Goal: Complete application form: Complete application form

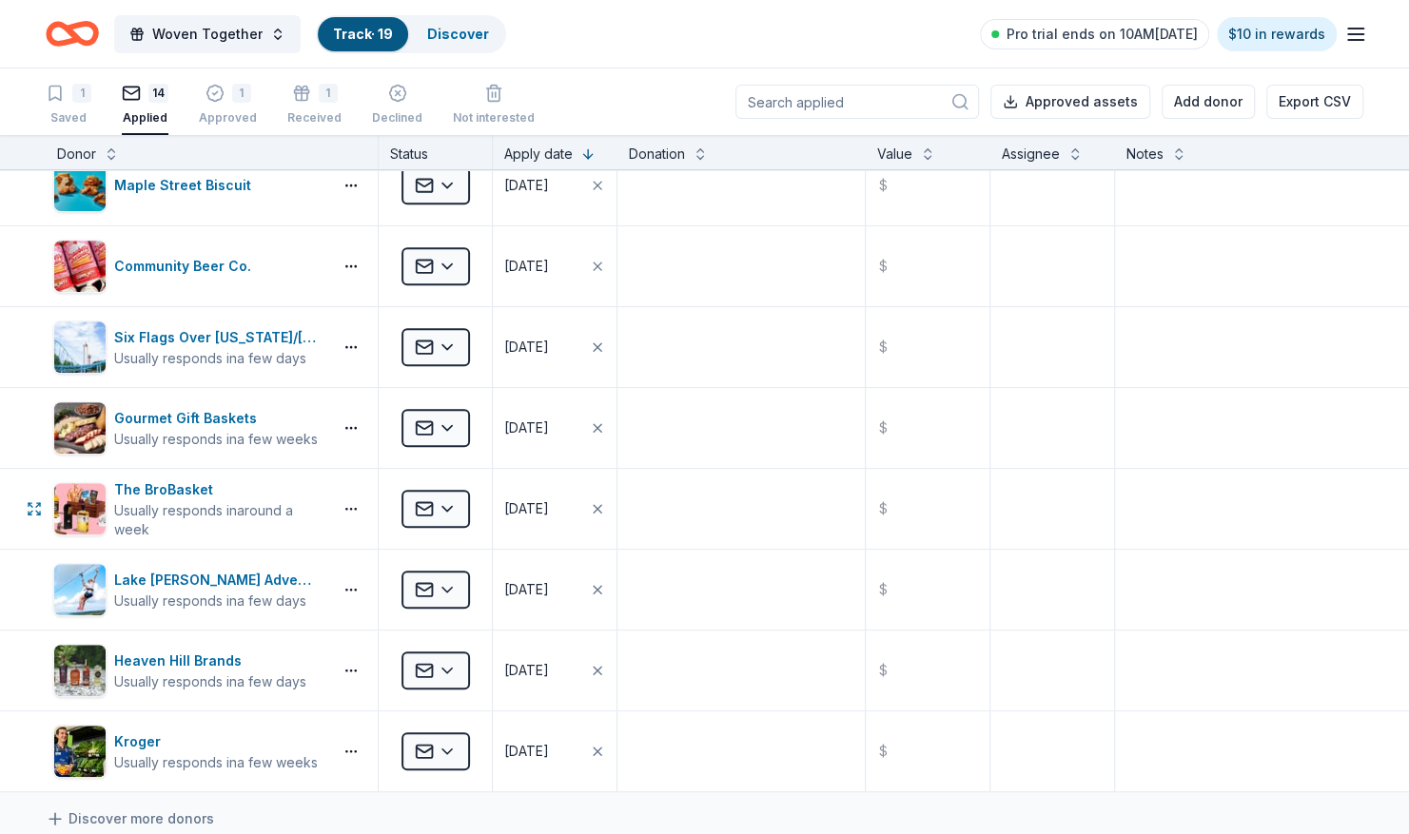
scroll to position [153, 0]
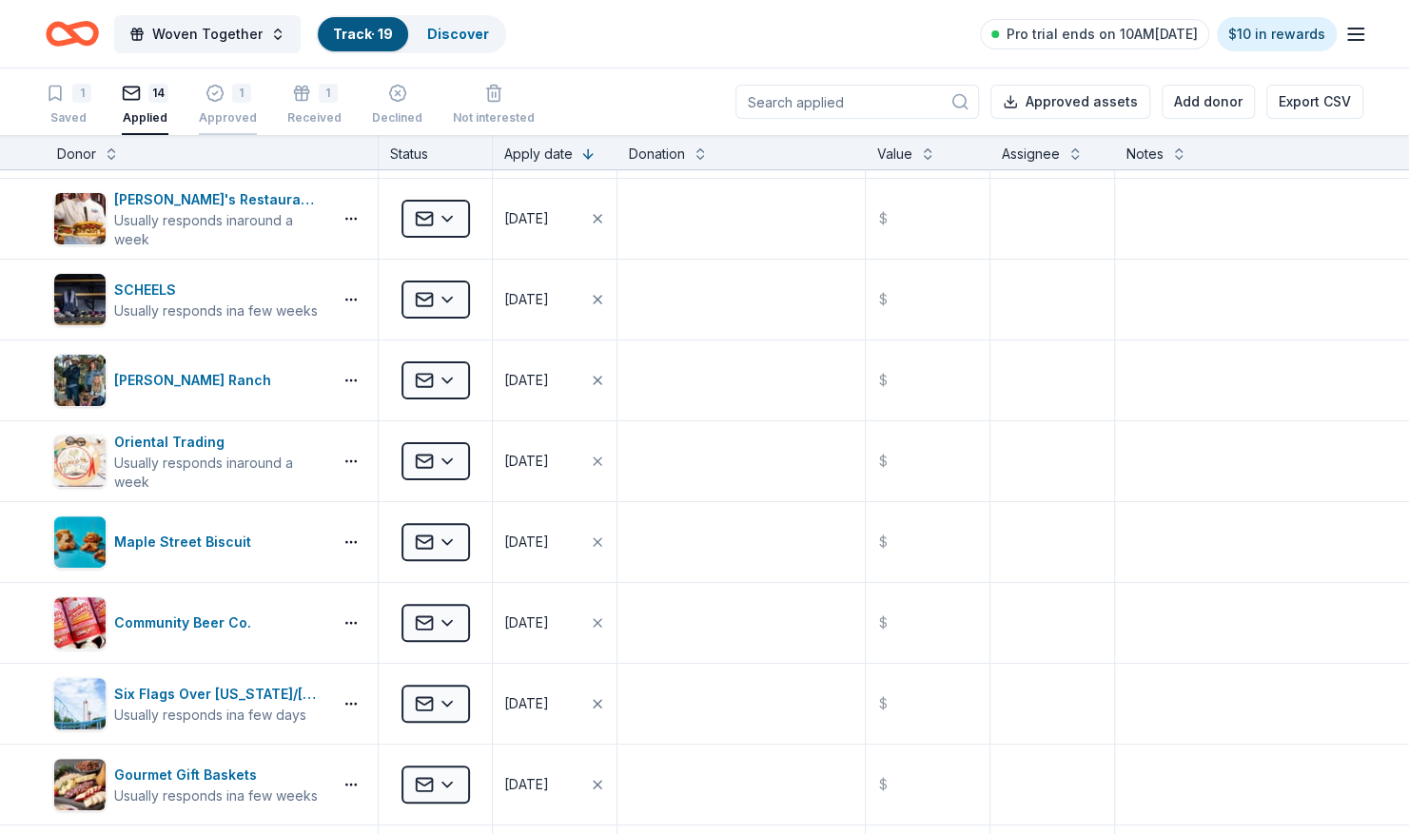
click at [225, 100] on div "1" at bounding box center [228, 93] width 58 height 19
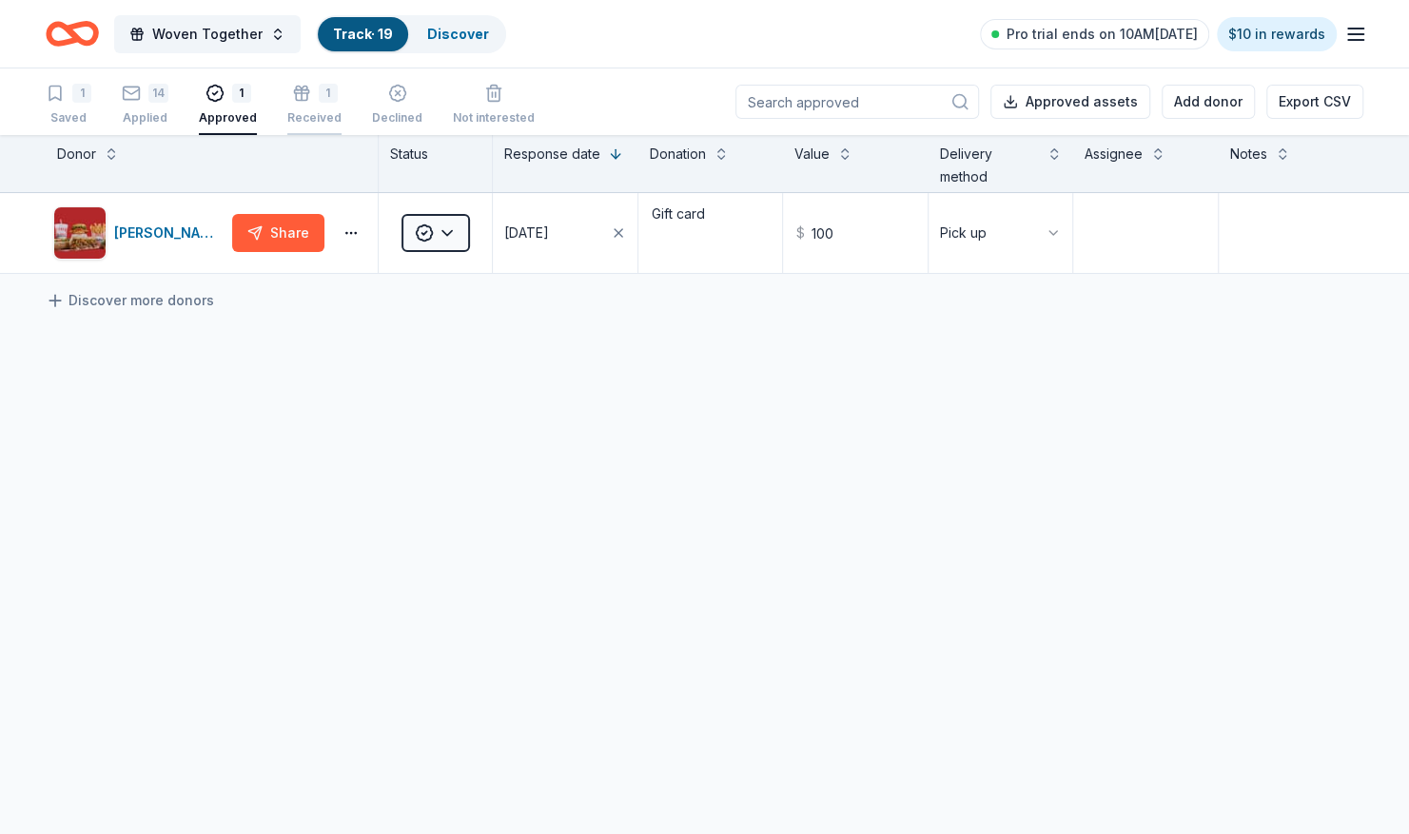
click at [321, 115] on div "Received" at bounding box center [314, 117] width 54 height 15
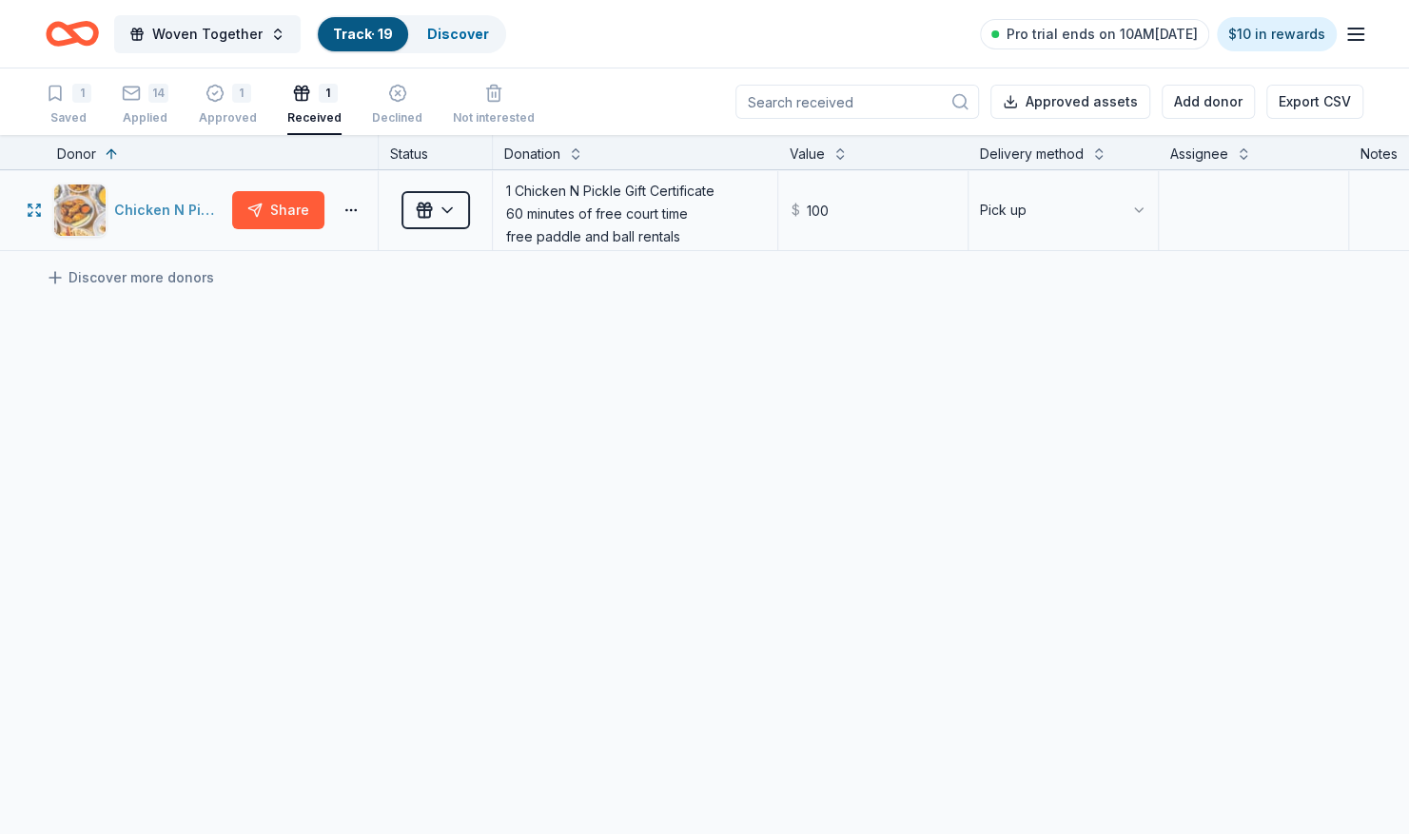
click at [133, 215] on div "Chicken N Pickle (Grand Prairie)" at bounding box center [169, 210] width 110 height 23
click at [299, 356] on div "Chicken N Pickle (Grand Prairie) Share Received 1 Chicken N Pickle Gift Certifi…" at bounding box center [840, 389] width 1680 height 438
click at [138, 99] on rect "button" at bounding box center [132, 93] width 16 height 12
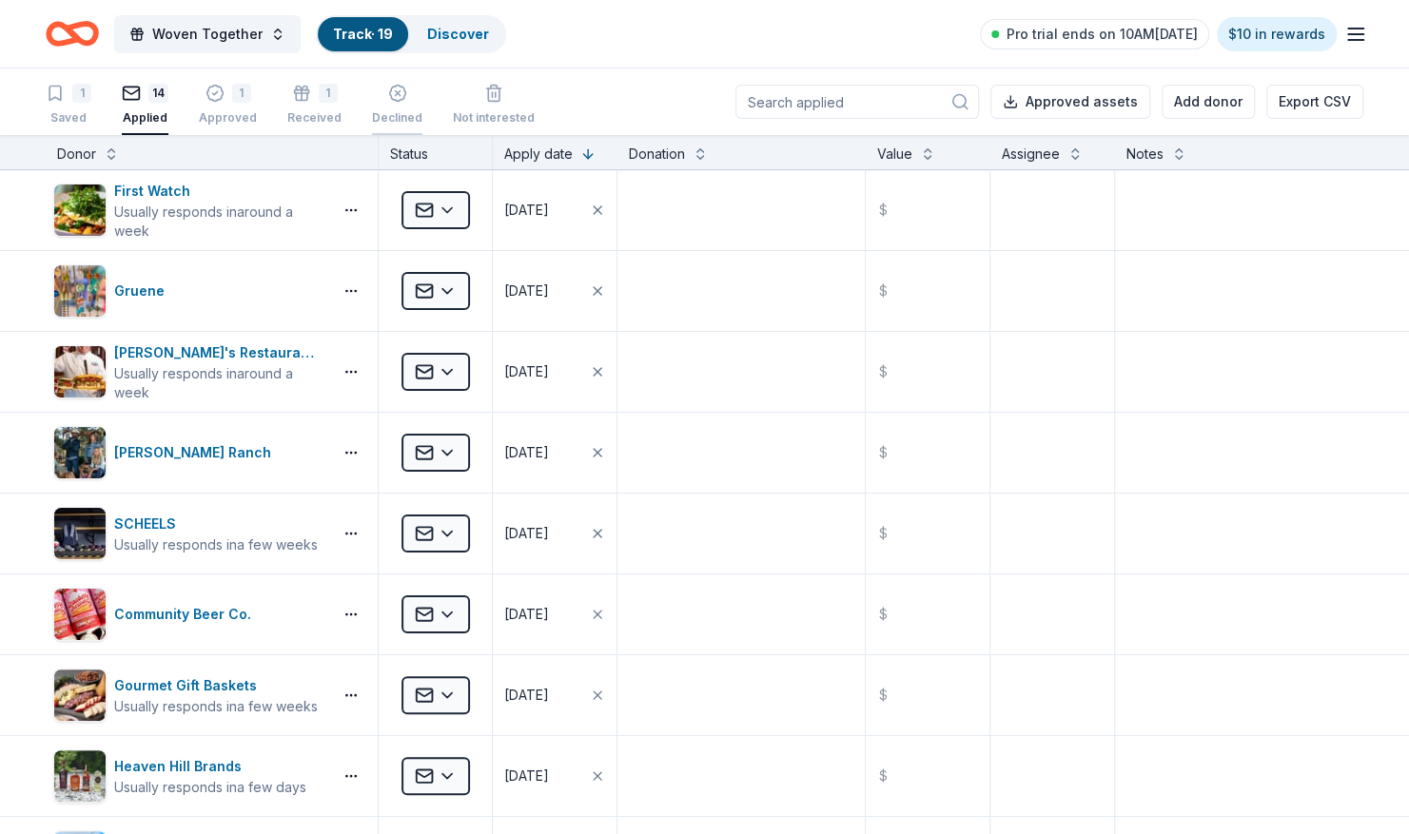
click at [388, 102] on icon "button" at bounding box center [397, 93] width 19 height 19
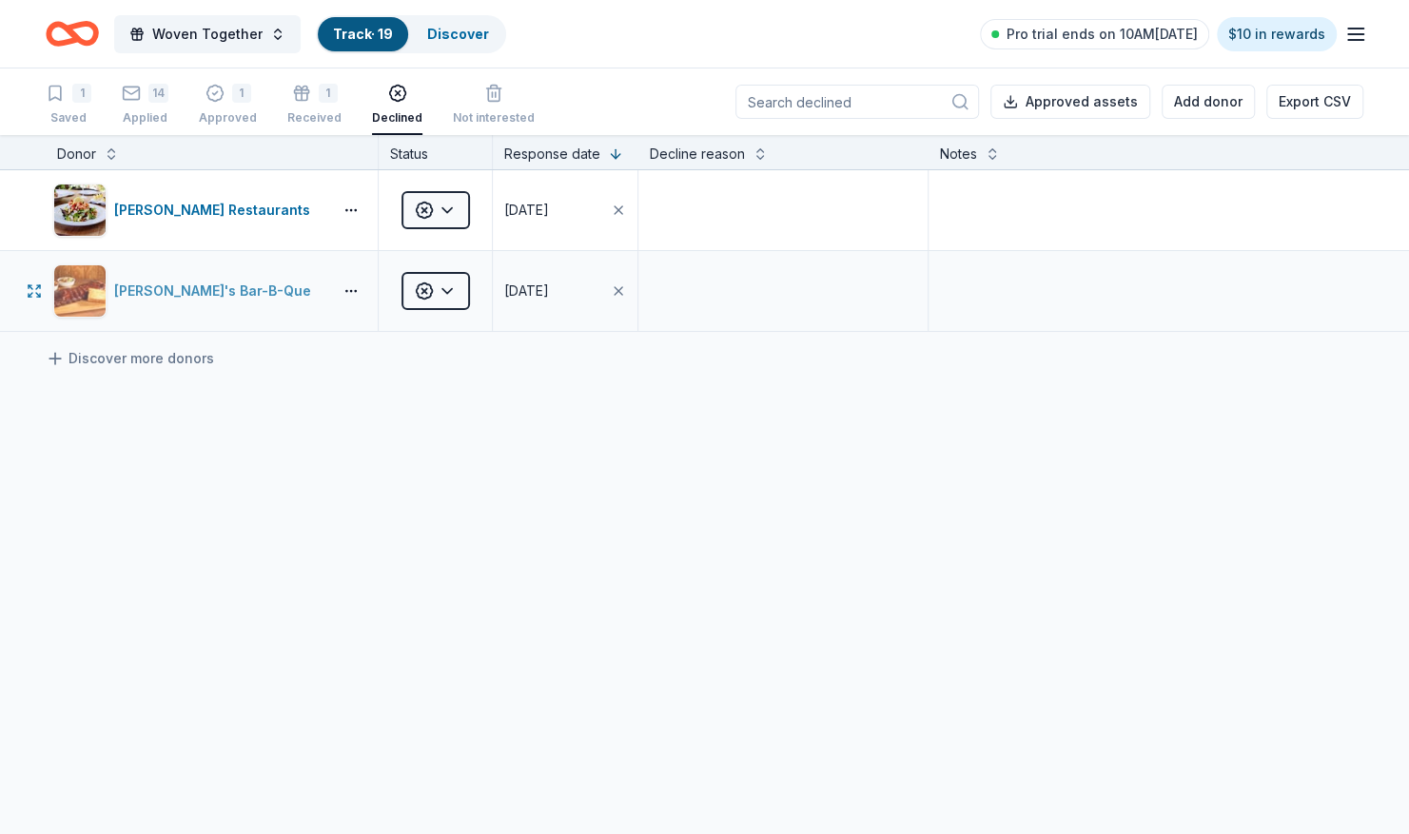
click at [162, 282] on div "Soulman's Bar-B-Que" at bounding box center [216, 291] width 205 height 23
click at [212, 206] on div "Cameron Mitchell Restaurants" at bounding box center [216, 210] width 204 height 23
click at [139, 108] on div "14 Applied" at bounding box center [145, 105] width 47 height 42
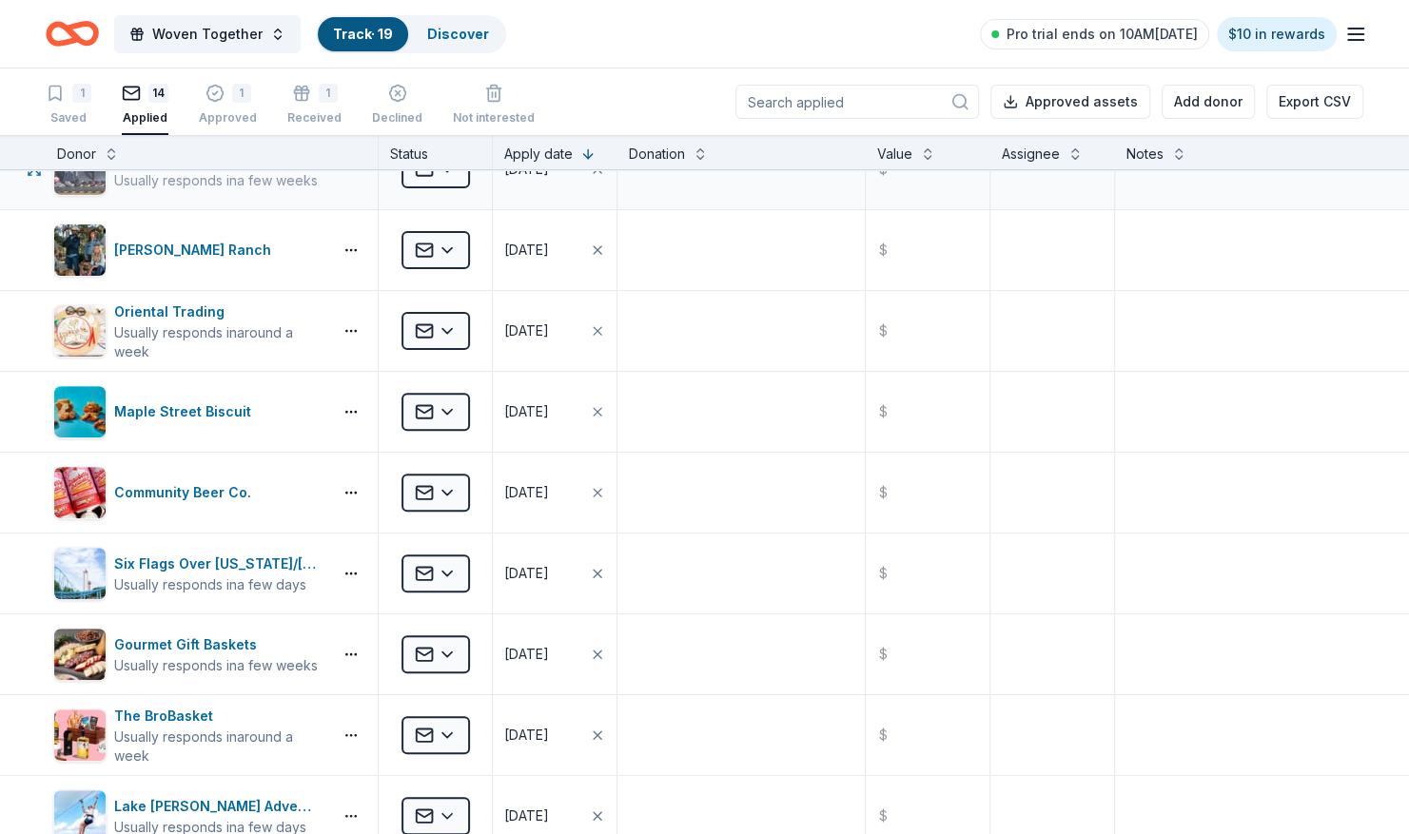
scroll to position [285, 0]
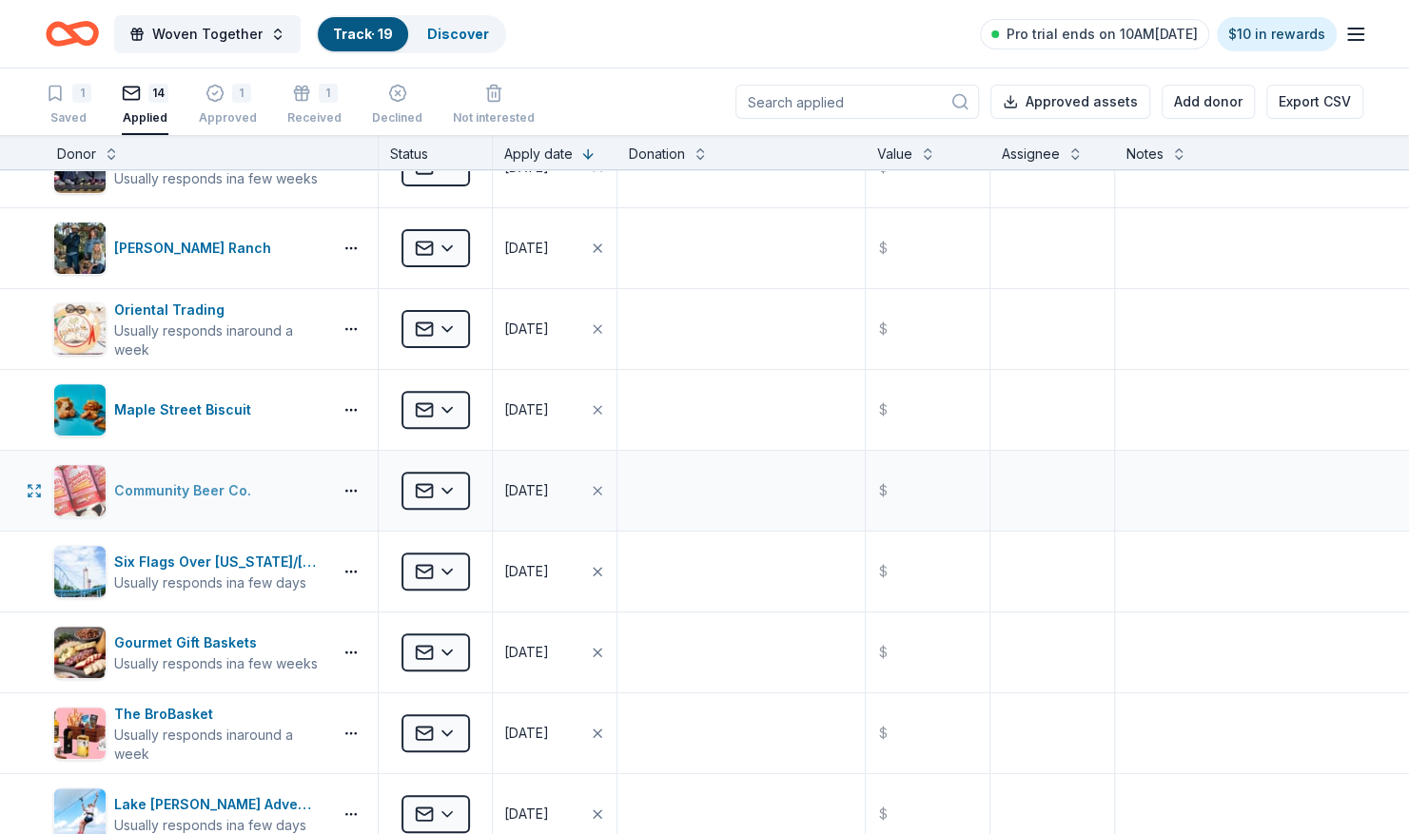
click at [152, 479] on div "Community Beer Co." at bounding box center [186, 490] width 145 height 23
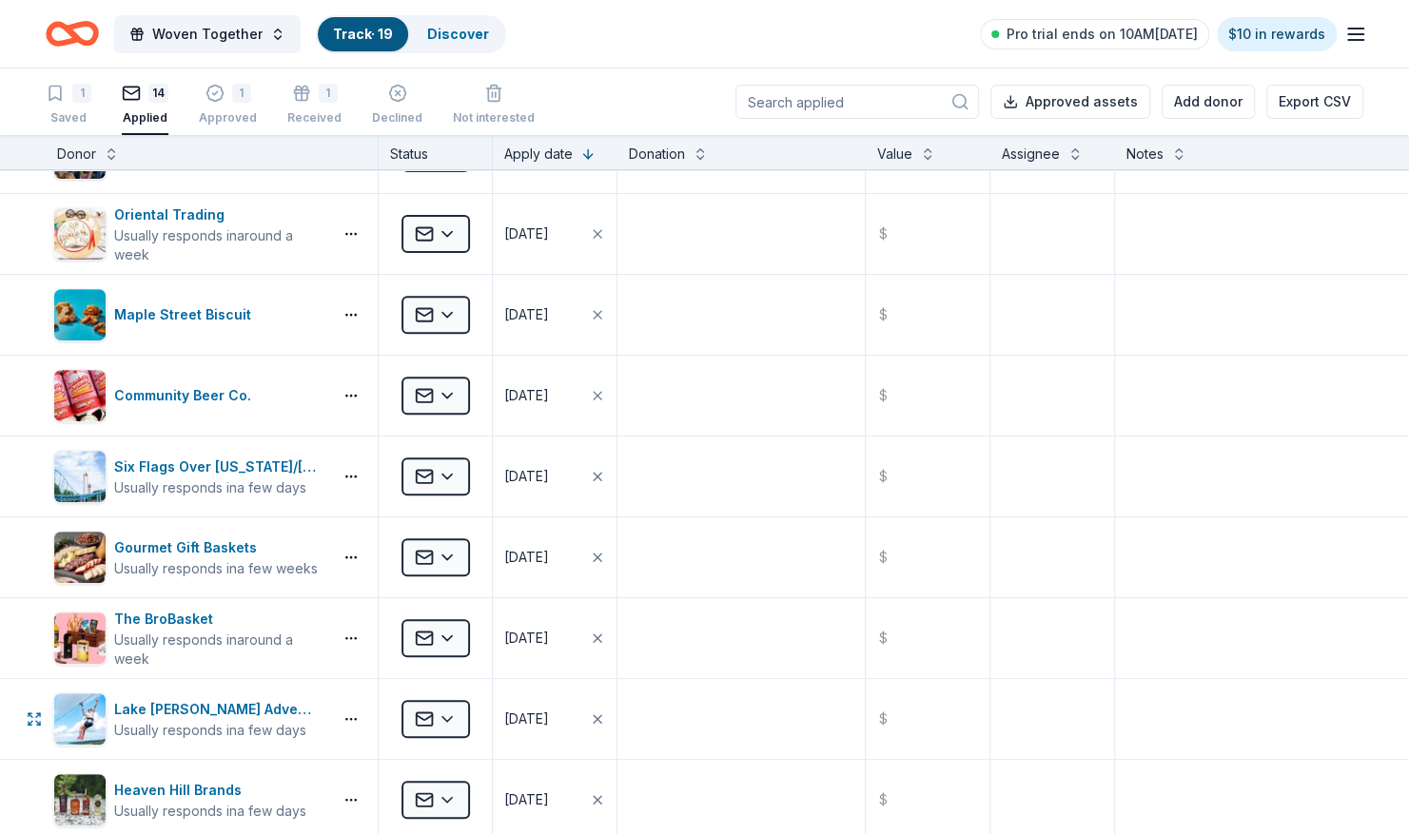
scroll to position [476, 0]
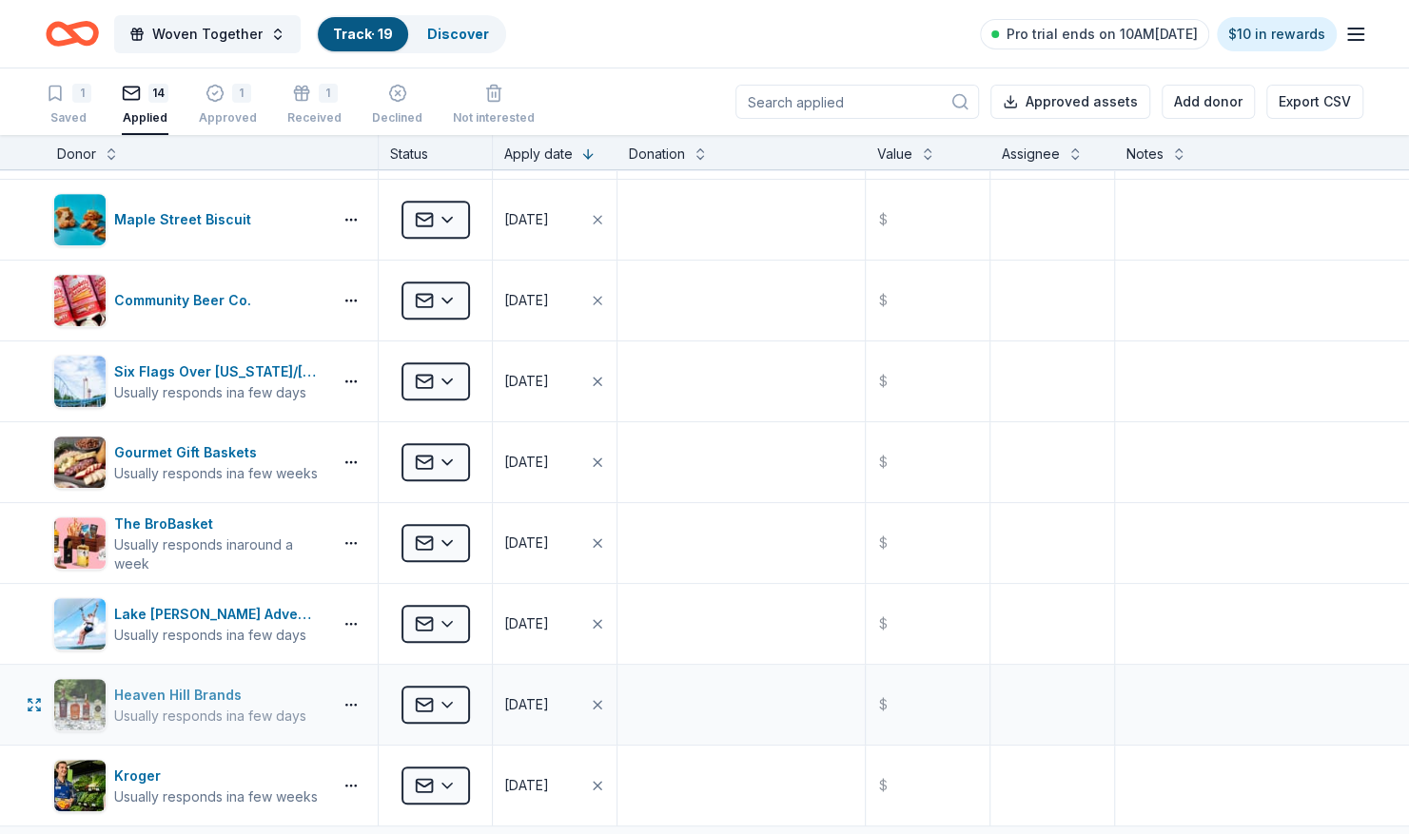
click at [171, 692] on div "Heaven Hill Brands" at bounding box center [210, 695] width 192 height 23
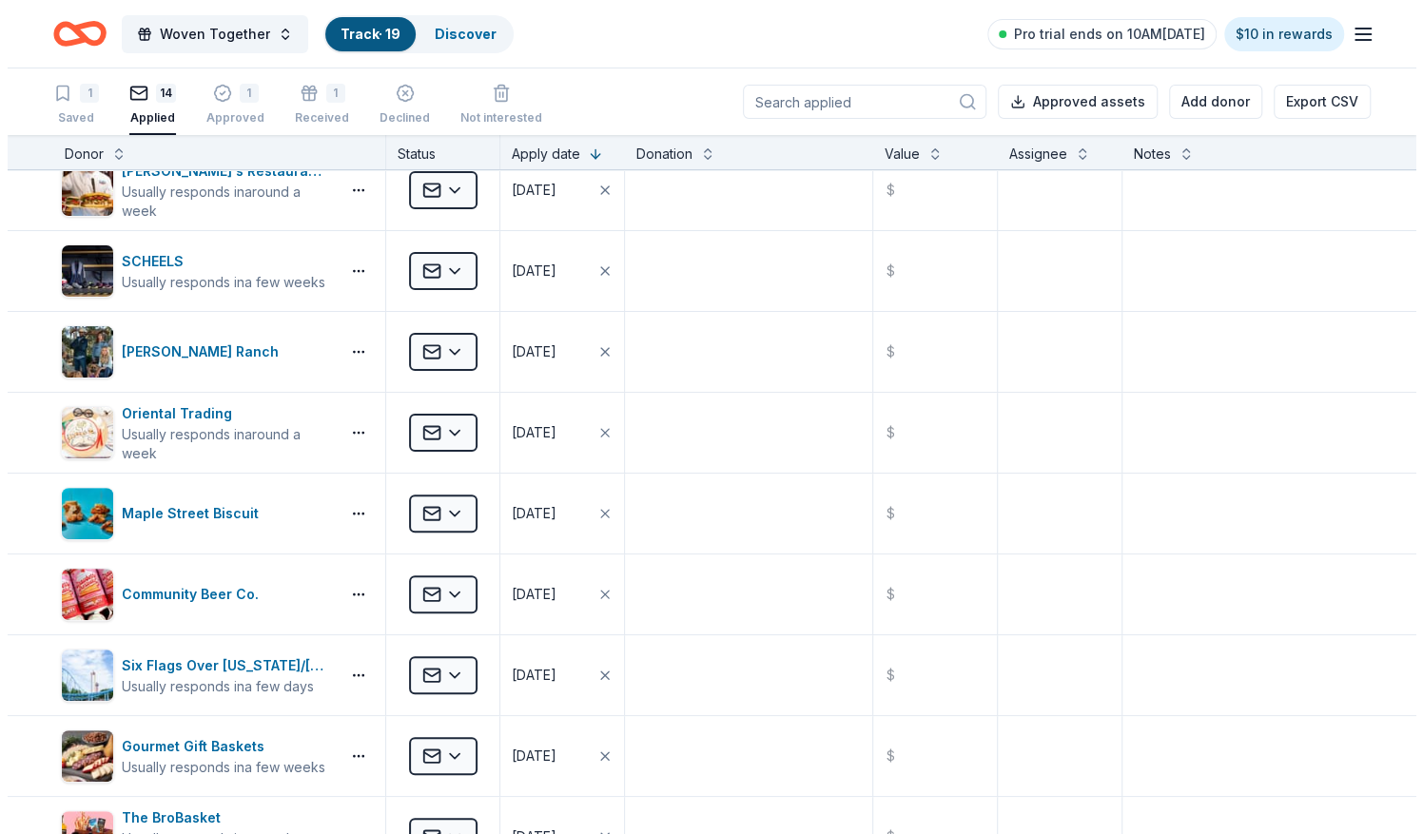
scroll to position [0, 0]
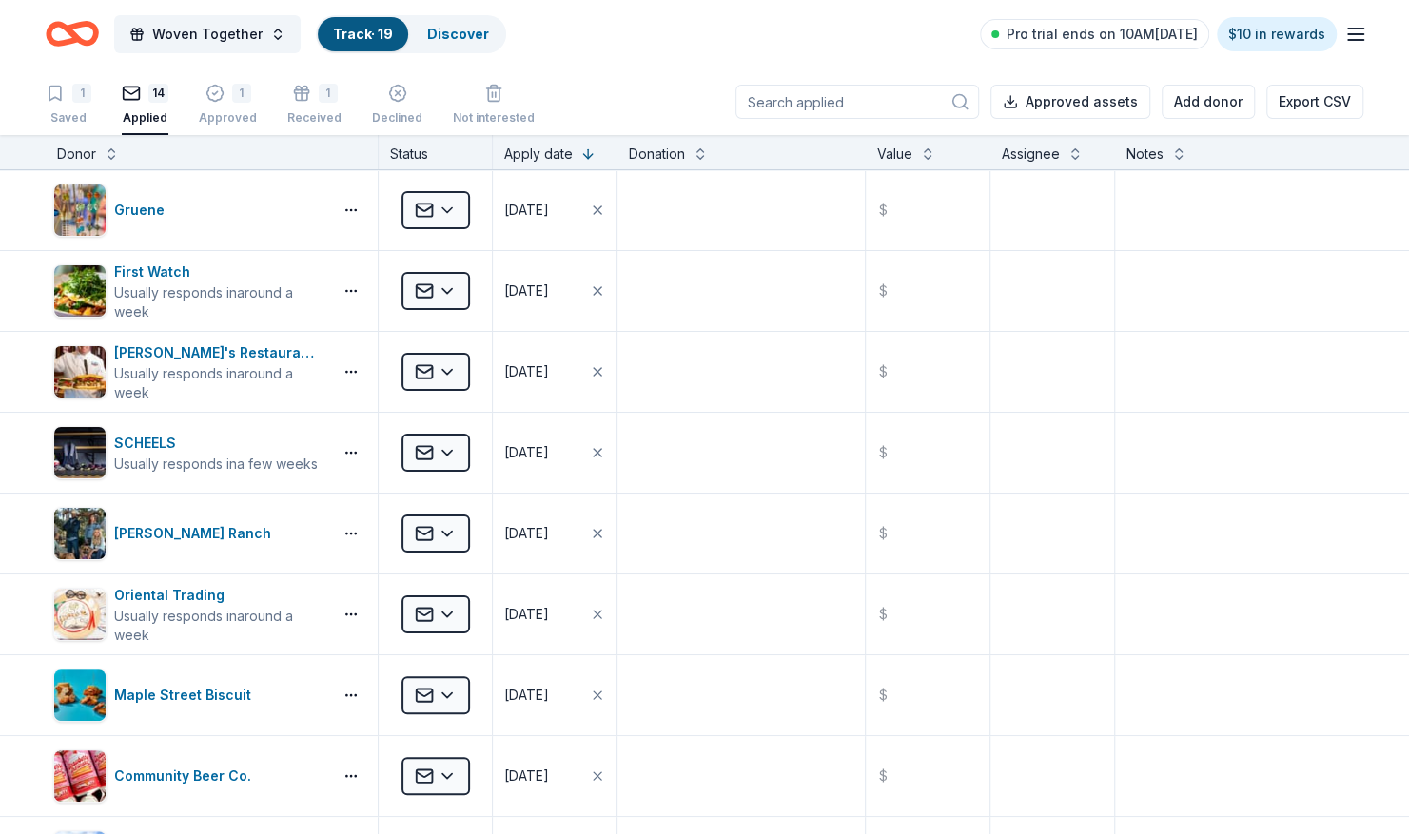
click at [826, 93] on input at bounding box center [856, 102] width 243 height 34
click at [182, 32] on span "Woven Together" at bounding box center [207, 34] width 110 height 23
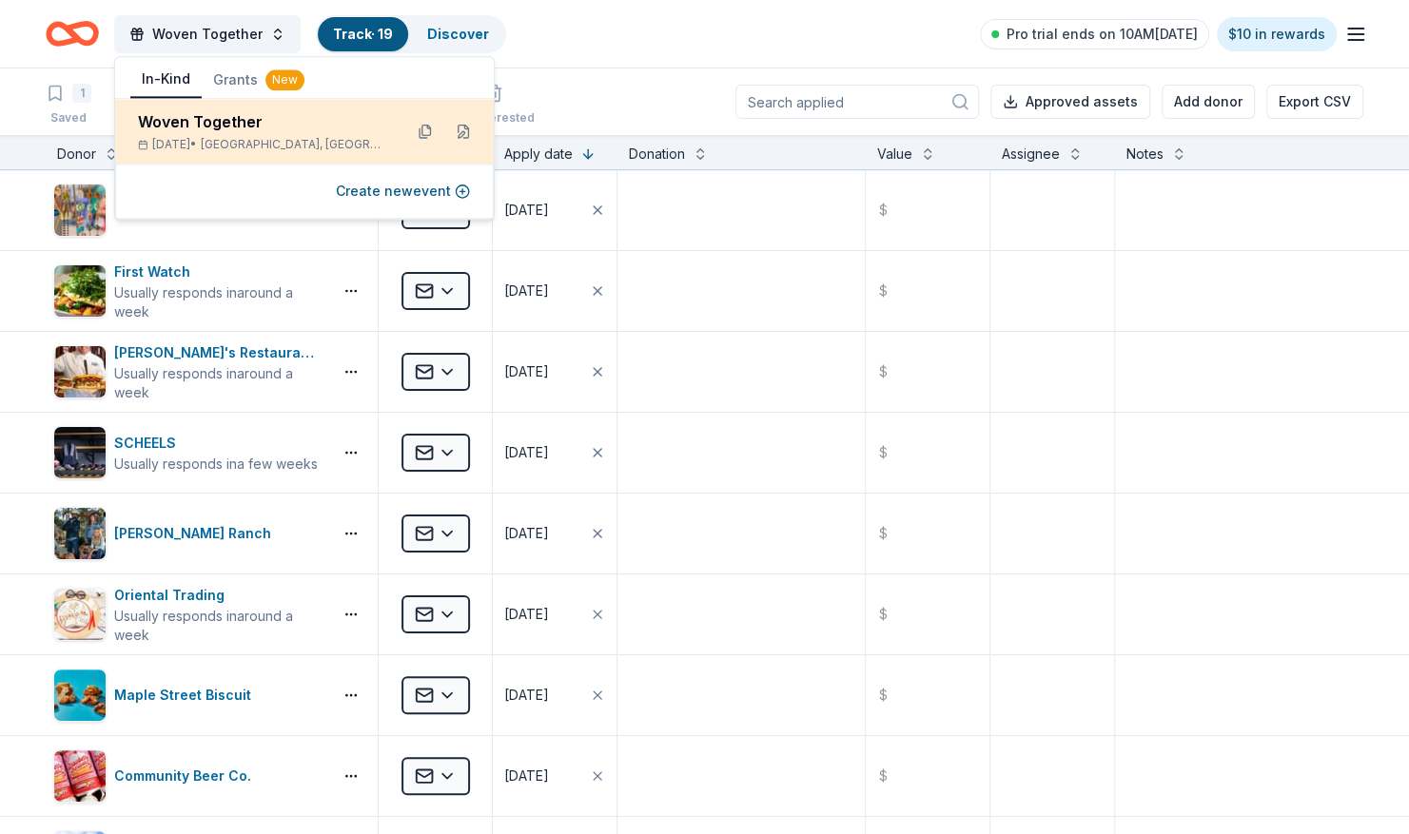
click at [176, 122] on div "Woven Together" at bounding box center [262, 121] width 249 height 23
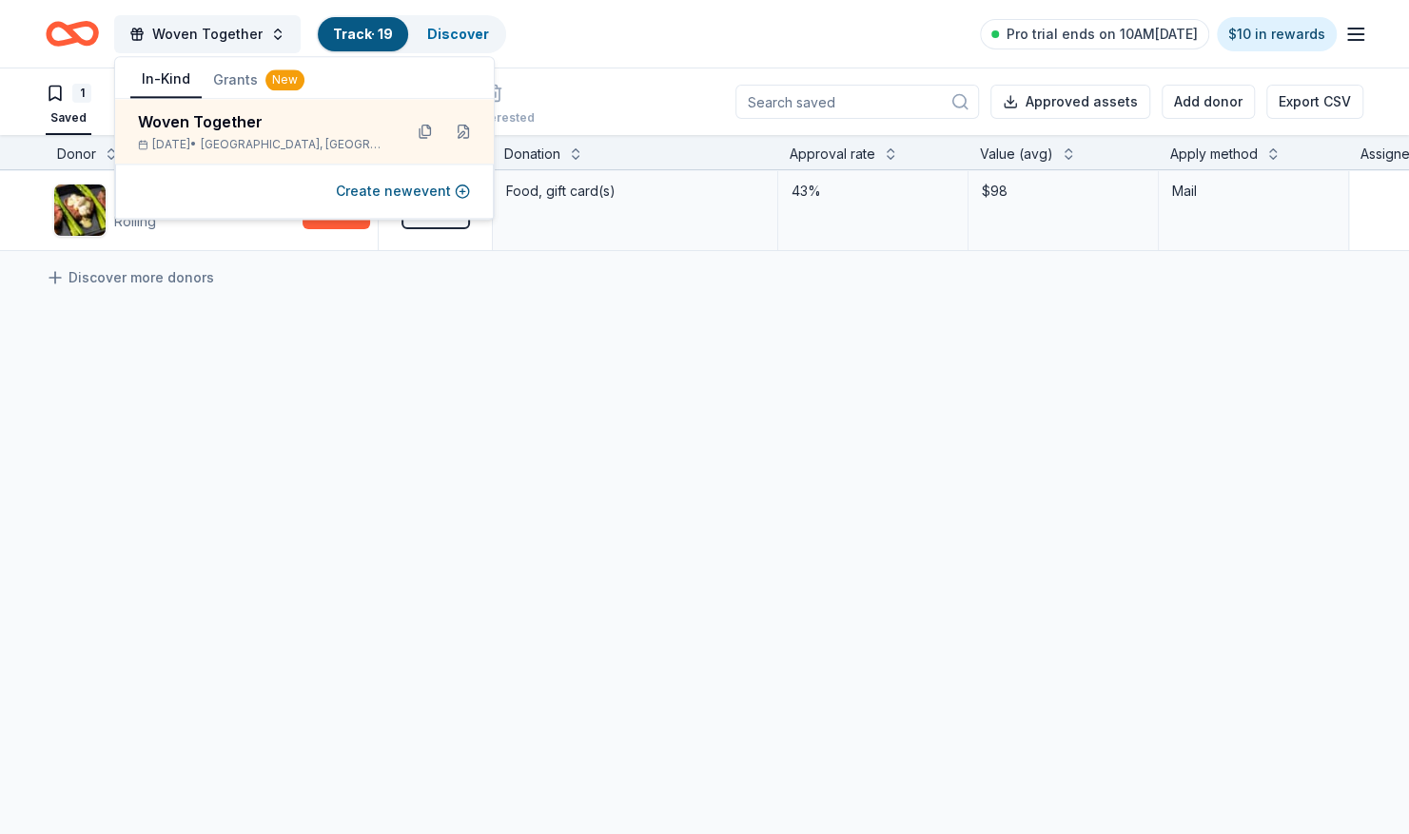
click at [625, 383] on div "Perry's Restaurants Rolling Apply Saved Food, gift card(s) 43% $98 Mail Discove…" at bounding box center [935, 389] width 1870 height 438
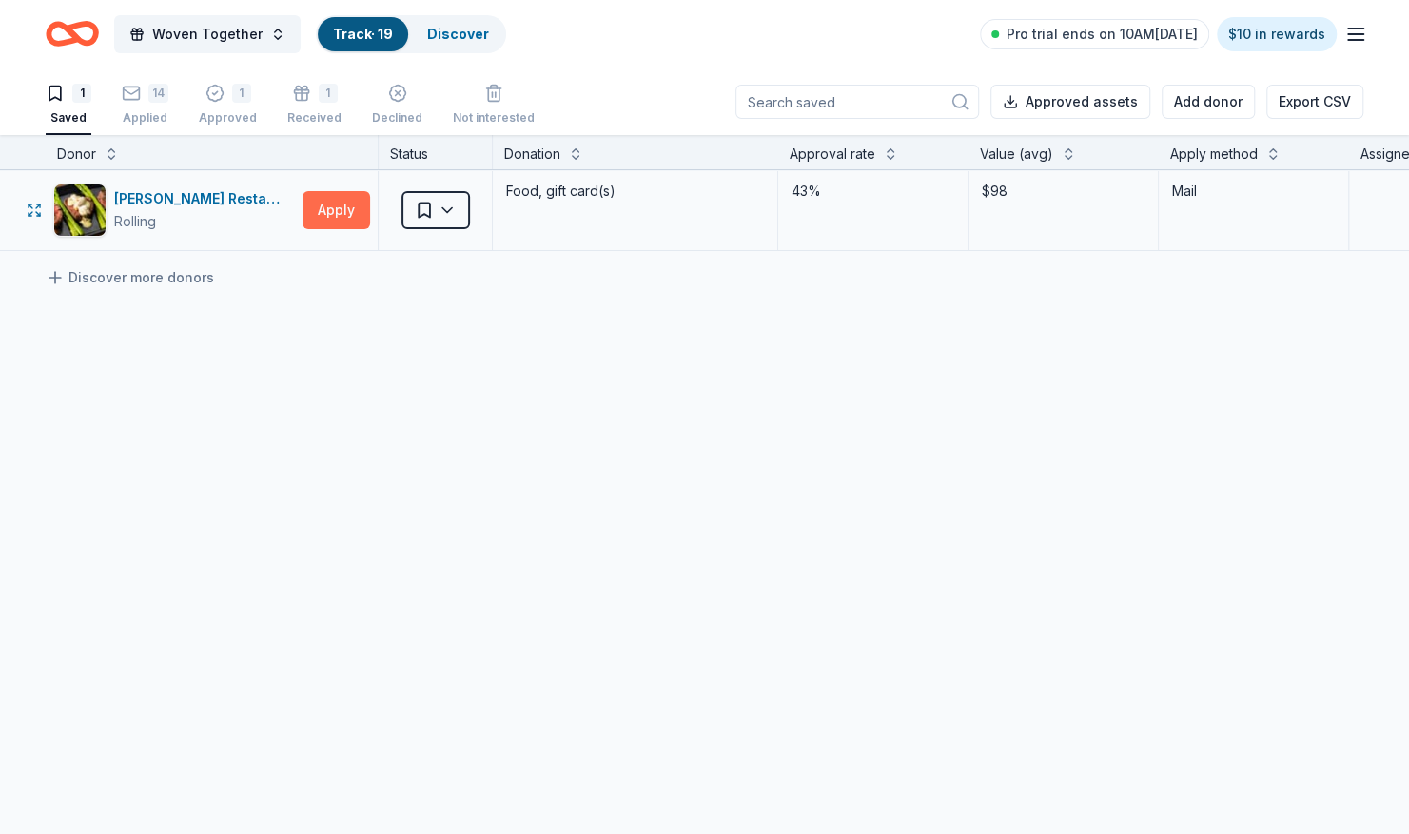
click at [332, 202] on button "Apply" at bounding box center [336, 210] width 68 height 38
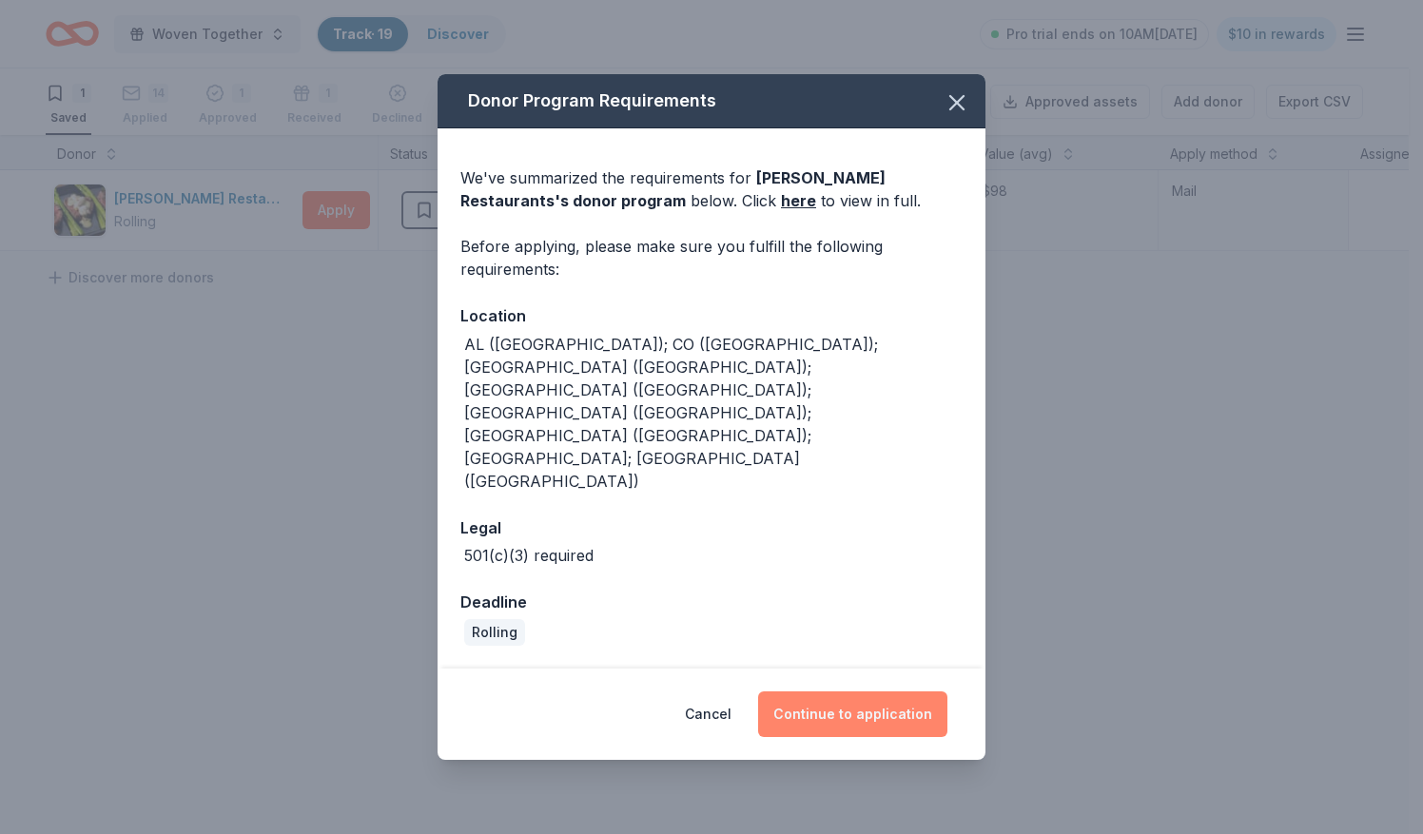
click at [819, 691] on button "Continue to application" at bounding box center [852, 714] width 189 height 46
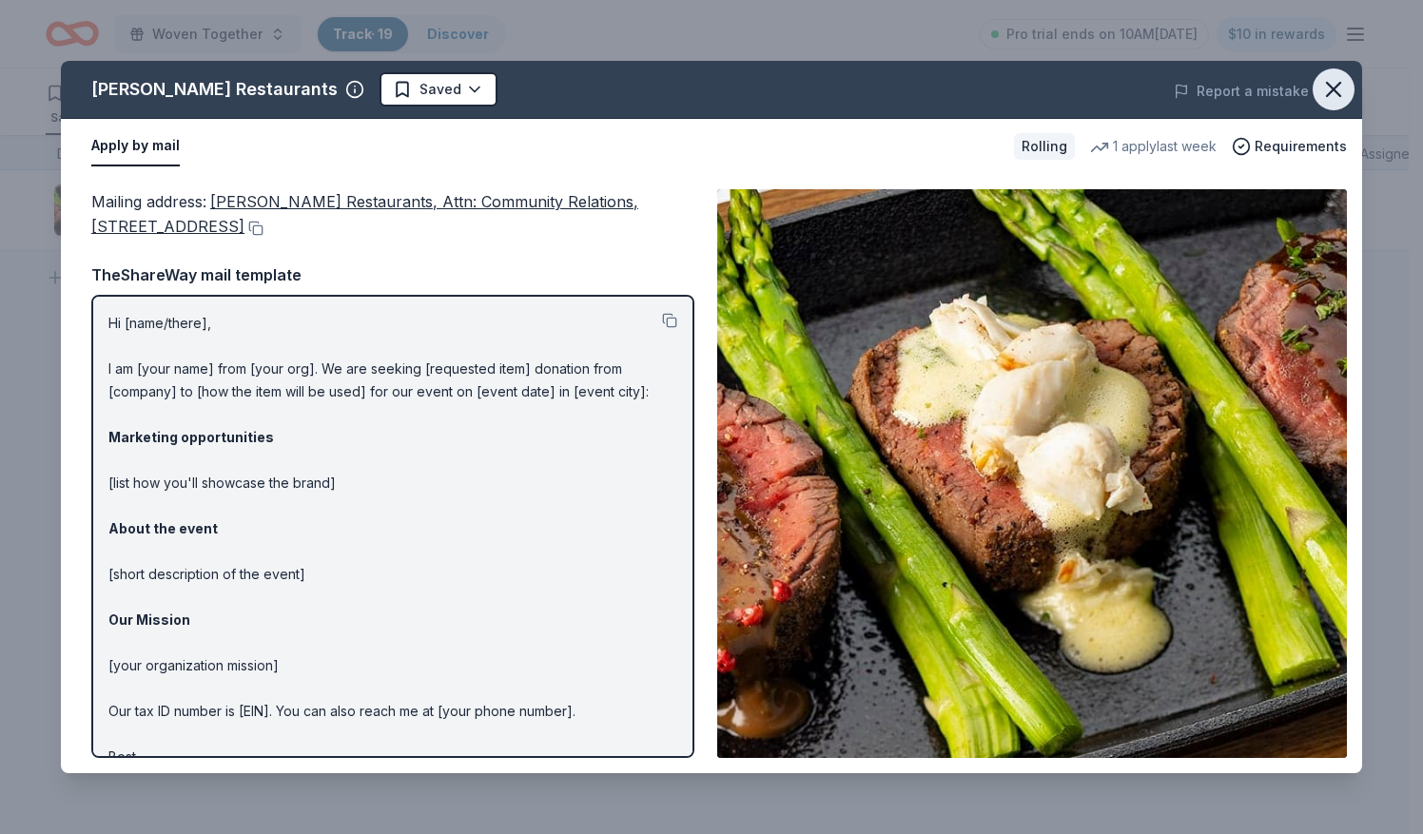
click at [1334, 88] on icon "button" at bounding box center [1333, 89] width 13 height 13
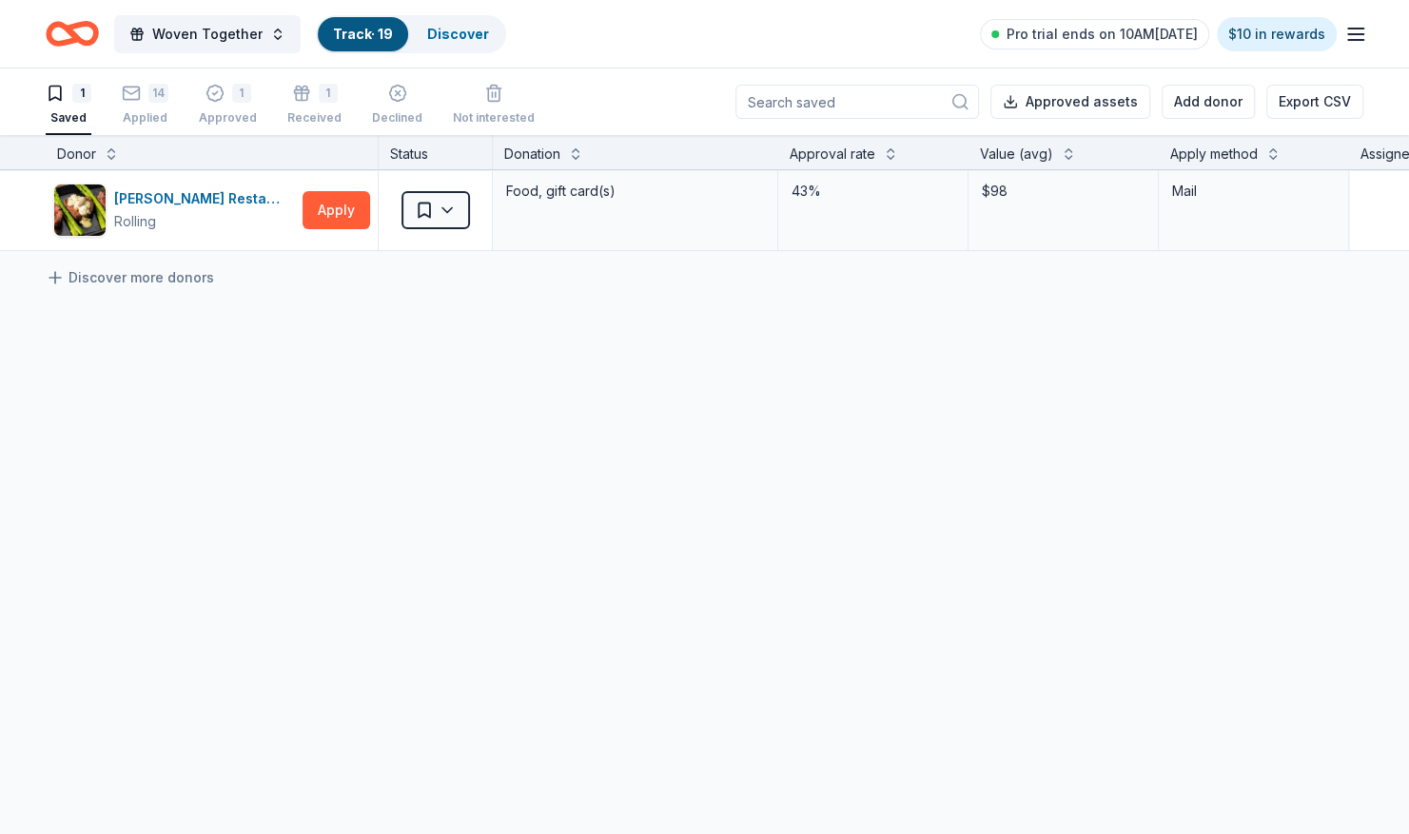
click at [406, 455] on div "Perry's Restaurants Rolling Apply Saved Food, gift card(s) 43% $98 Mail Discove…" at bounding box center [935, 389] width 1870 height 438
click at [149, 103] on div "14 Applied" at bounding box center [145, 105] width 47 height 42
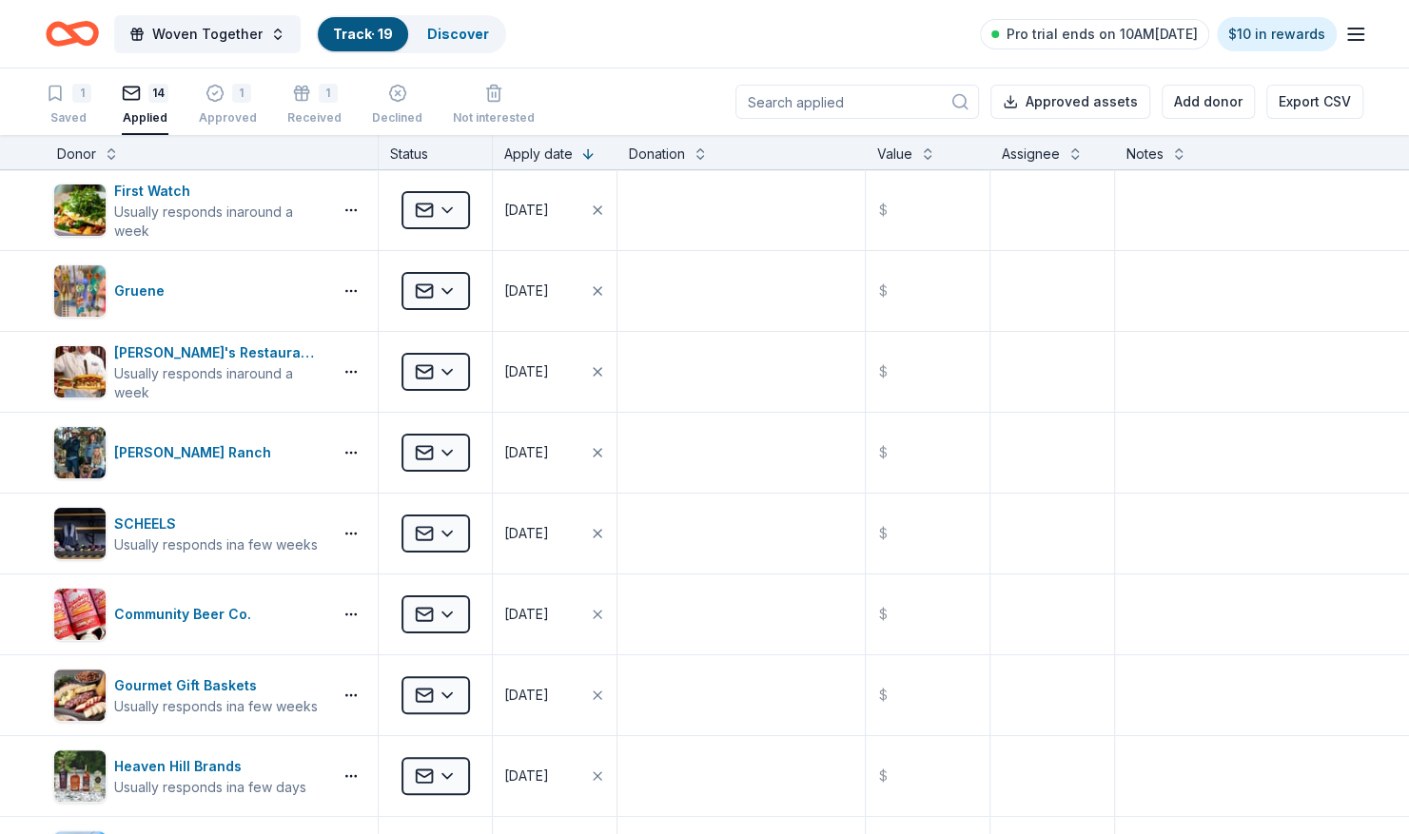
click at [68, 29] on icon "Home" at bounding box center [81, 33] width 29 height 19
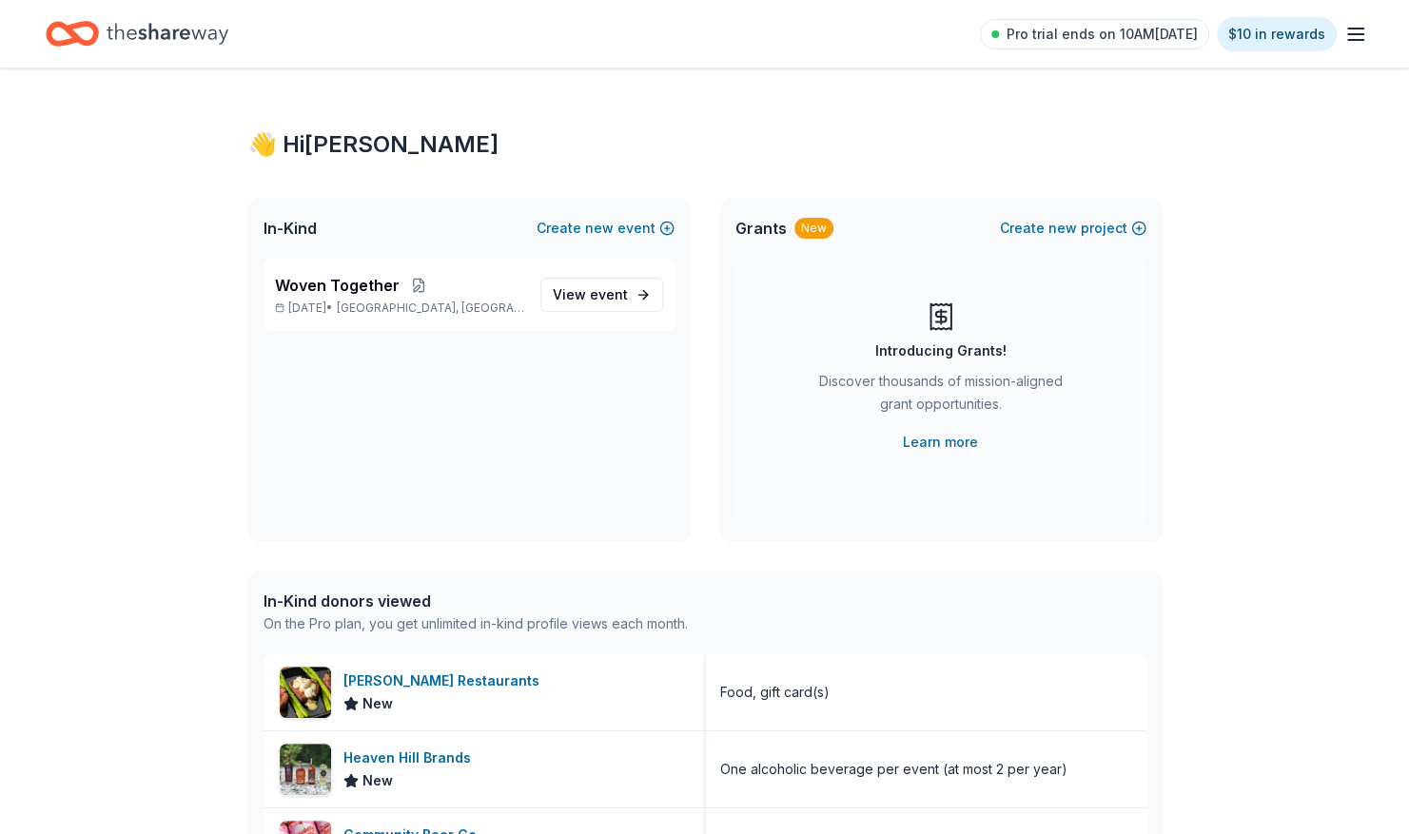
click at [169, 32] on icon "Home" at bounding box center [168, 33] width 122 height 39
click at [1360, 32] on icon "button" at bounding box center [1355, 34] width 23 height 23
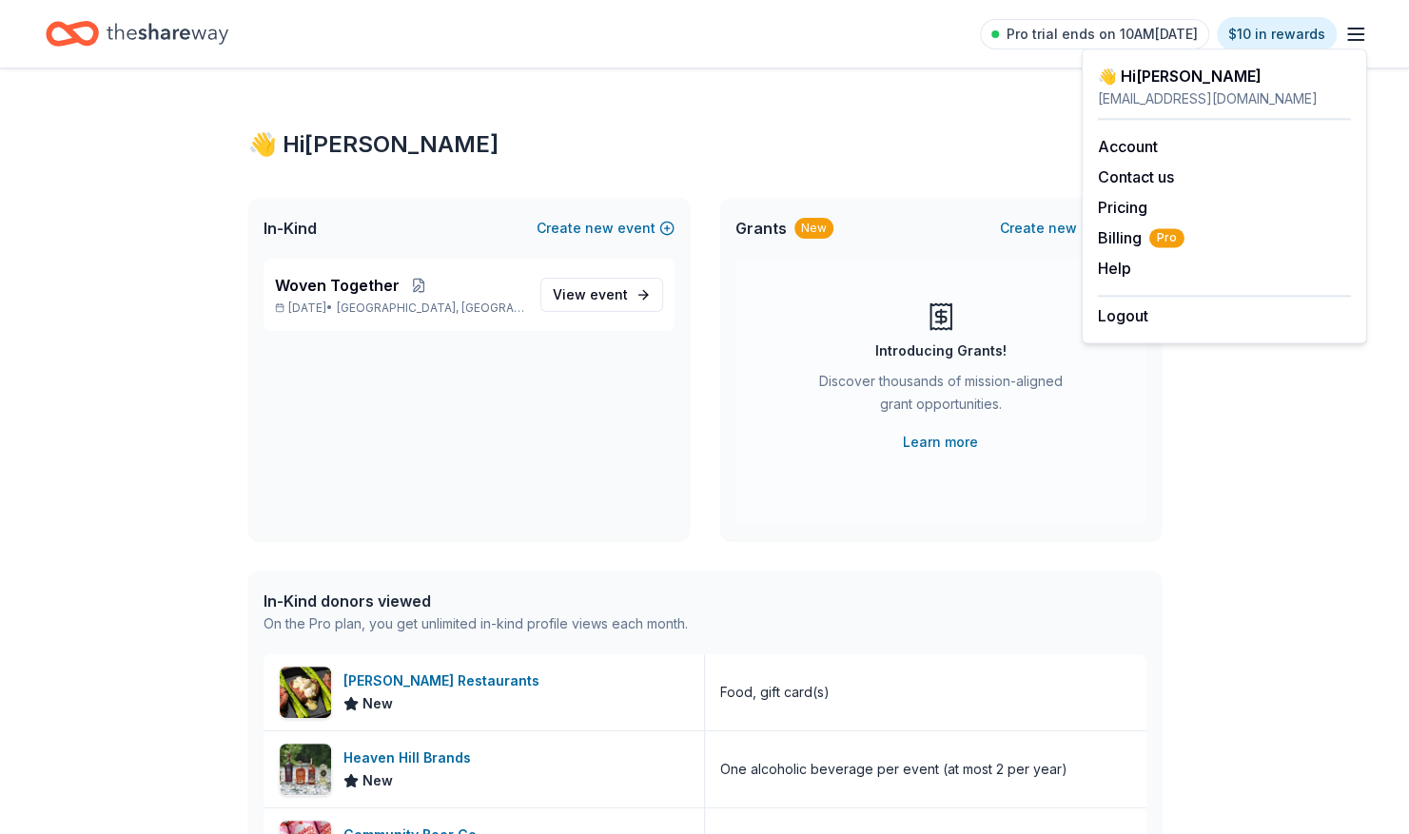
click at [872, 124] on div "👋 Hi Paula In-Kind Create new event Woven Together Oct 04, 2025 • Farmers Branc…" at bounding box center [705, 732] width 974 height 1328
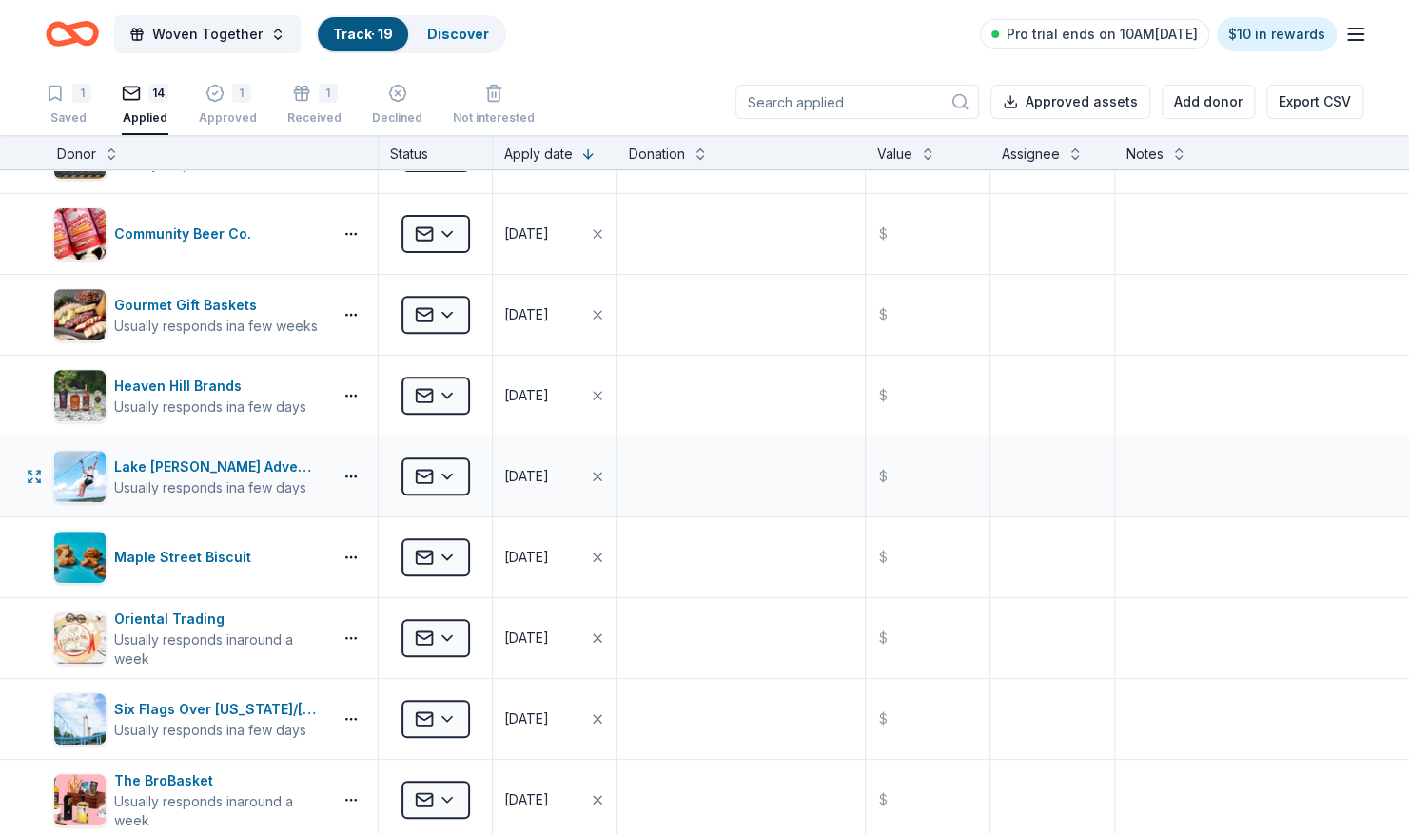
scroll to position [476, 0]
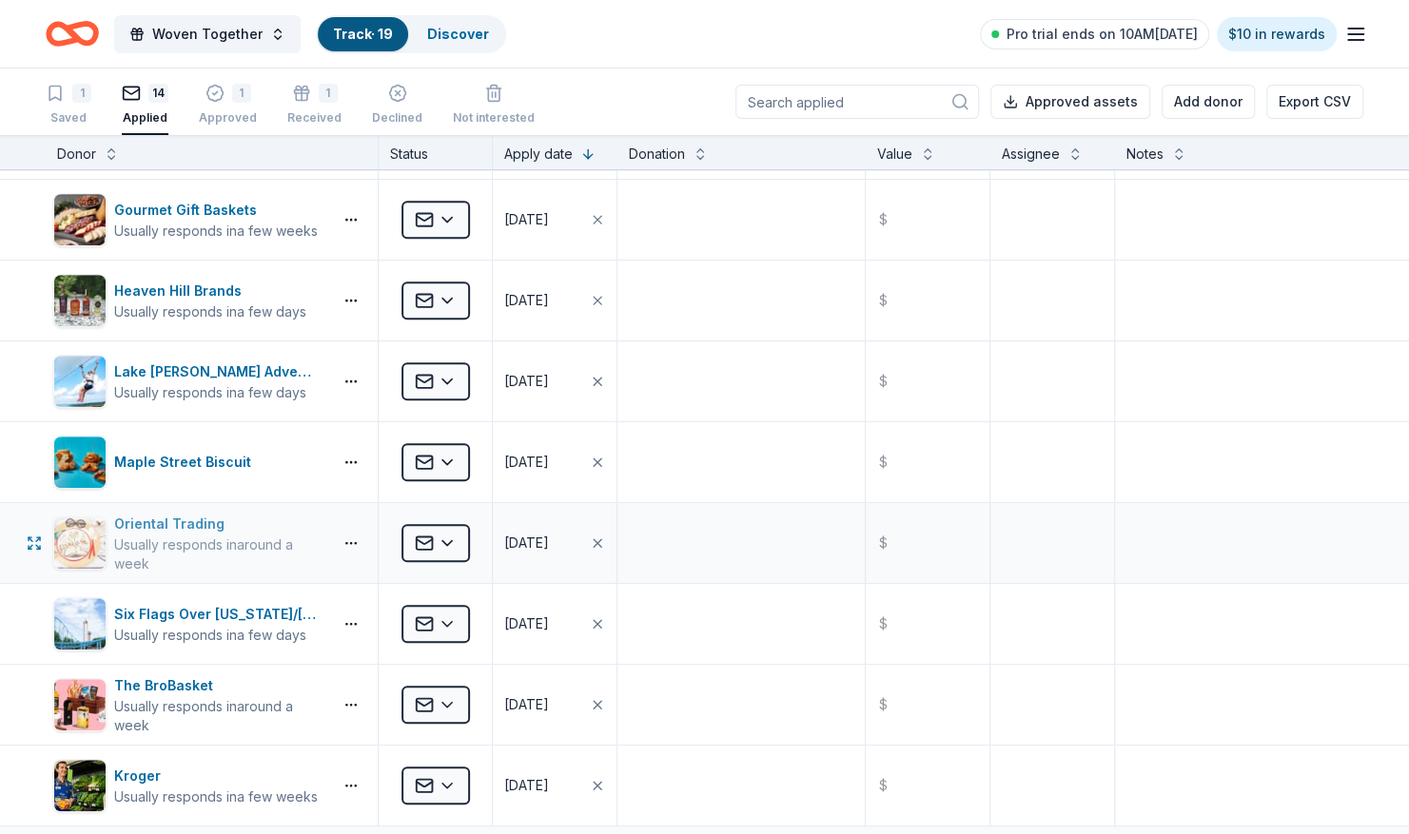
click at [168, 525] on div "Oriental Trading" at bounding box center [219, 524] width 210 height 23
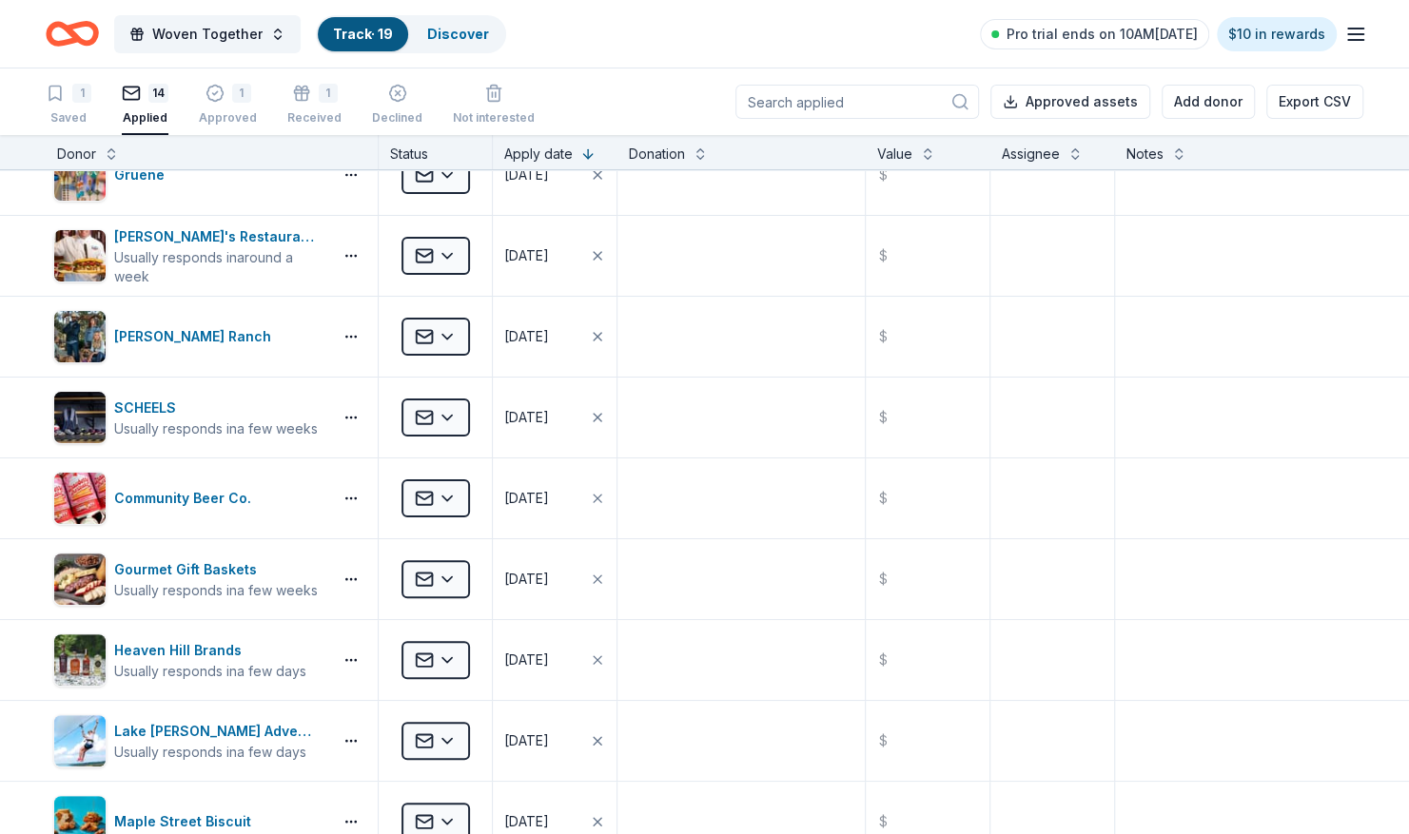
scroll to position [0, 0]
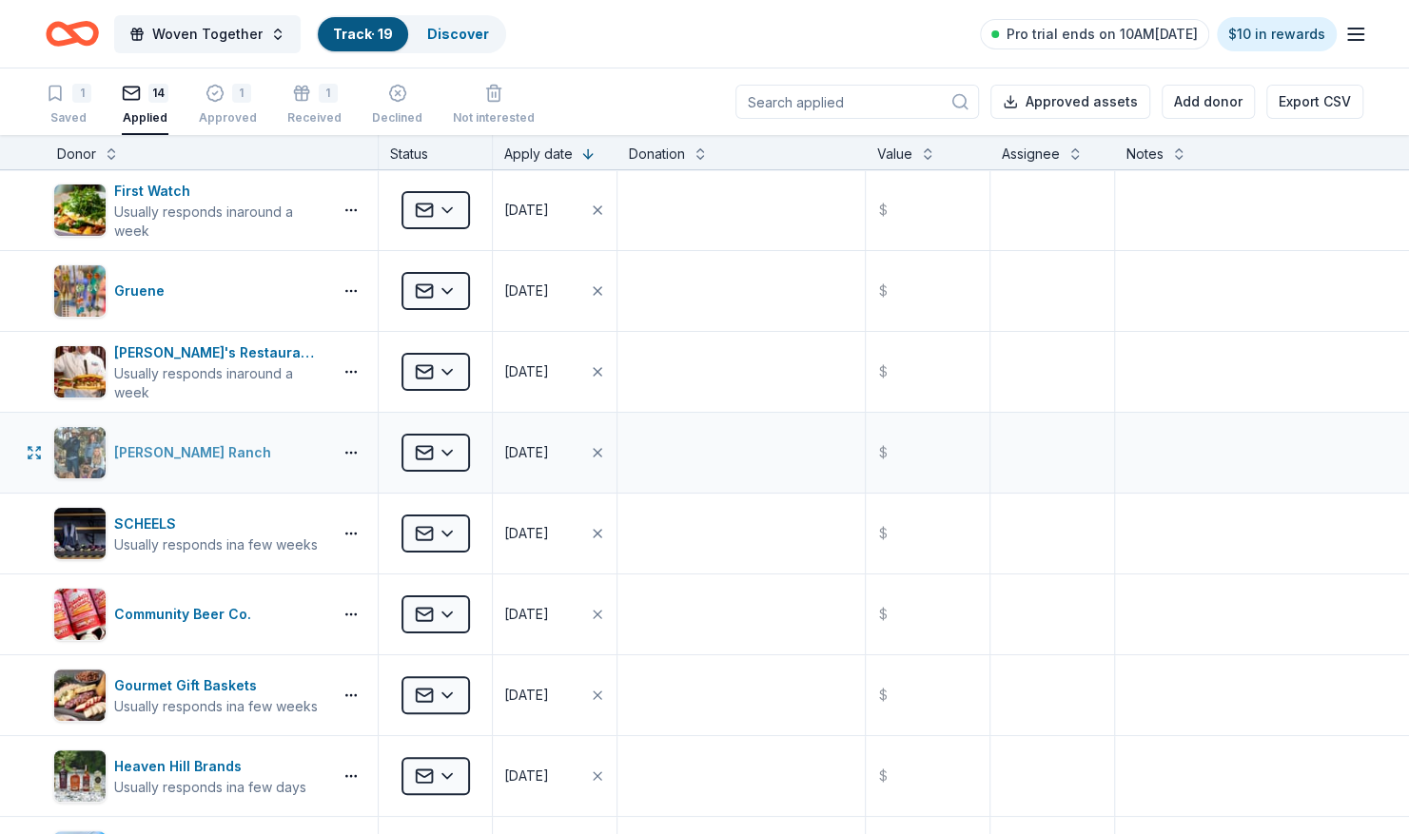
click at [161, 448] on div "Kimes Ranch" at bounding box center [196, 452] width 165 height 23
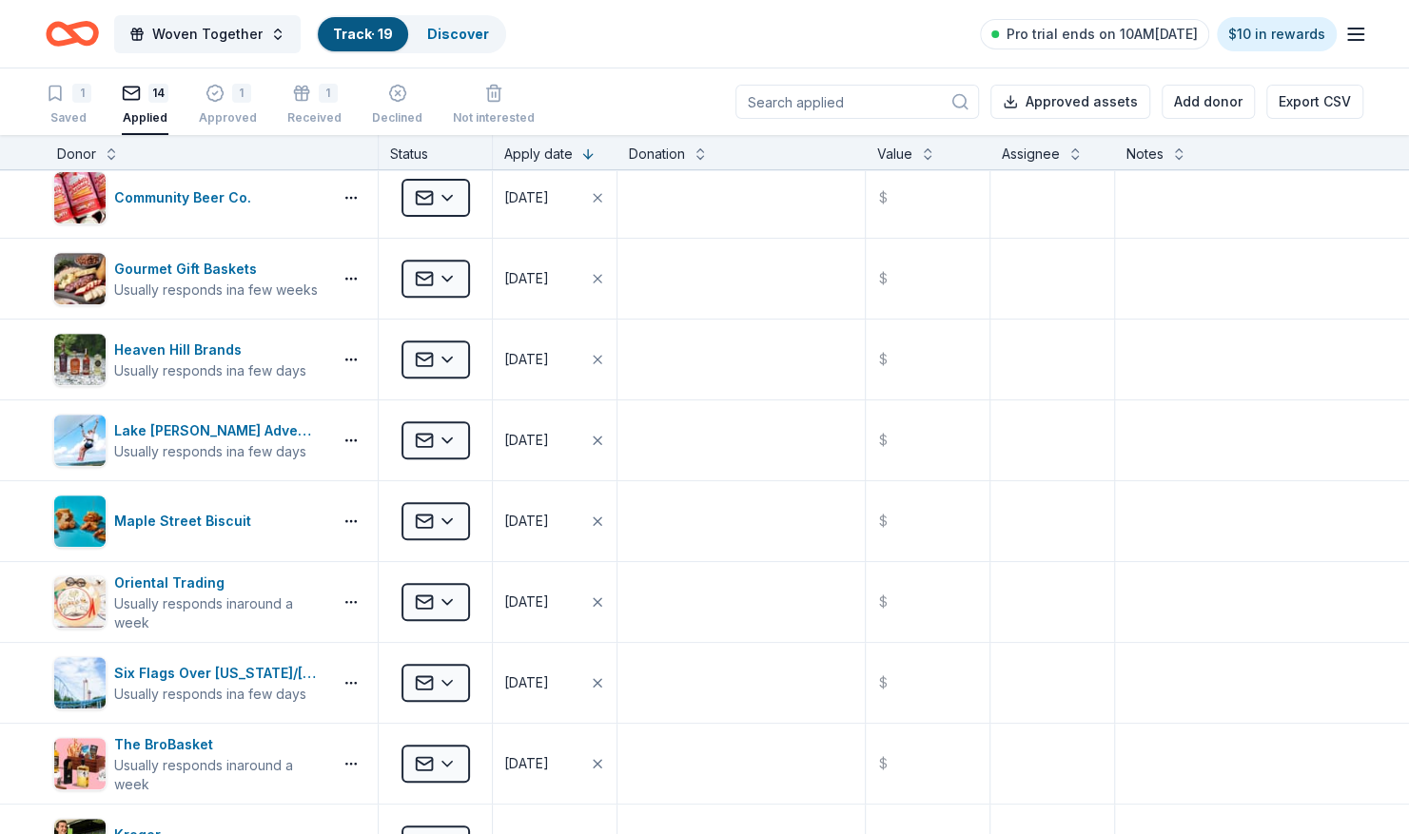
scroll to position [476, 0]
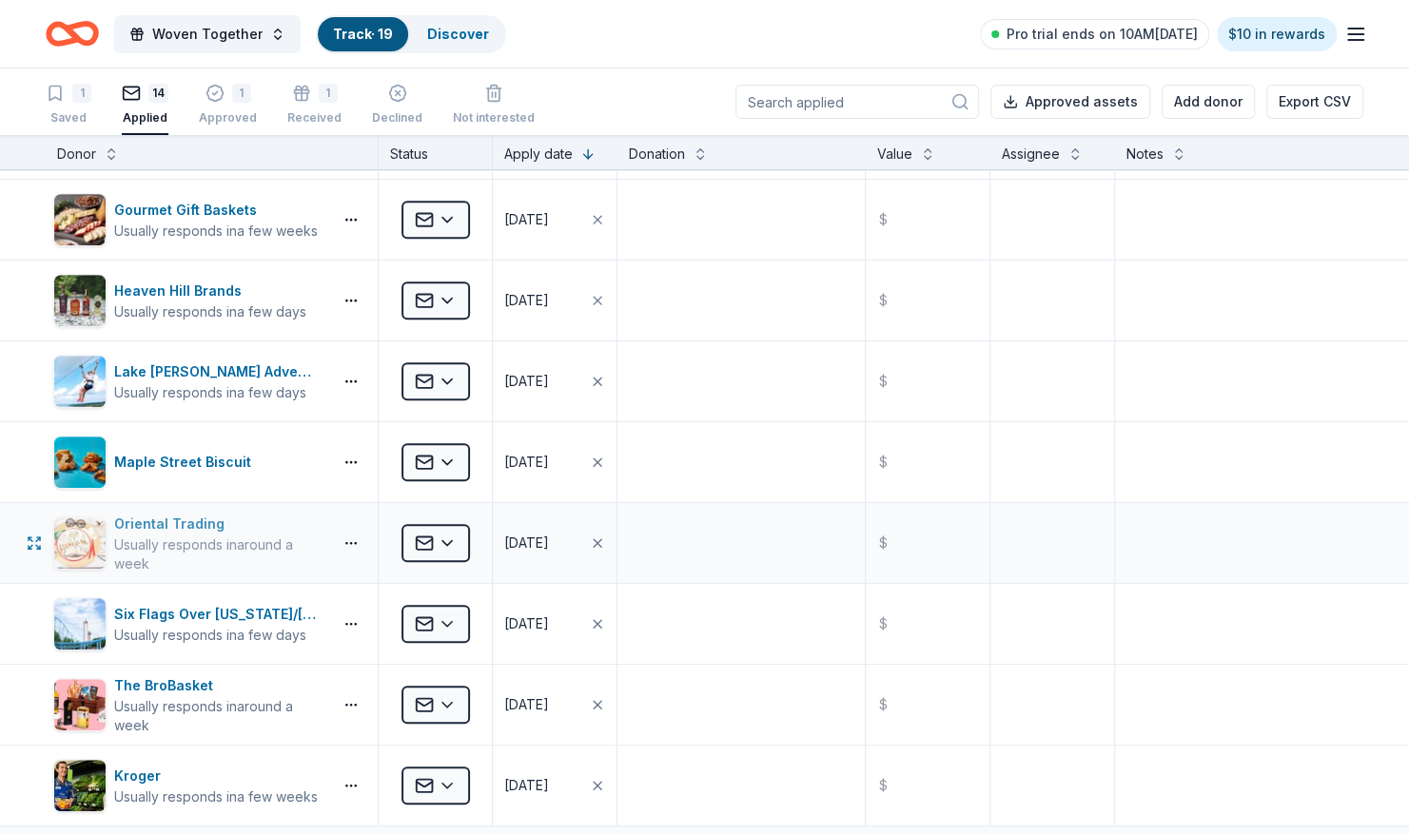
click at [150, 525] on div "Oriental Trading" at bounding box center [219, 524] width 210 height 23
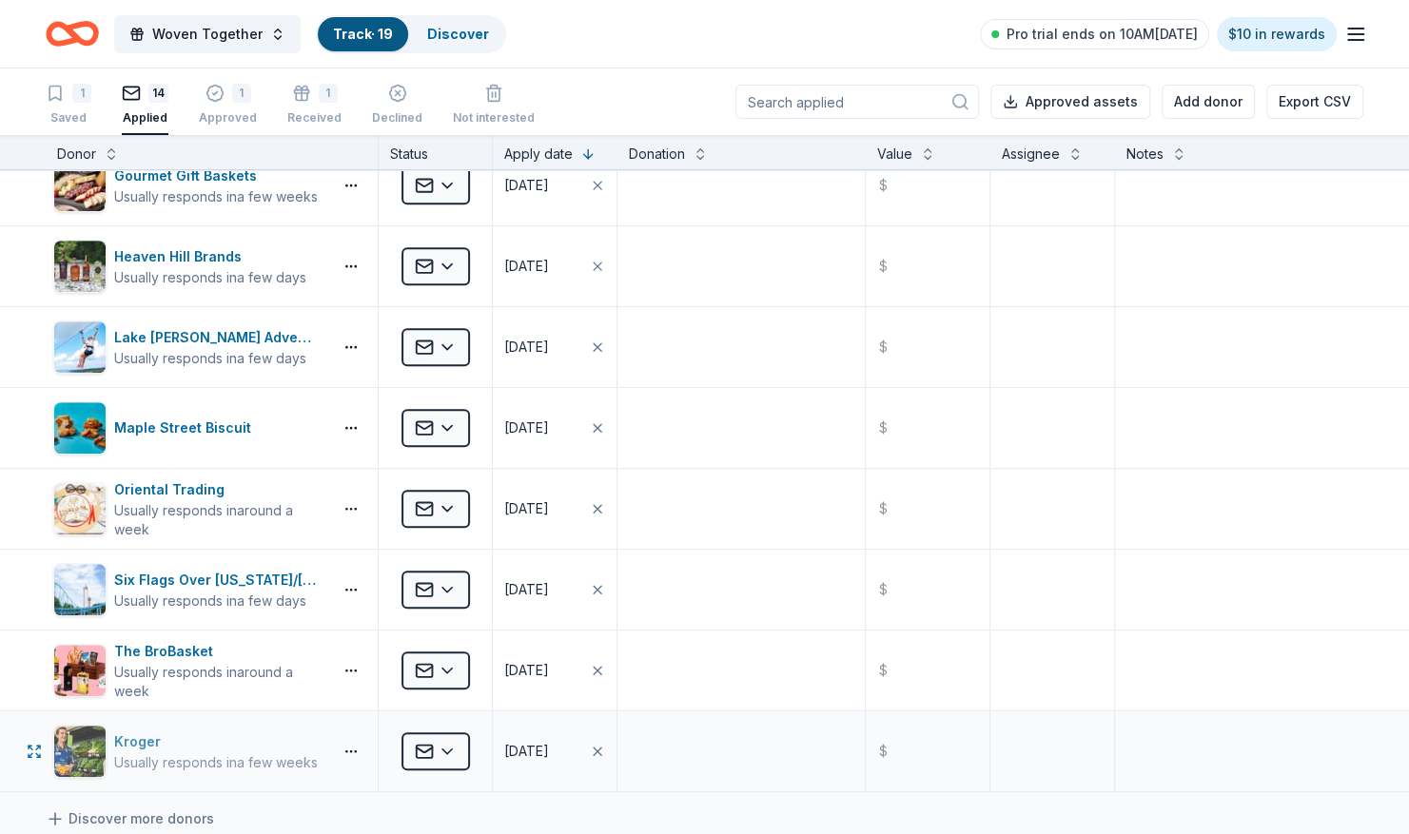
scroll to position [380, 0]
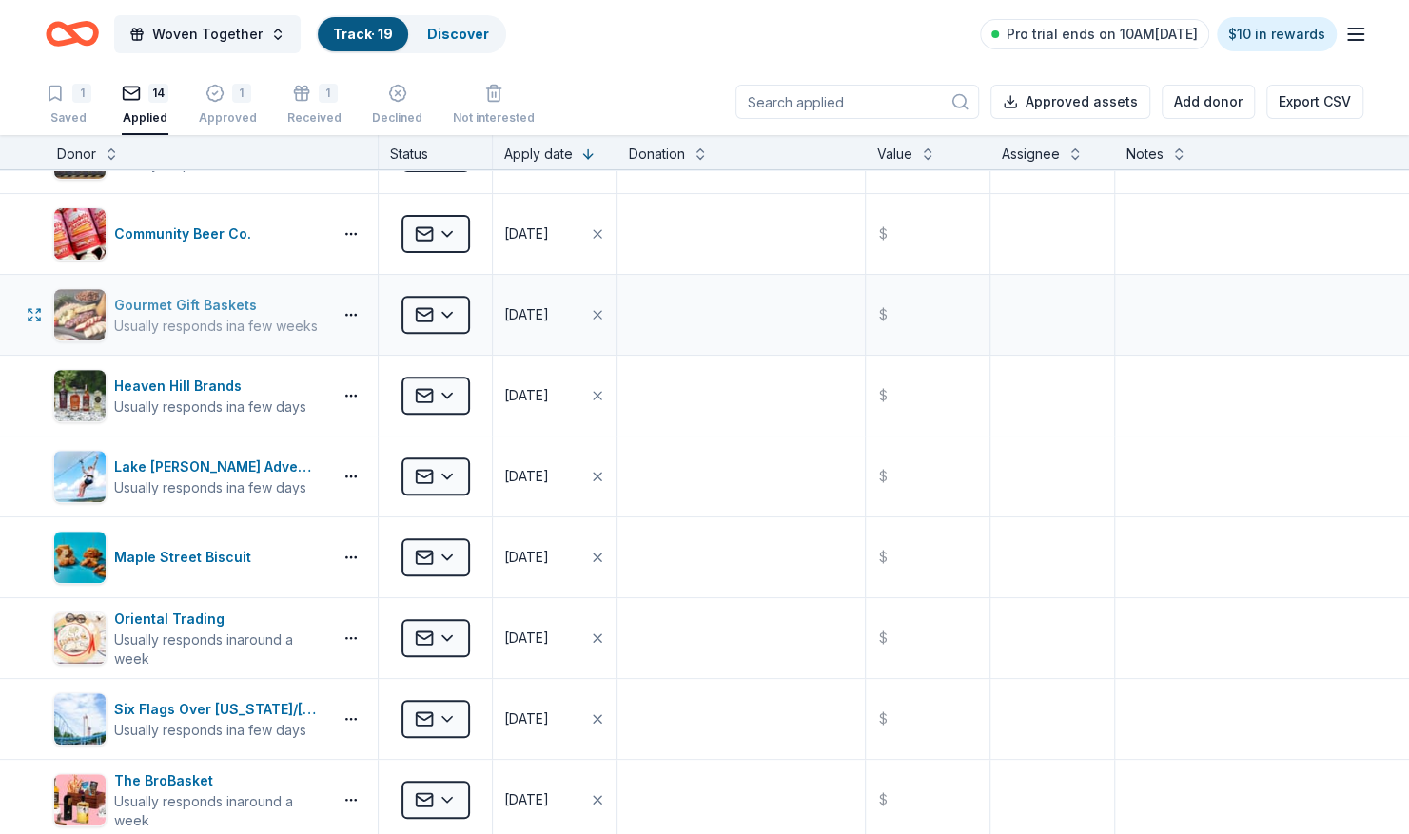
click at [158, 305] on div "Gourmet Gift Baskets" at bounding box center [216, 305] width 204 height 23
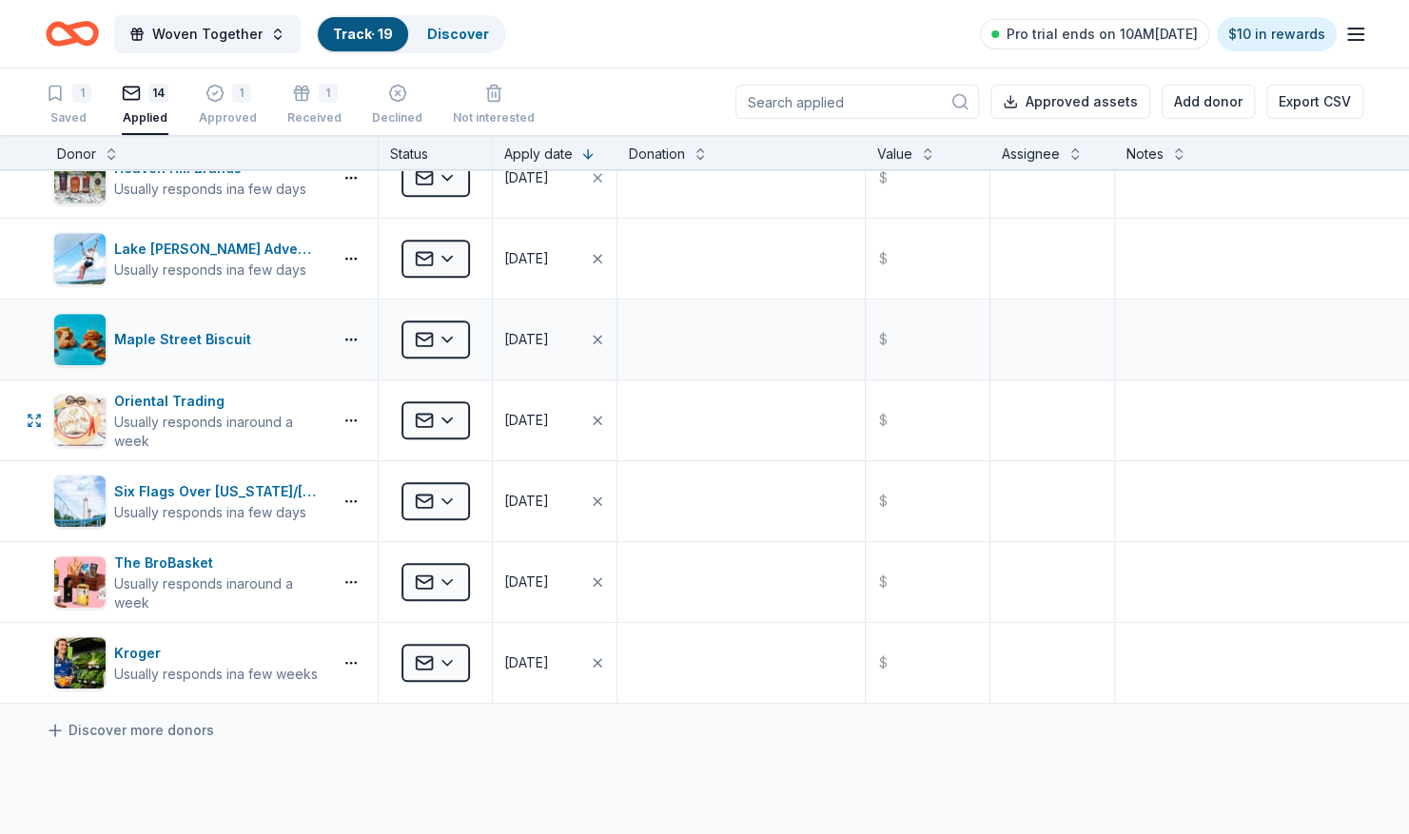
scroll to position [666, 0]
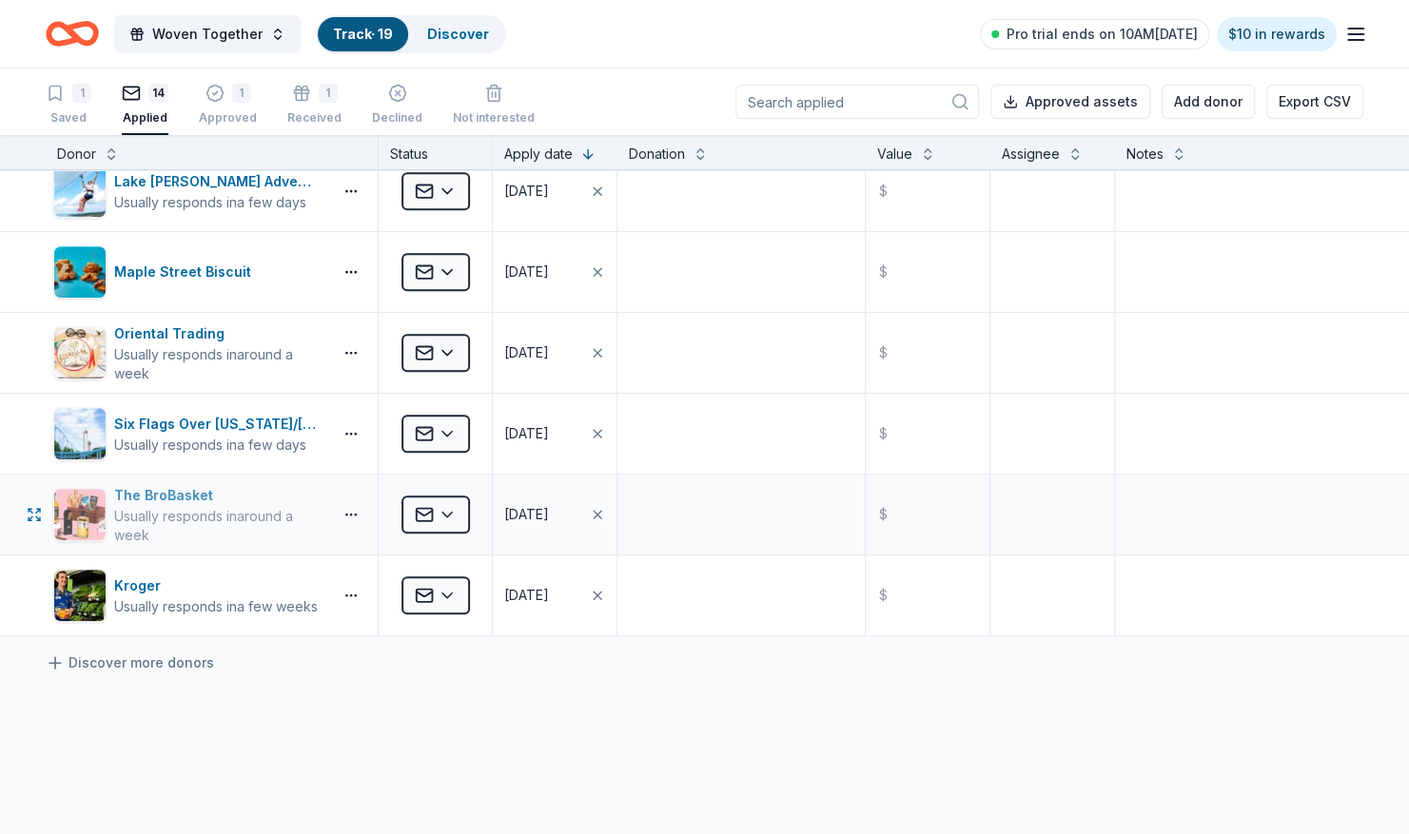
click at [161, 493] on div "The BroBasket" at bounding box center [219, 495] width 210 height 23
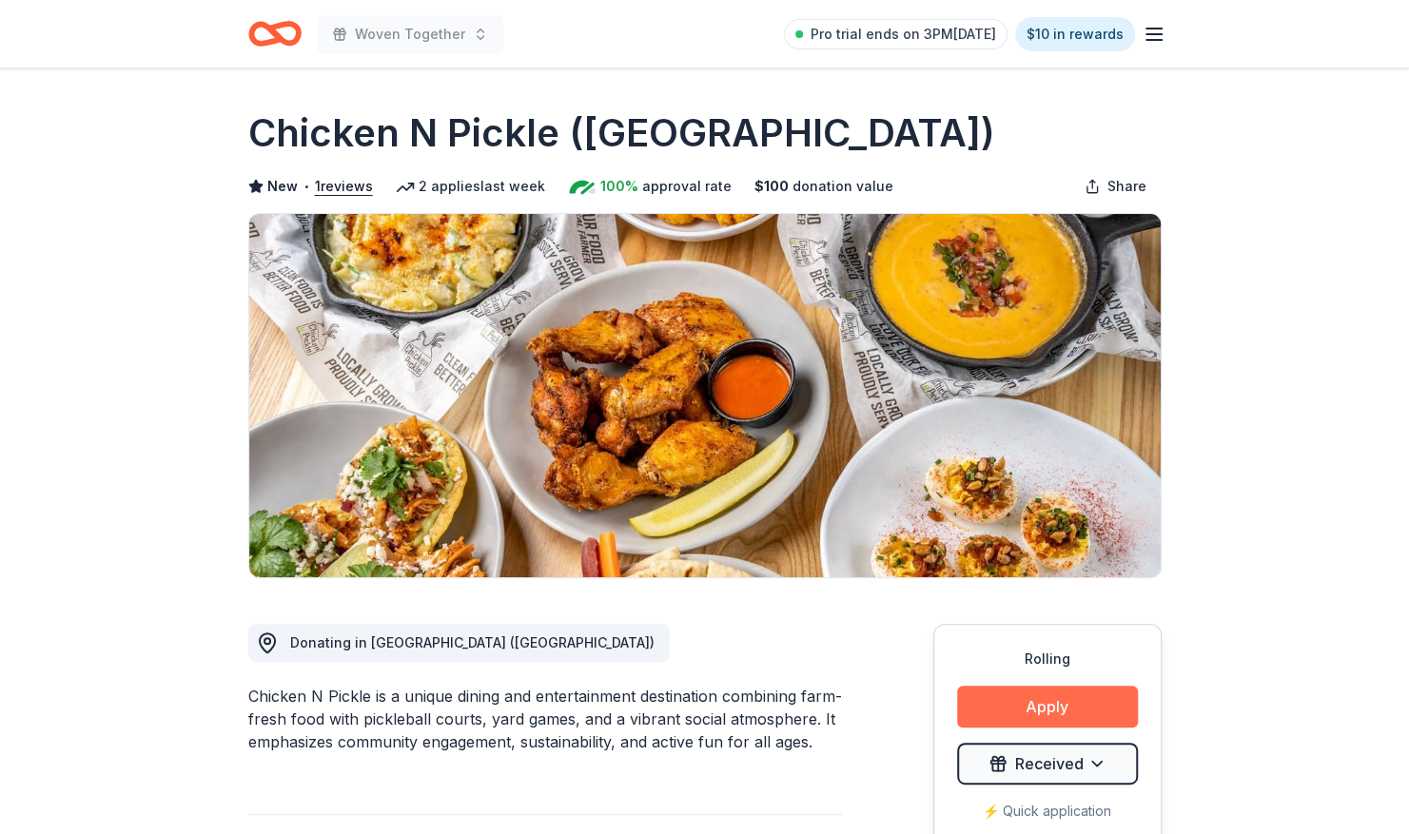
click at [1036, 696] on button "Apply" at bounding box center [1047, 707] width 181 height 42
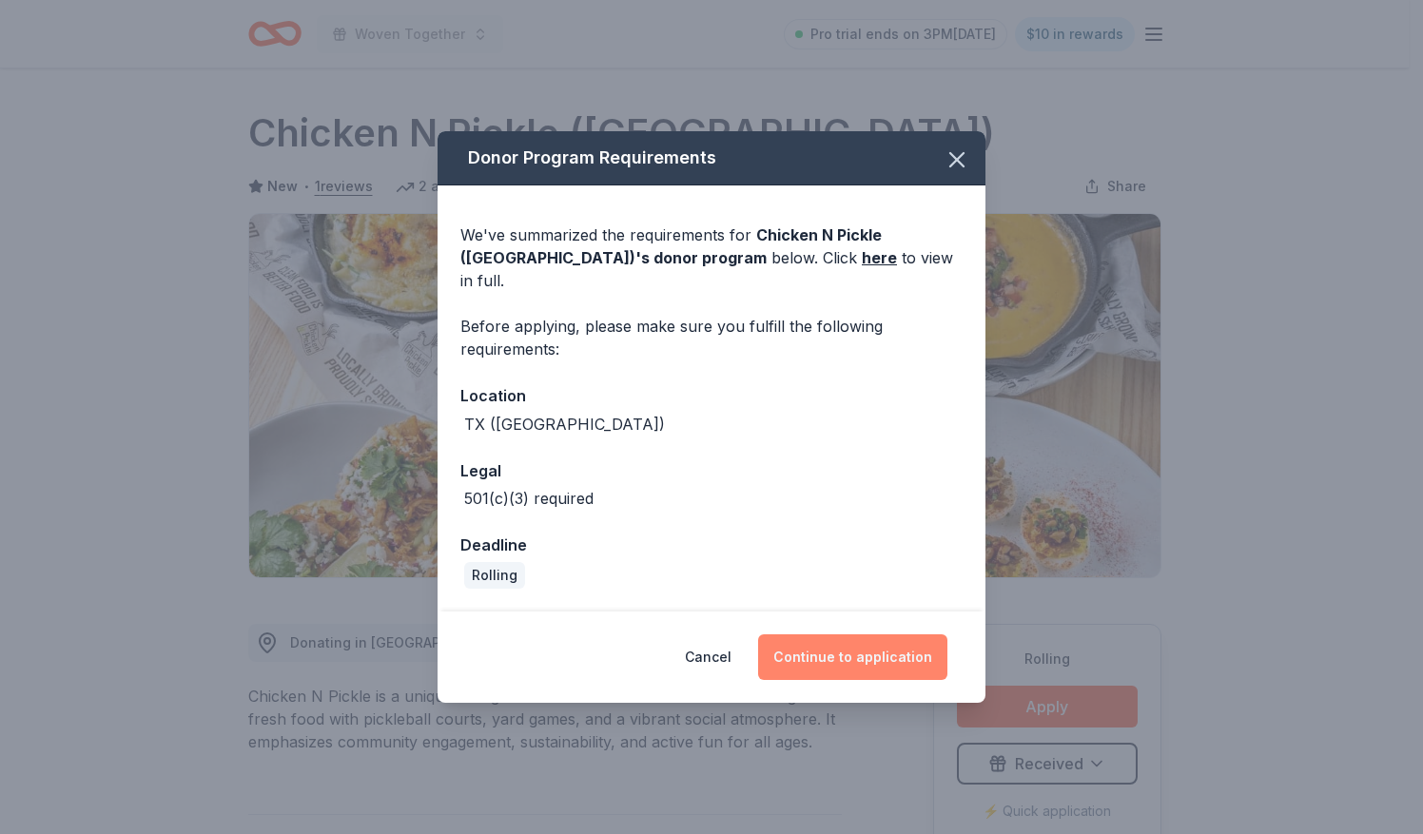
click at [854, 645] on button "Continue to application" at bounding box center [852, 657] width 189 height 46
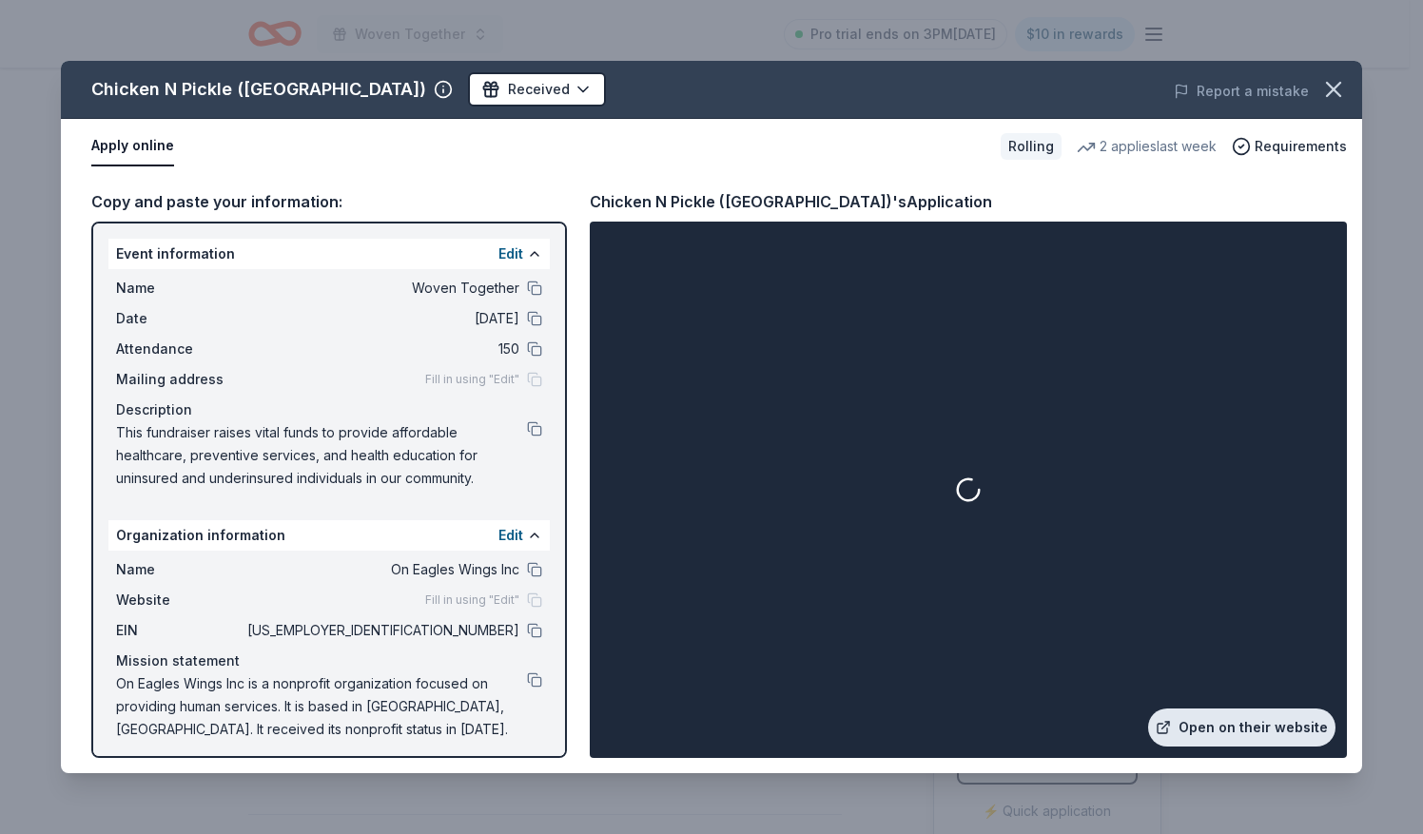
click at [1238, 719] on link "Open on their website" at bounding box center [1241, 728] width 187 height 38
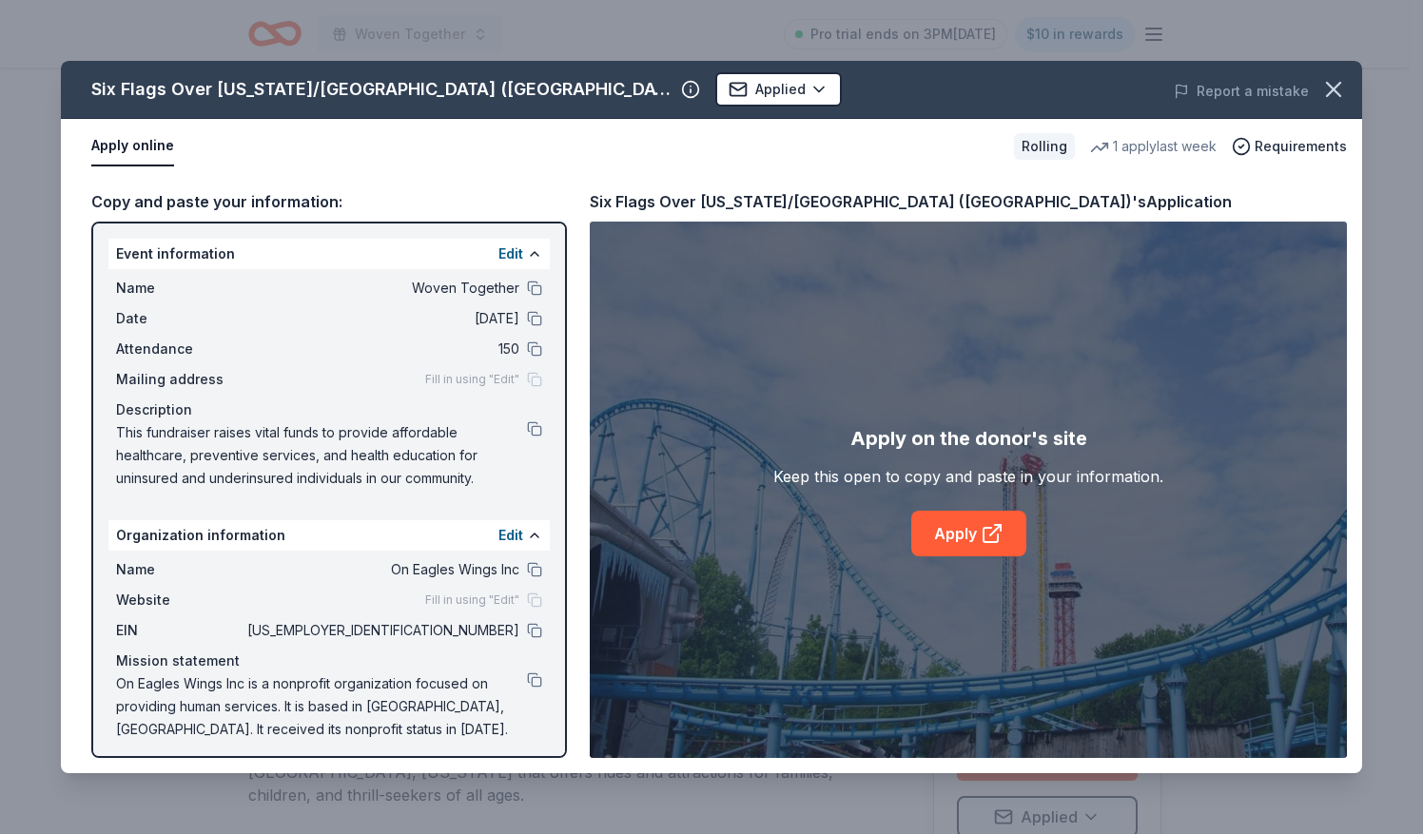
scroll to position [190, 0]
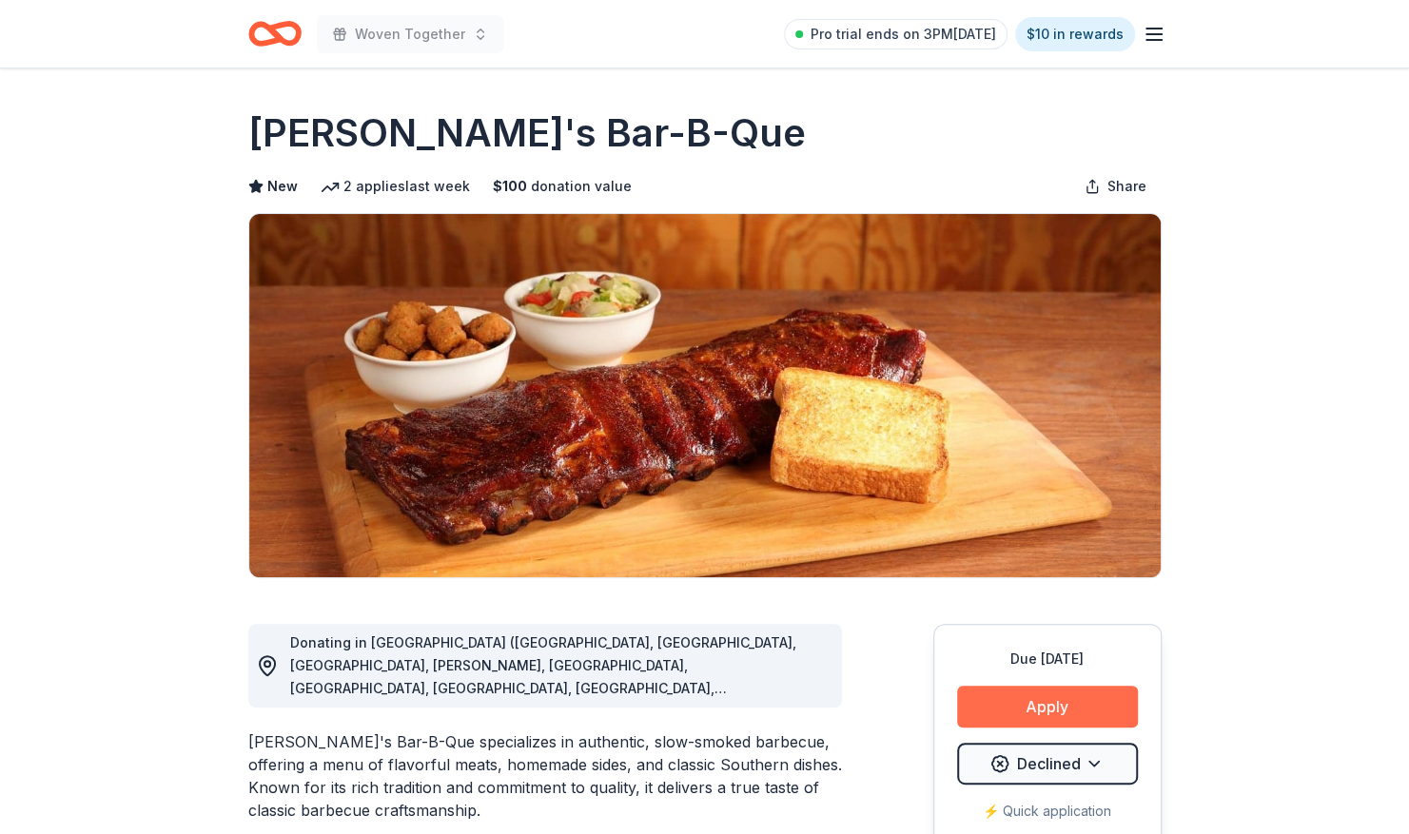
click at [1026, 692] on button "Apply" at bounding box center [1047, 707] width 181 height 42
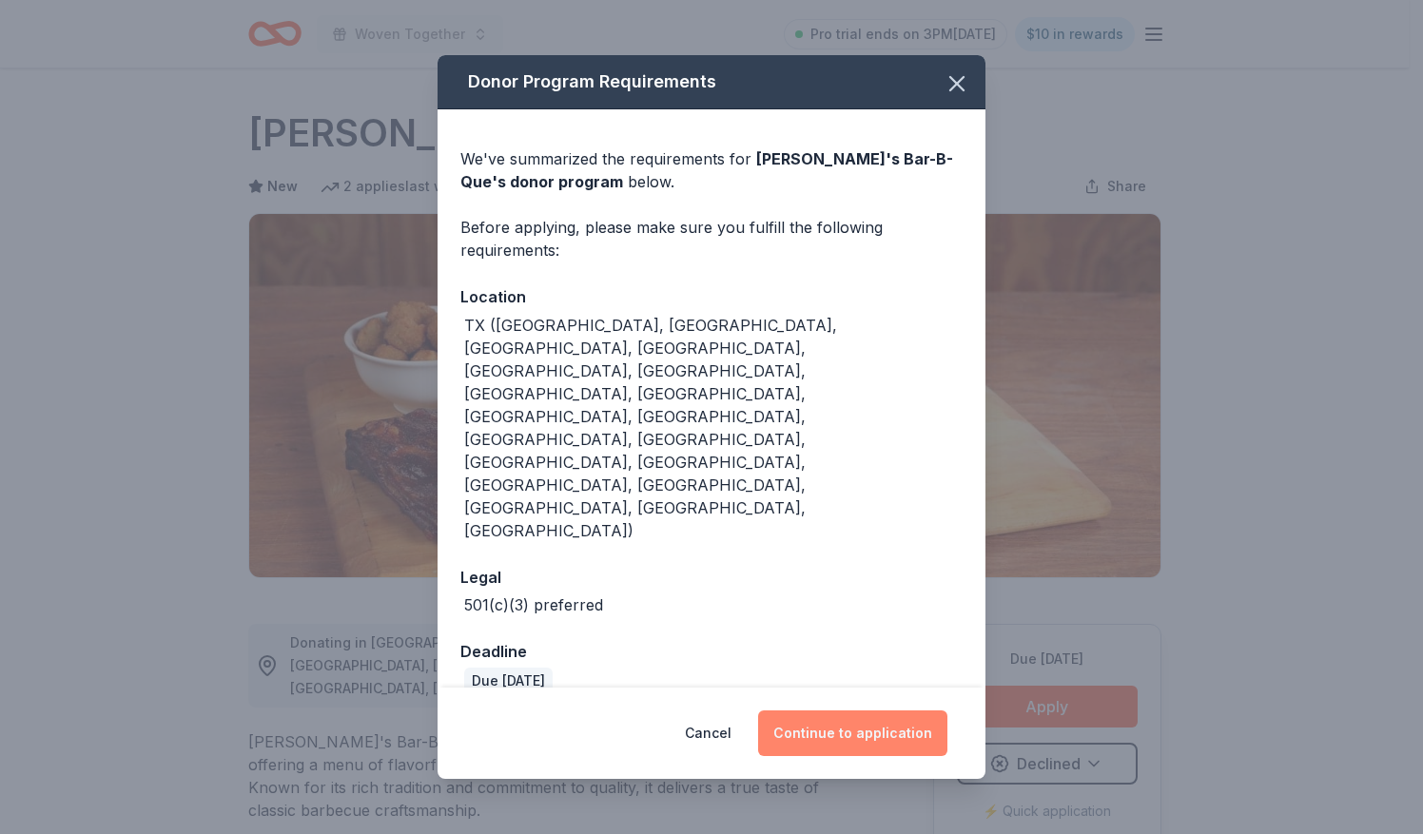
click at [843, 711] on button "Continue to application" at bounding box center [852, 734] width 189 height 46
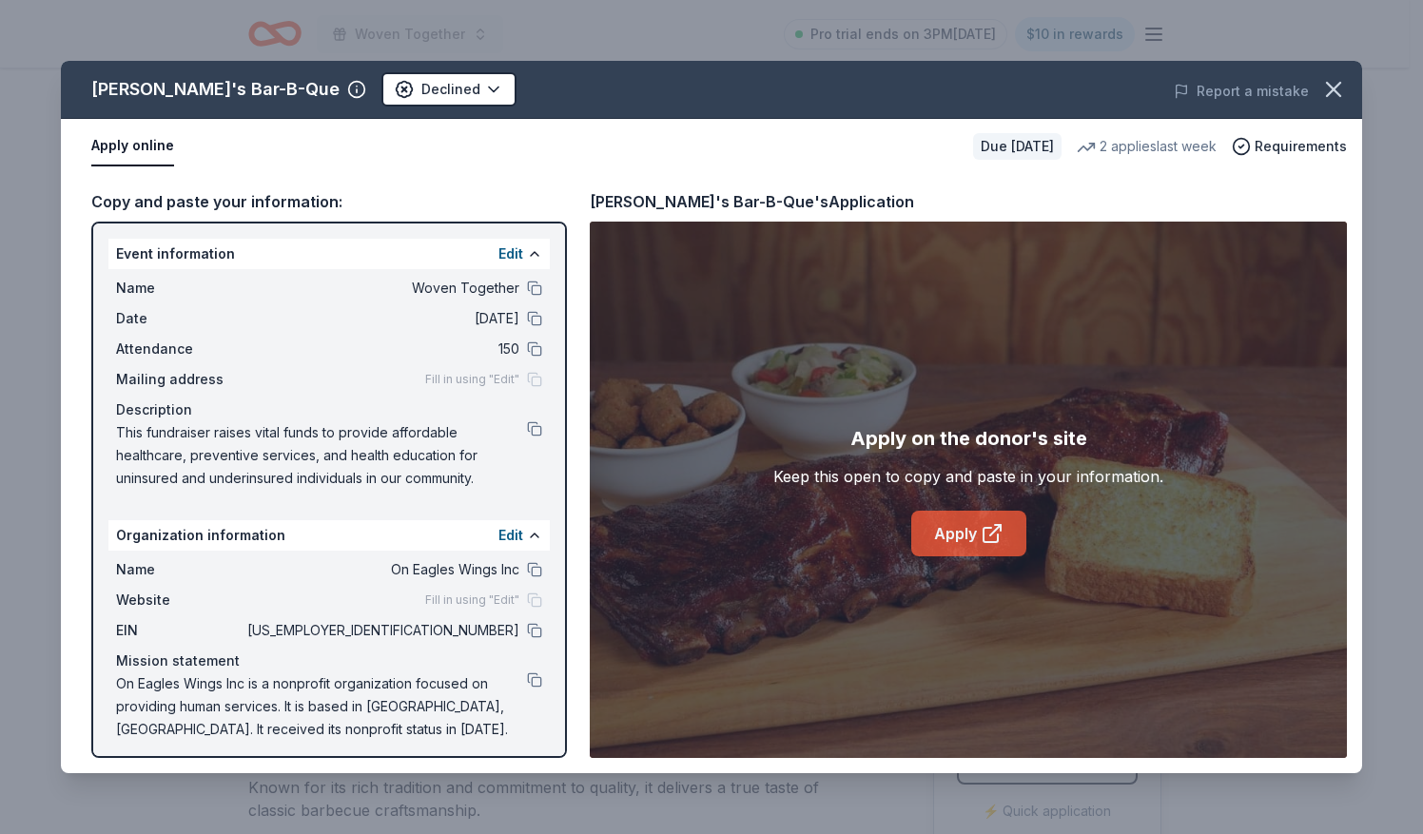
click at [954, 538] on link "Apply" at bounding box center [968, 534] width 115 height 46
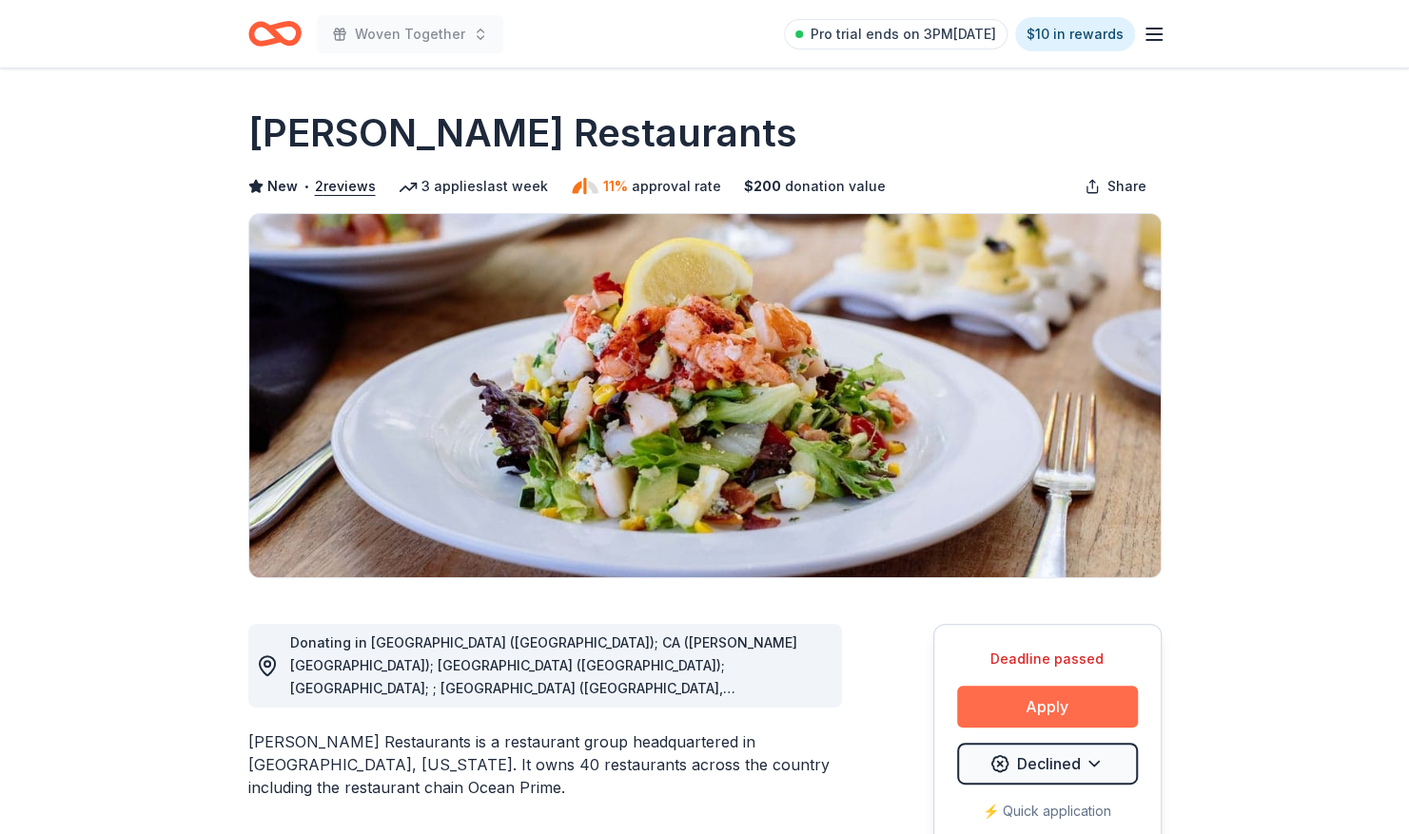
click at [971, 711] on button "Apply" at bounding box center [1047, 707] width 181 height 42
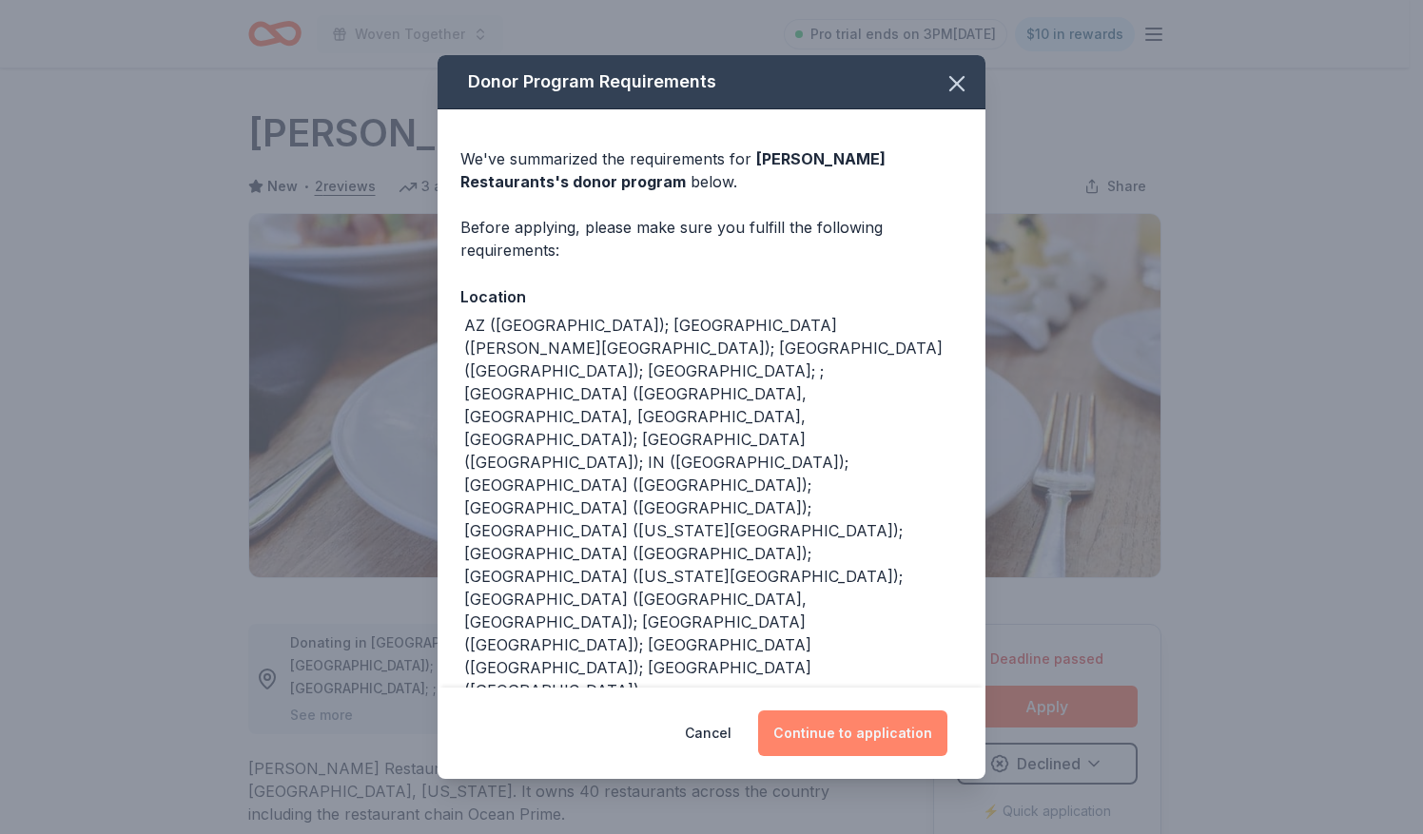
click at [831, 729] on button "Continue to application" at bounding box center [852, 734] width 189 height 46
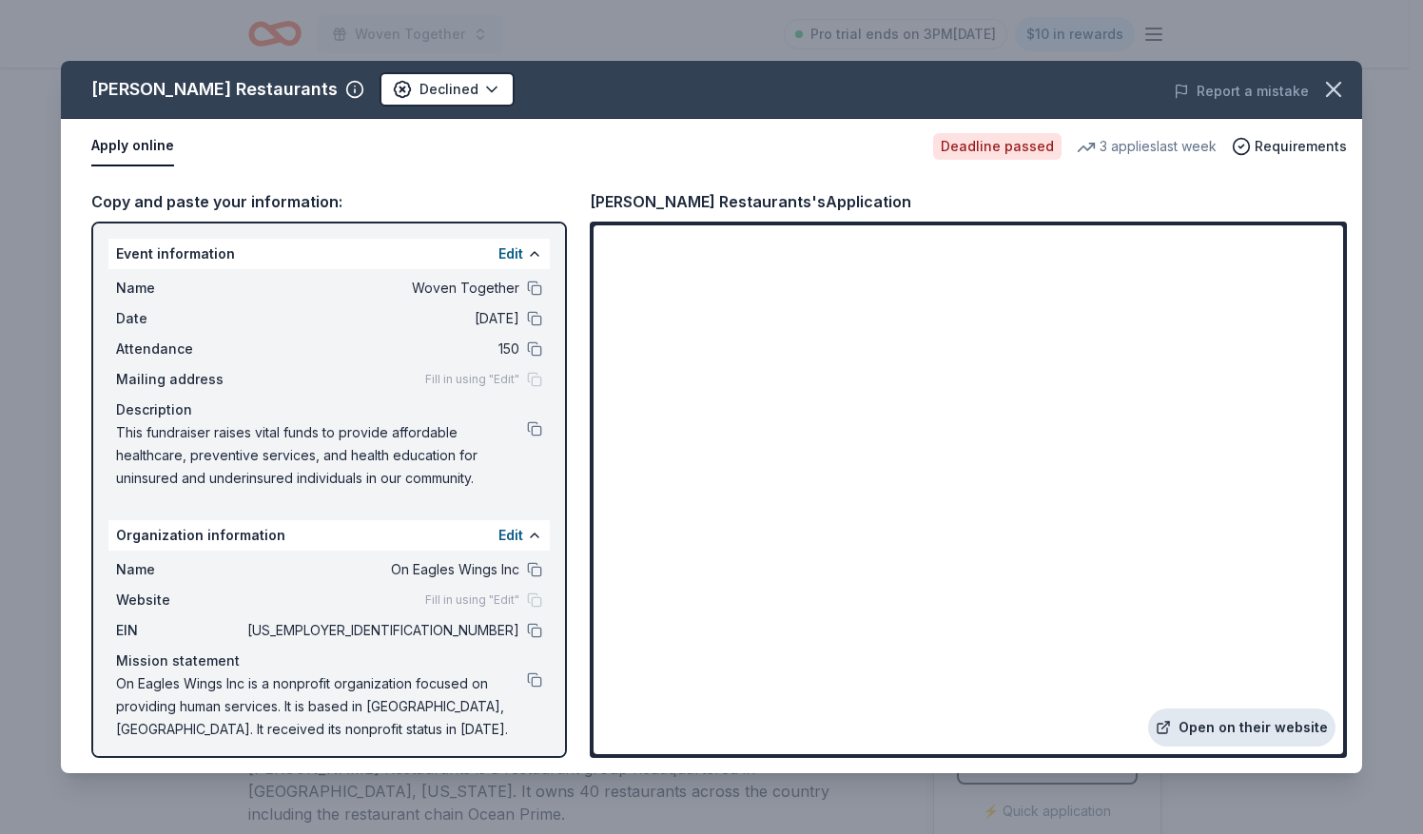
click at [1200, 721] on link "Open on their website" at bounding box center [1241, 728] width 187 height 38
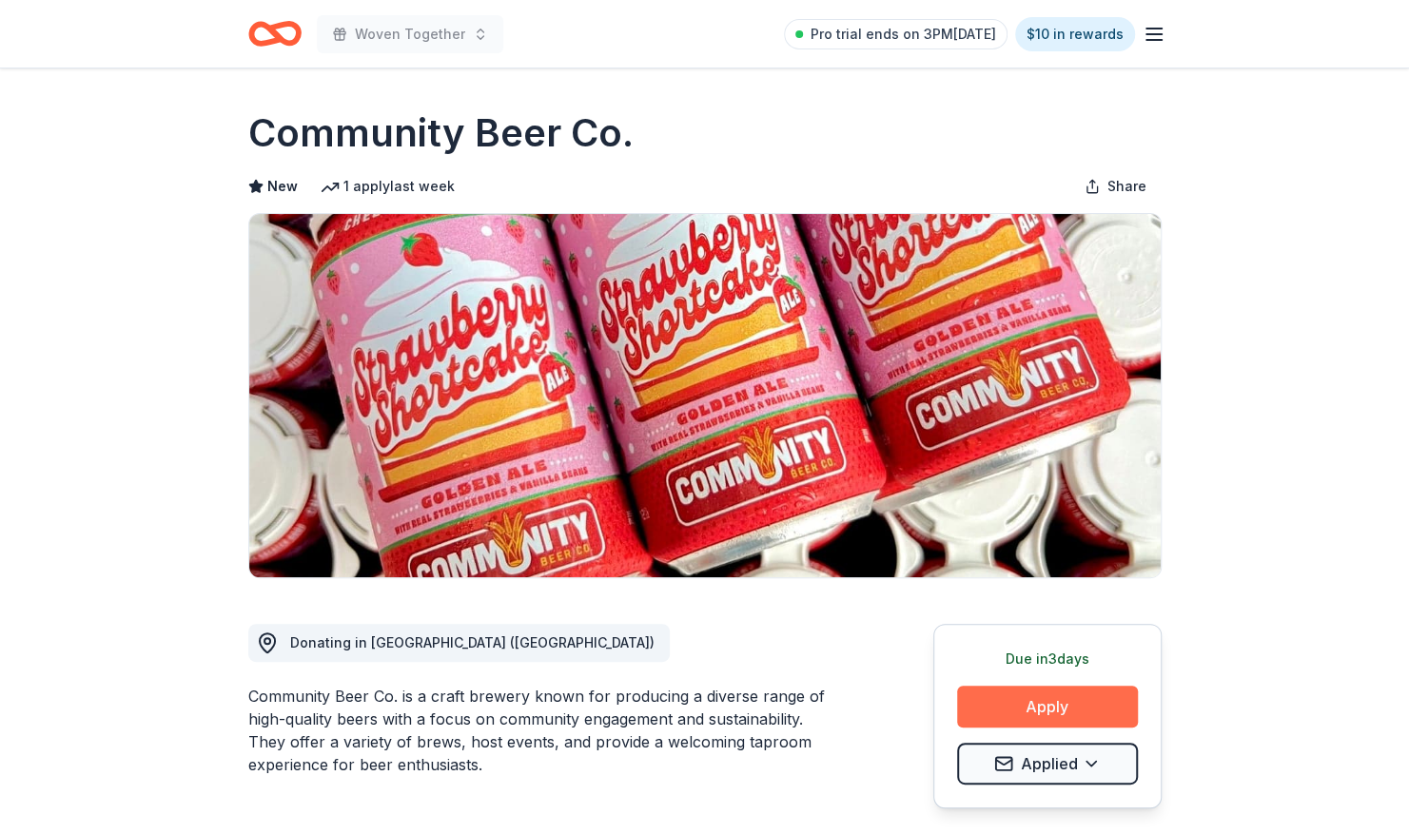
click at [1026, 703] on button "Apply" at bounding box center [1047, 707] width 181 height 42
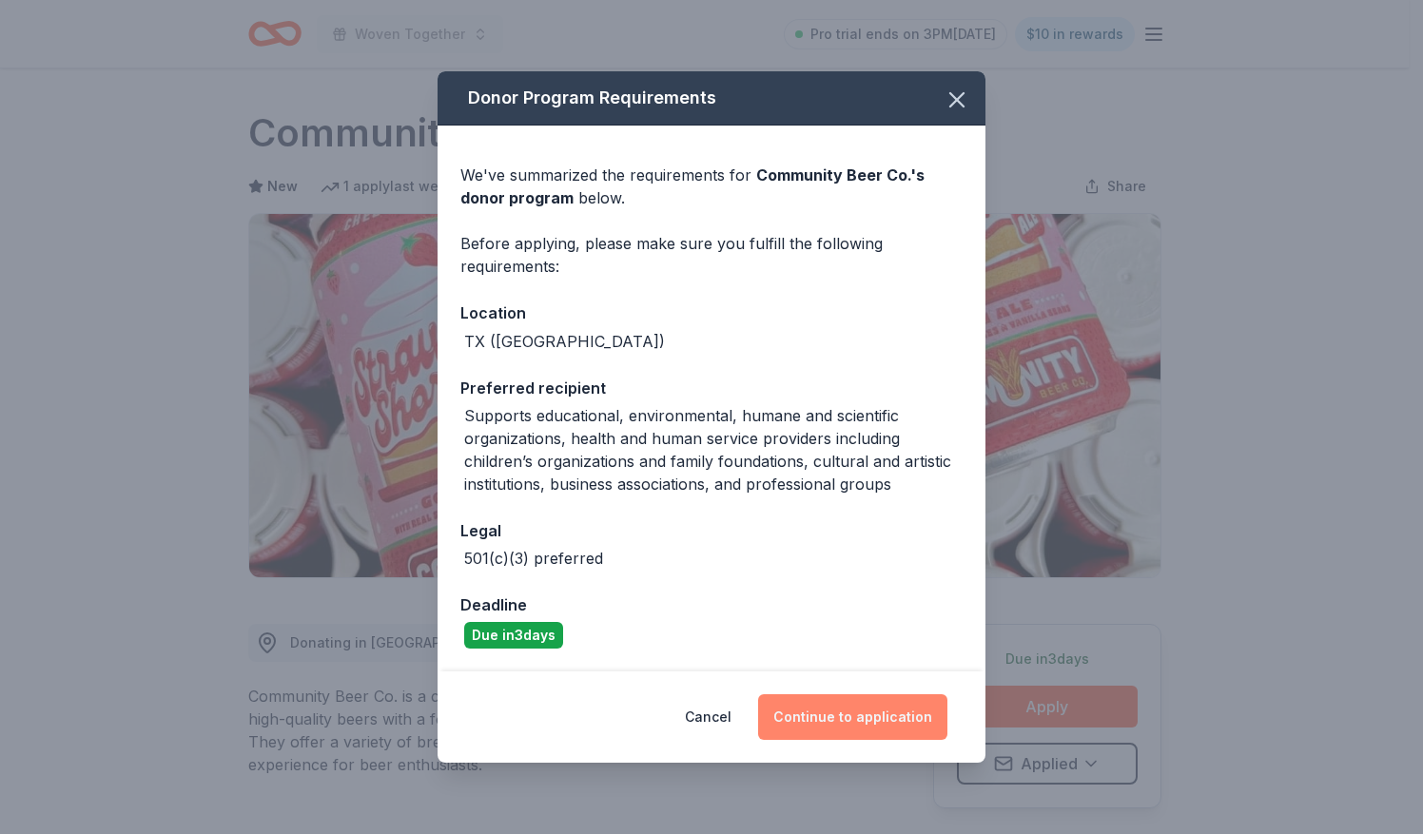
click at [851, 715] on button "Continue to application" at bounding box center [852, 717] width 189 height 46
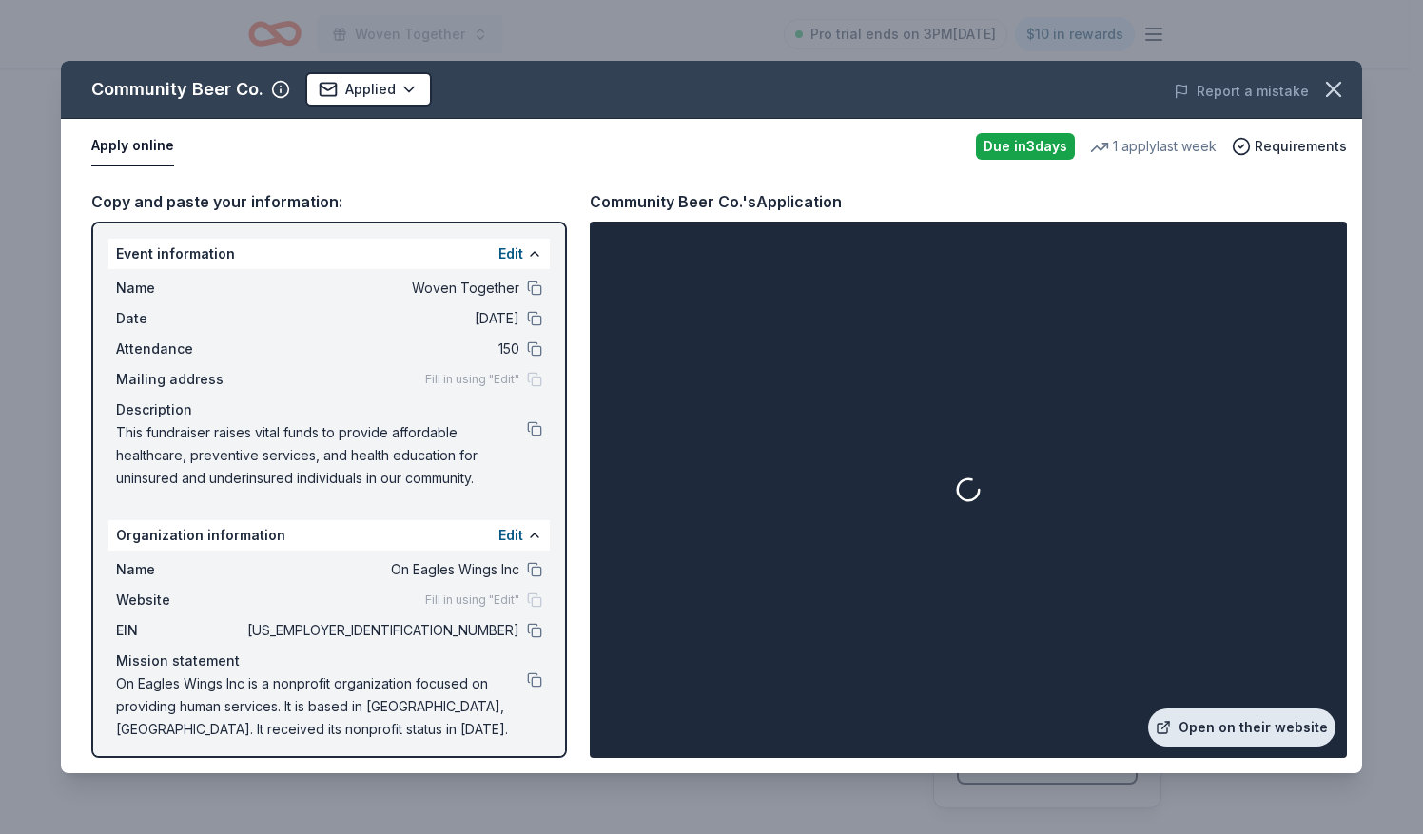
click at [1219, 723] on link "Open on their website" at bounding box center [1241, 728] width 187 height 38
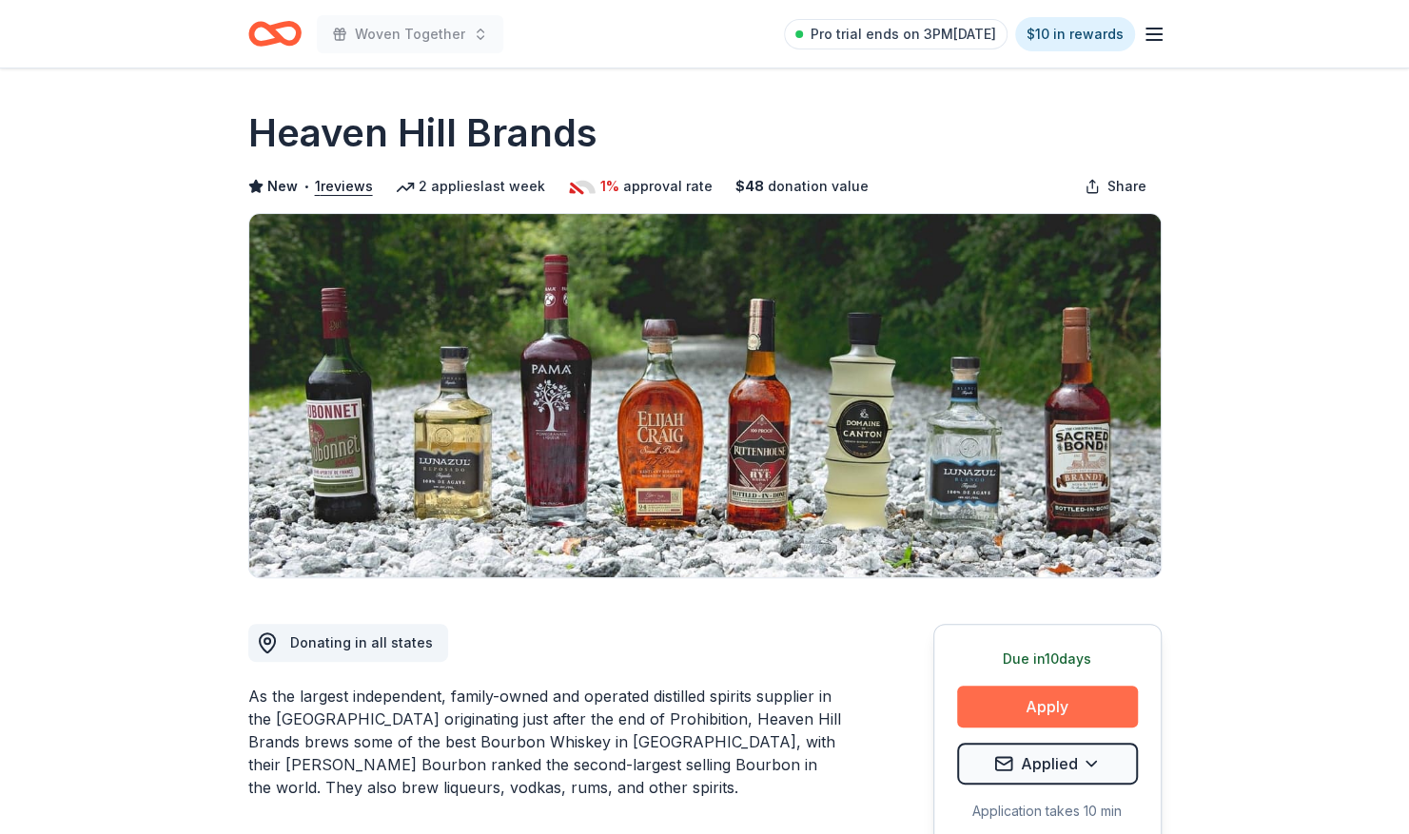
click at [1031, 705] on button "Apply" at bounding box center [1047, 707] width 181 height 42
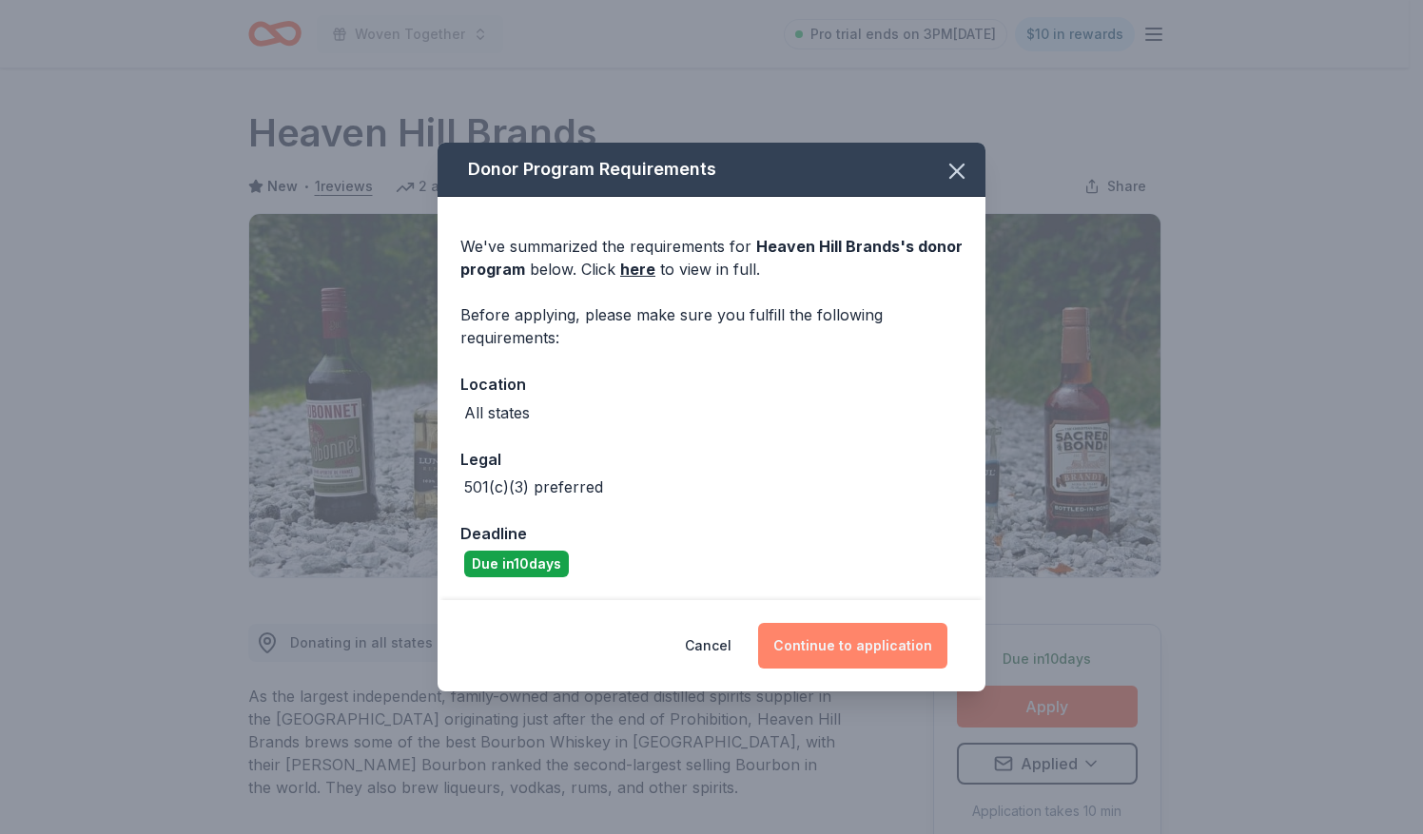
click at [828, 646] on button "Continue to application" at bounding box center [852, 646] width 189 height 46
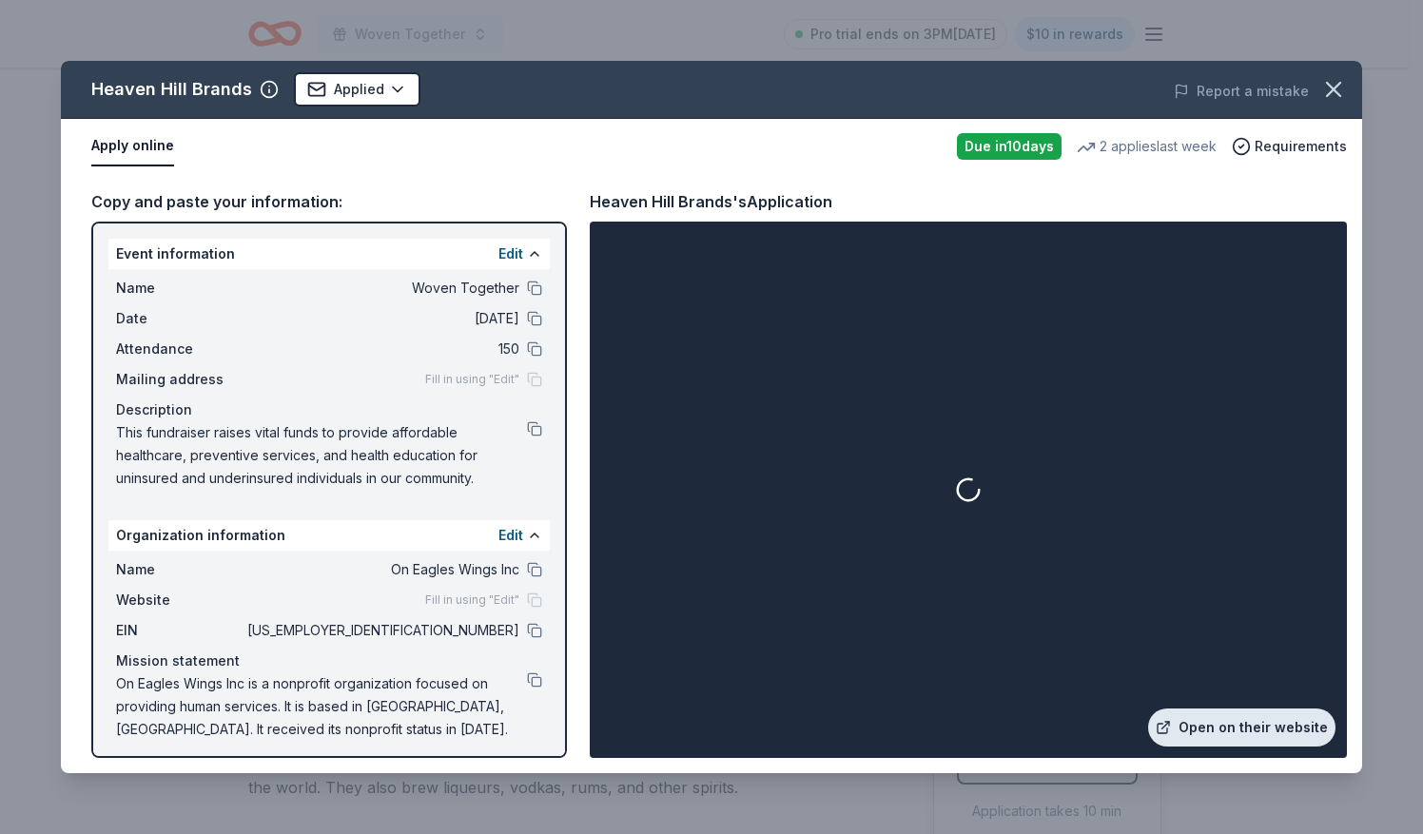
click at [1193, 722] on link "Open on their website" at bounding box center [1241, 728] width 187 height 38
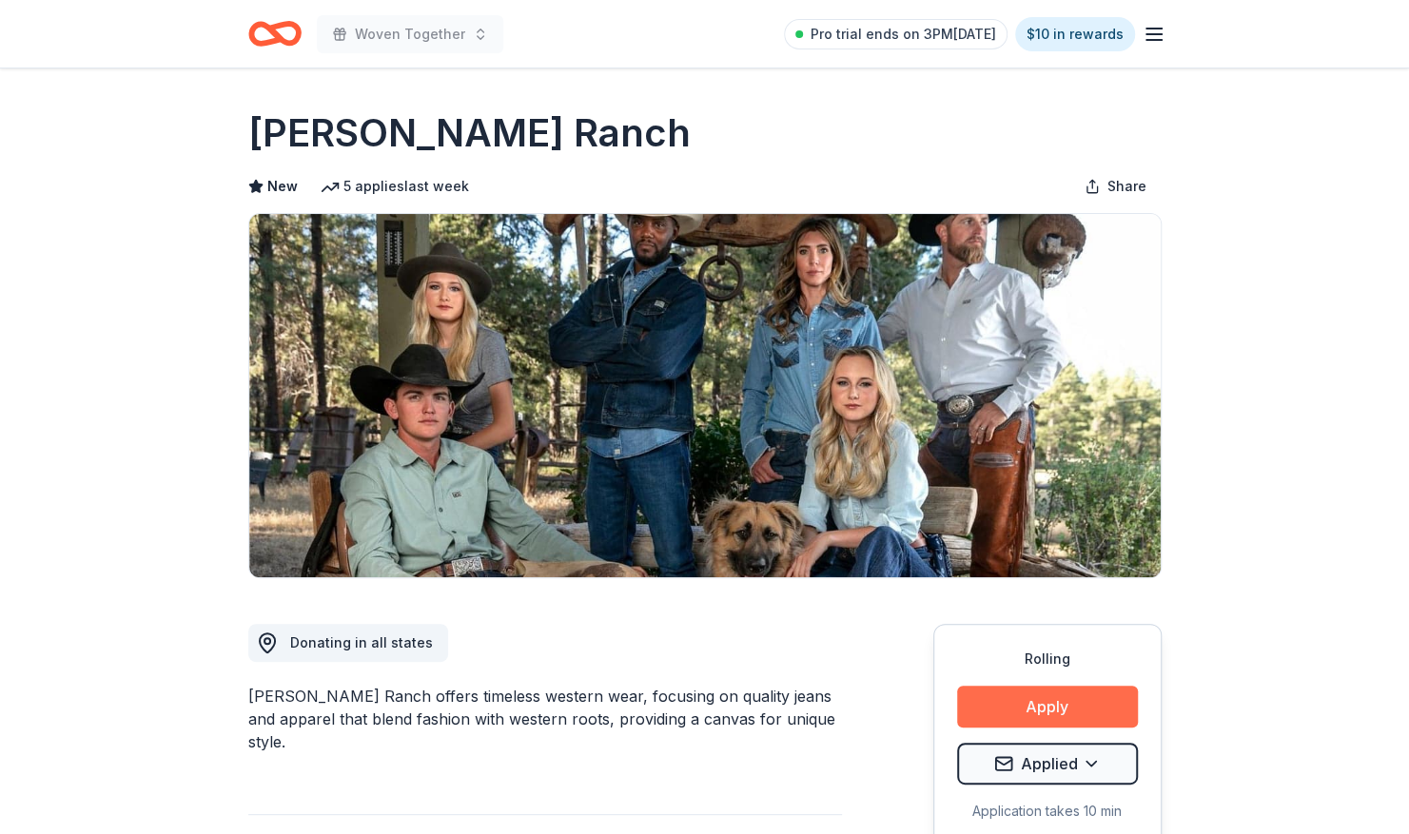
click at [1002, 695] on button "Apply" at bounding box center [1047, 707] width 181 height 42
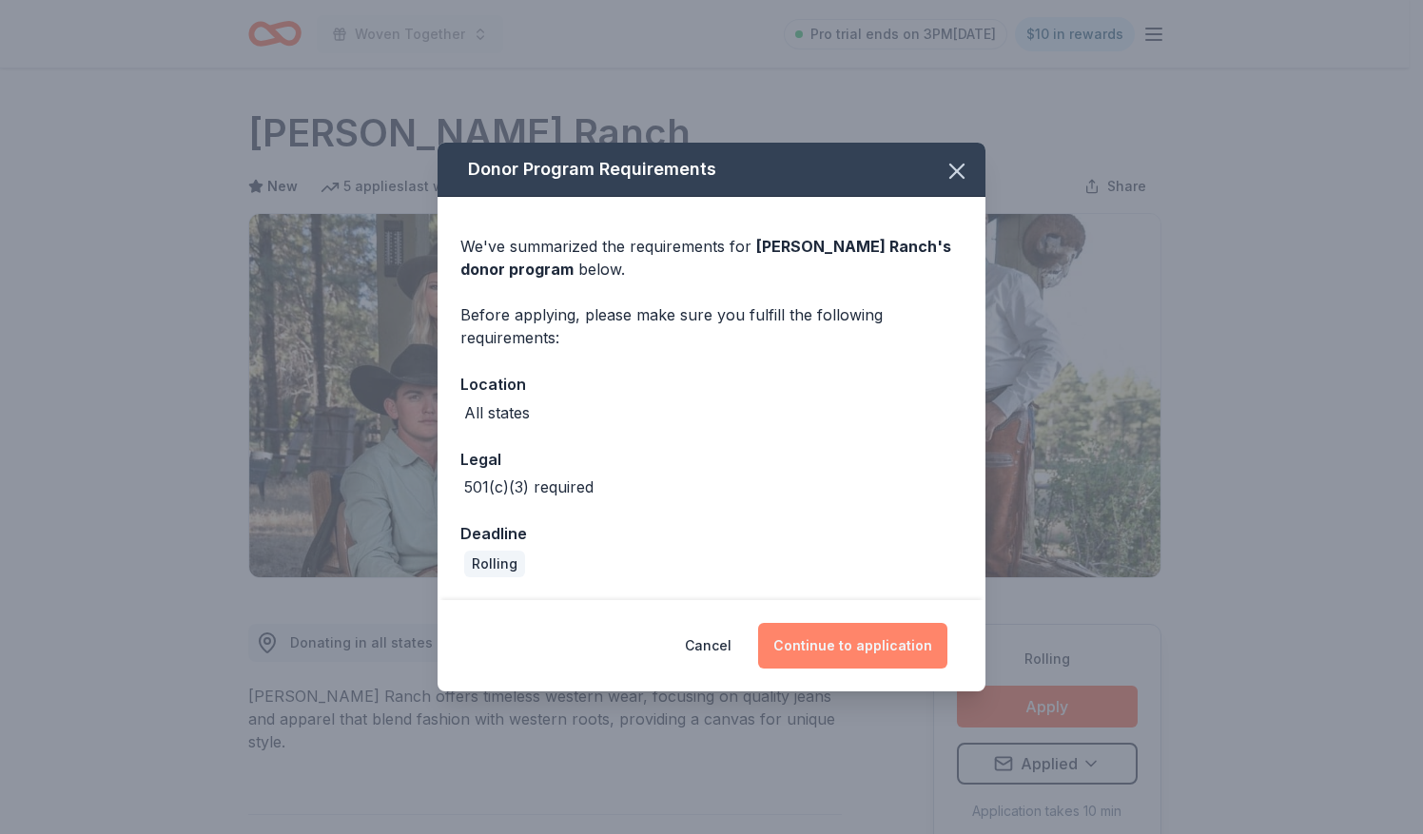
click at [810, 636] on button "Continue to application" at bounding box center [852, 646] width 189 height 46
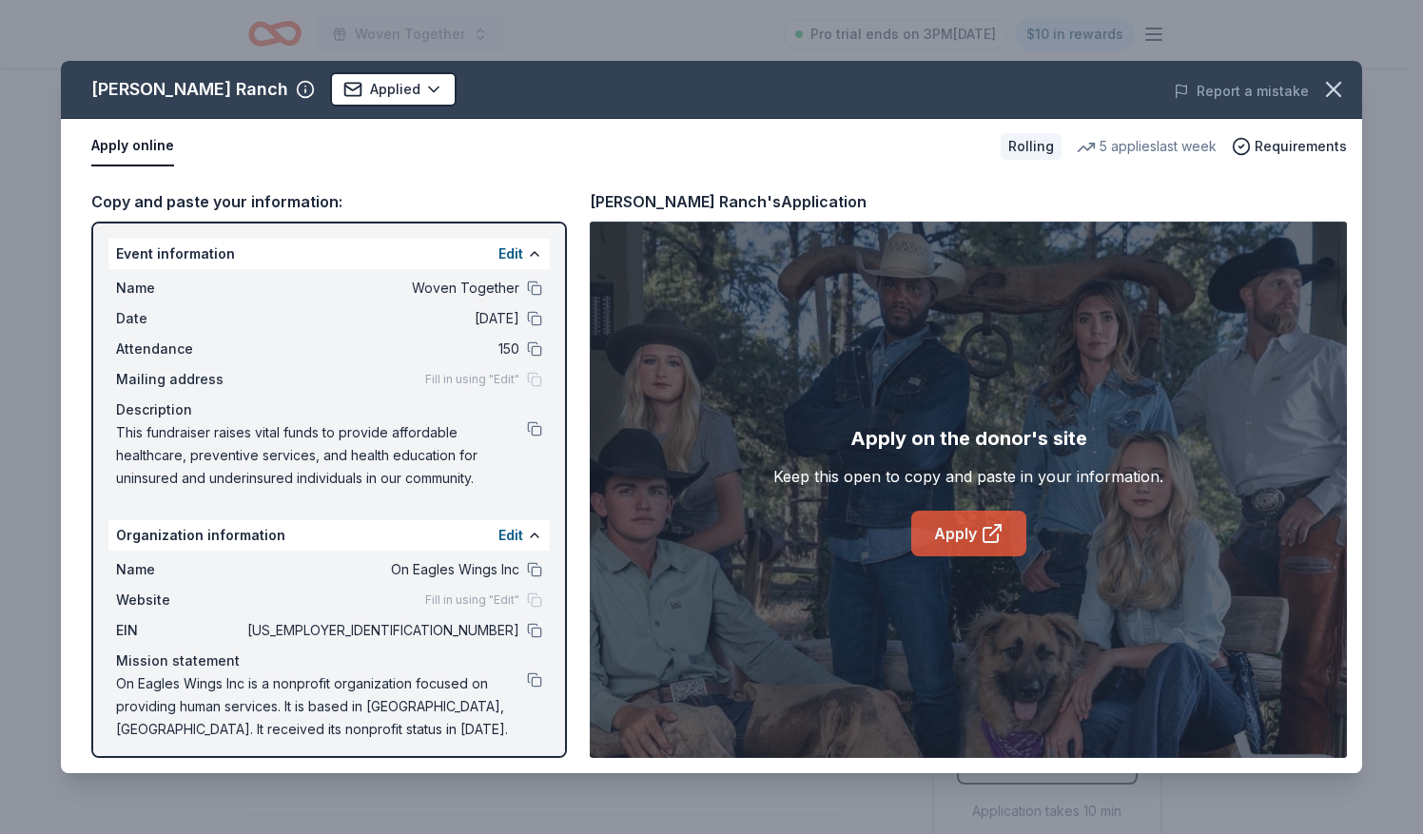
click at [937, 536] on link "Apply" at bounding box center [968, 534] width 115 height 46
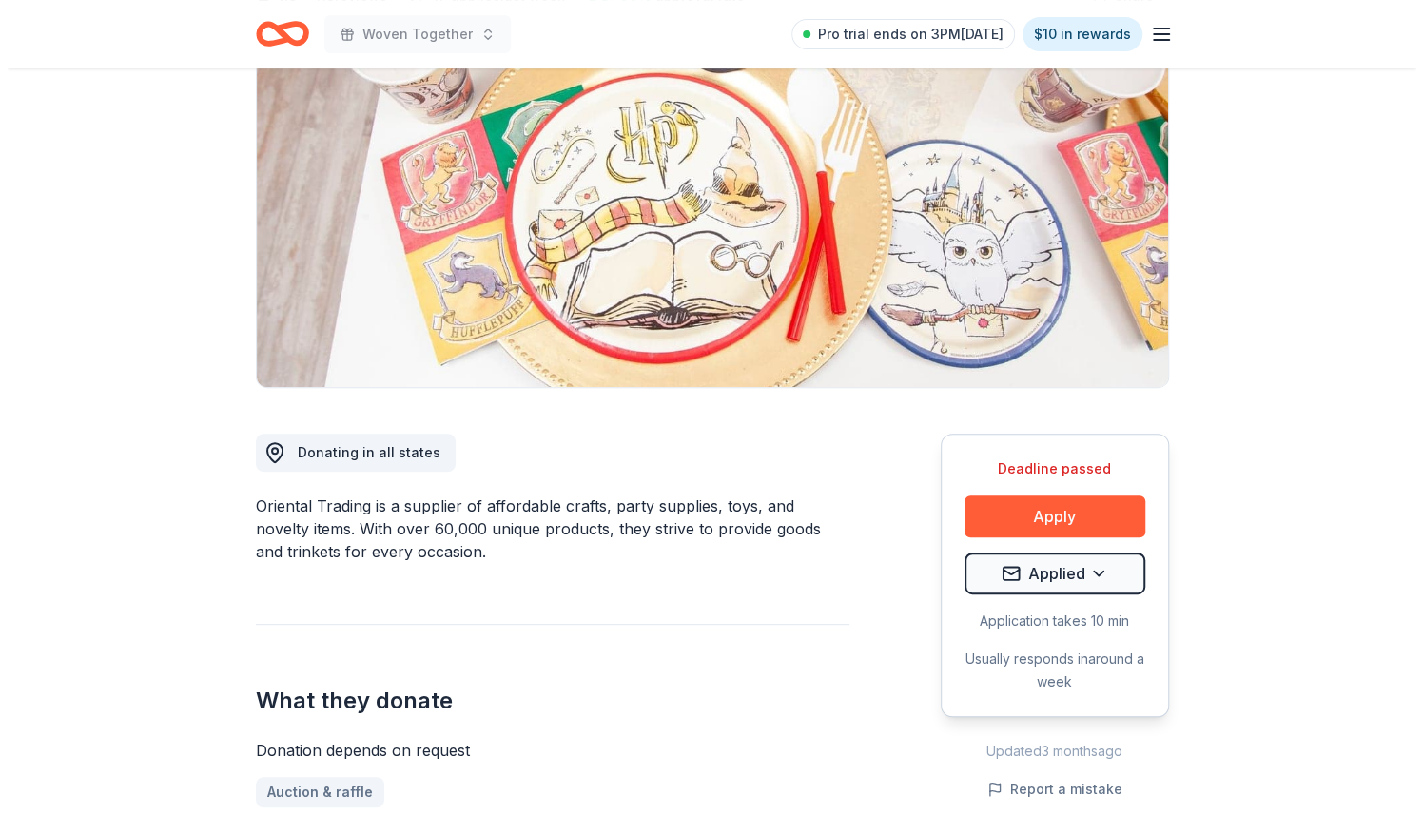
scroll to position [285, 0]
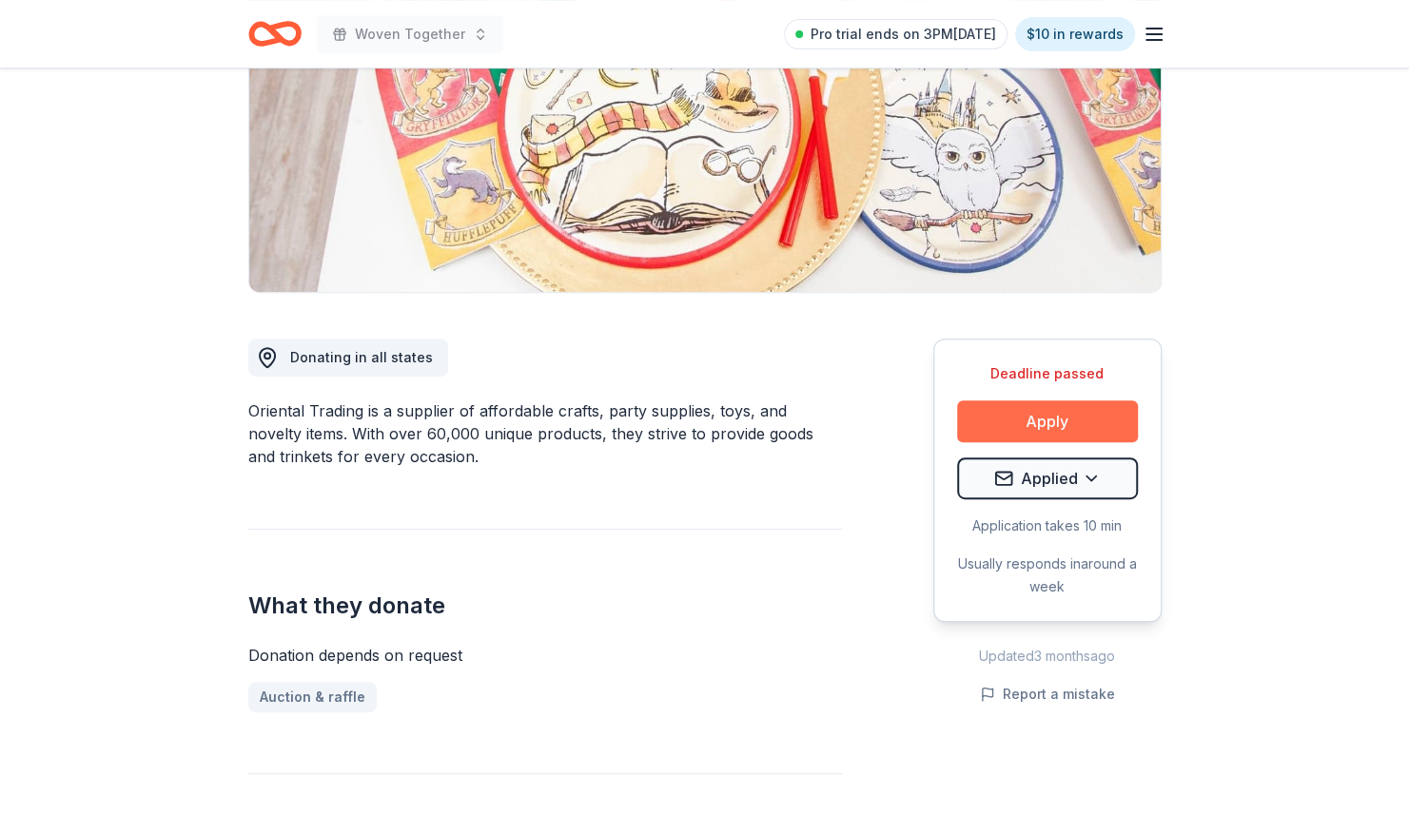
click at [1000, 417] on button "Apply" at bounding box center [1047, 421] width 181 height 42
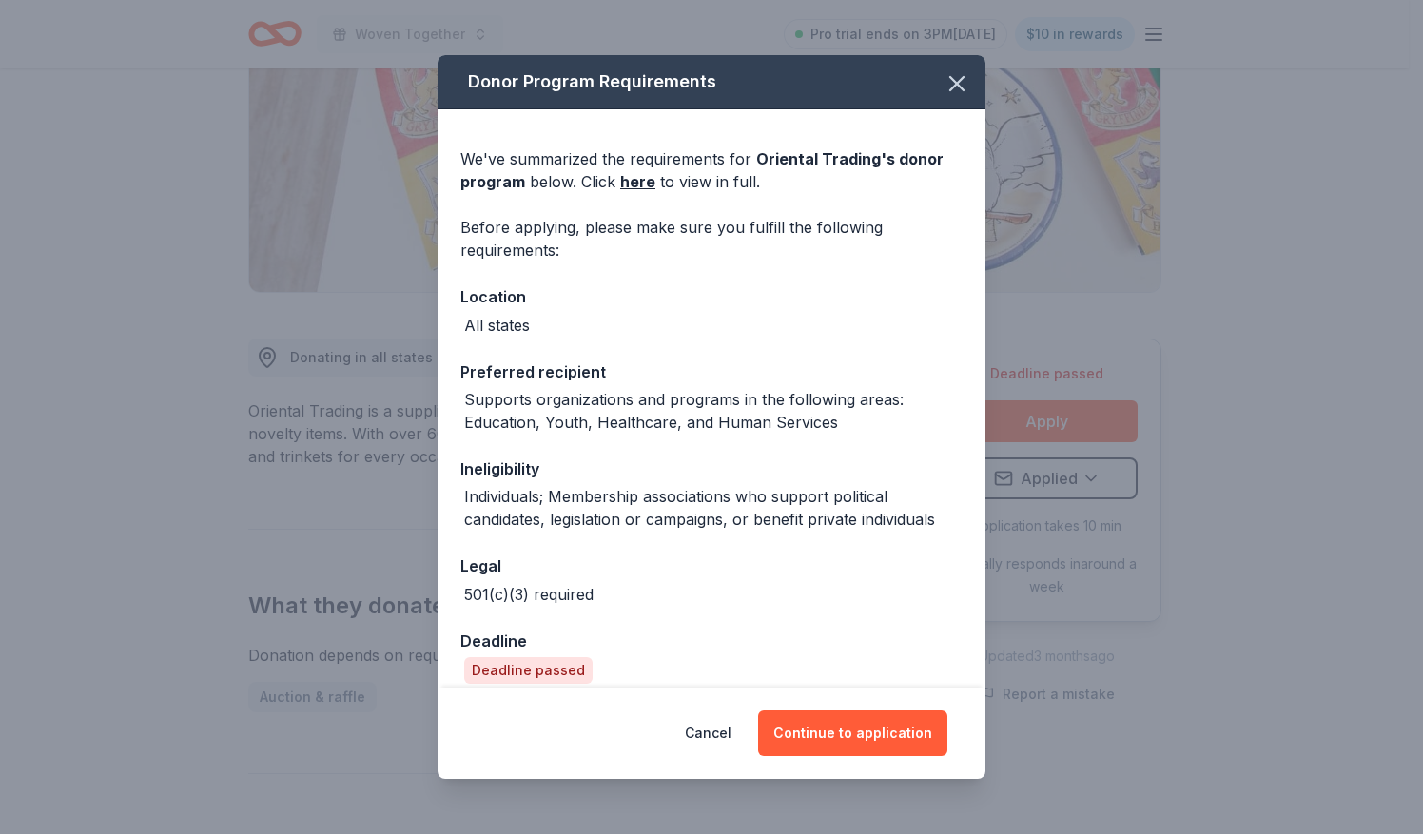
scroll to position [18, 0]
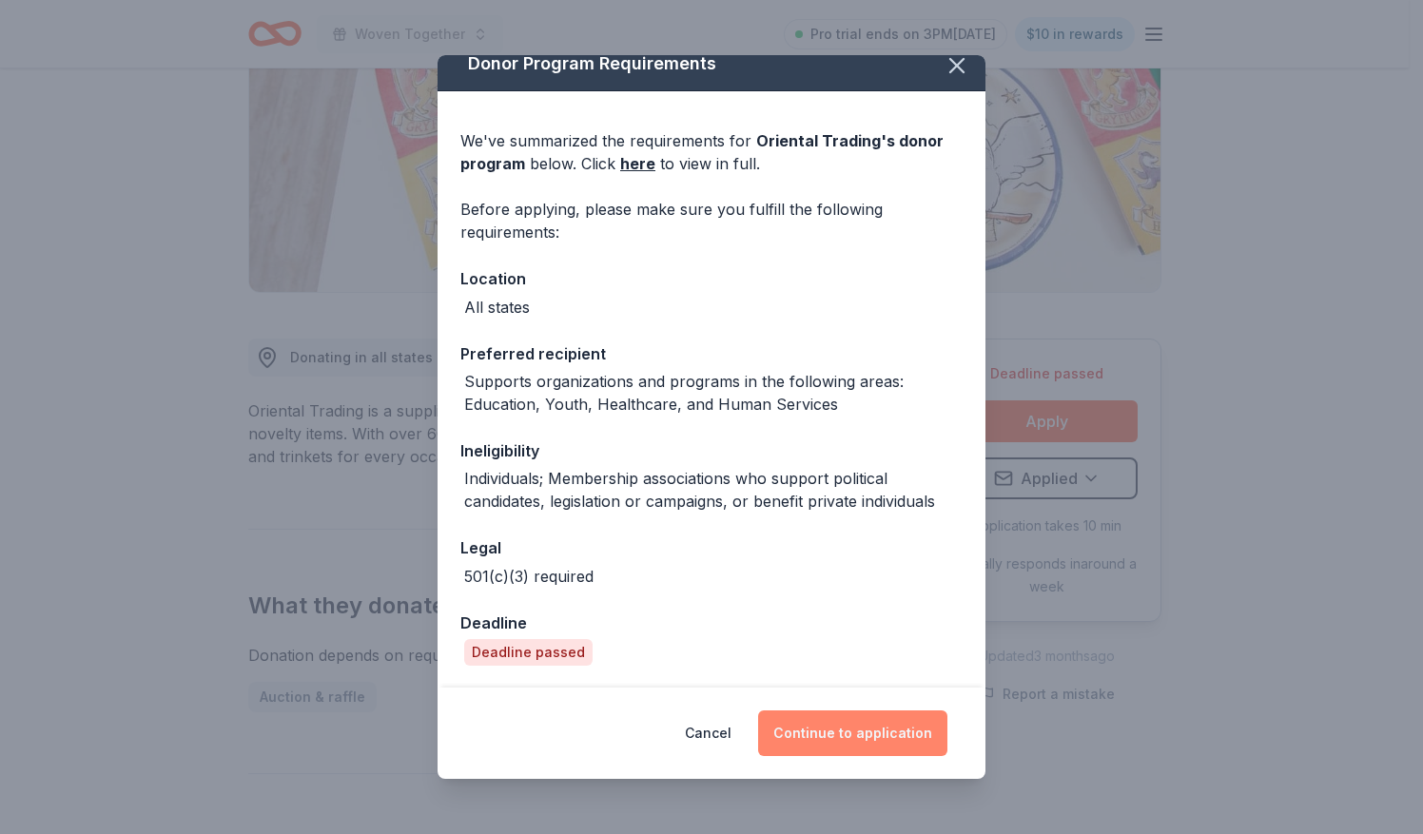
click at [836, 734] on button "Continue to application" at bounding box center [852, 734] width 189 height 46
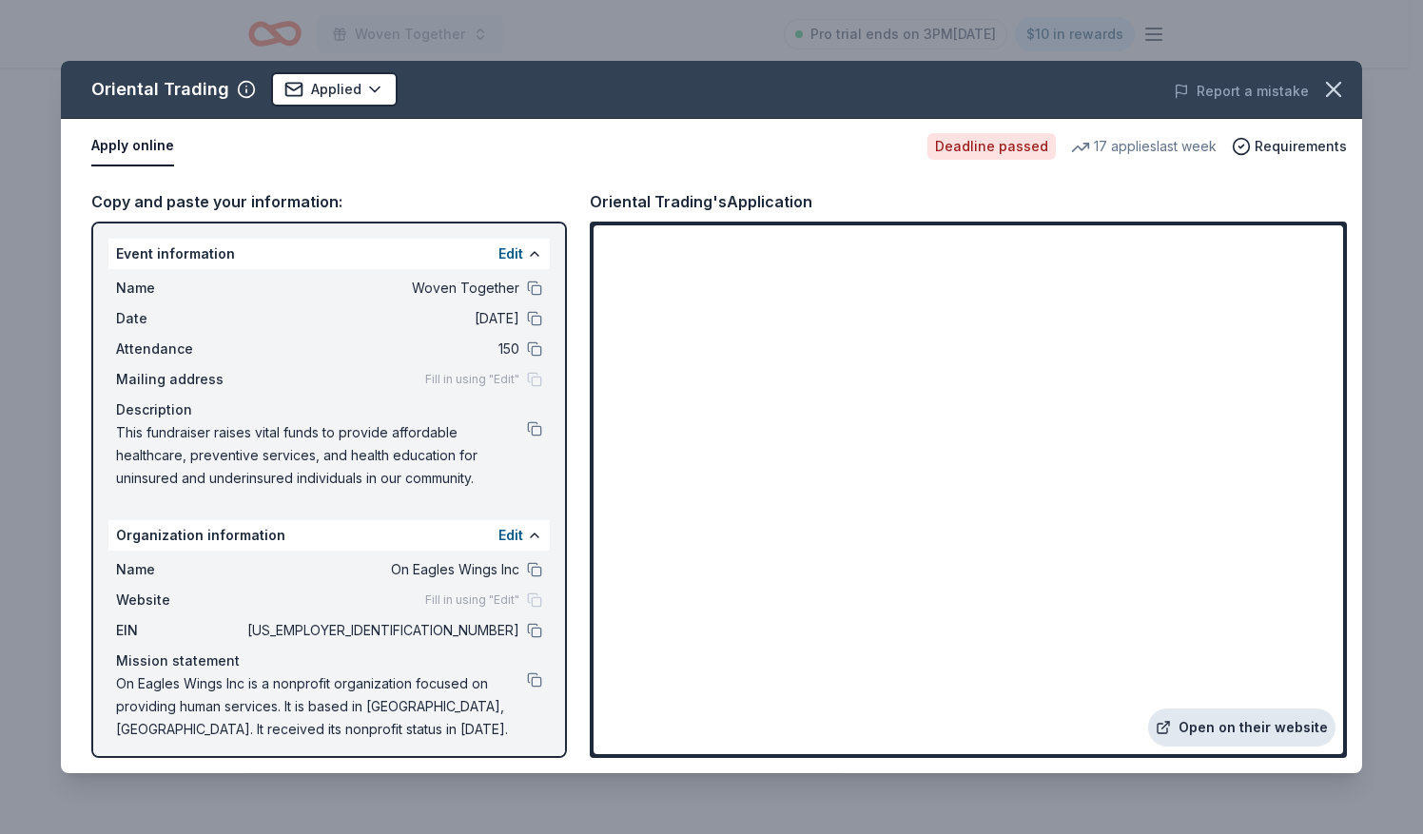
click at [1231, 727] on link "Open on their website" at bounding box center [1241, 728] width 187 height 38
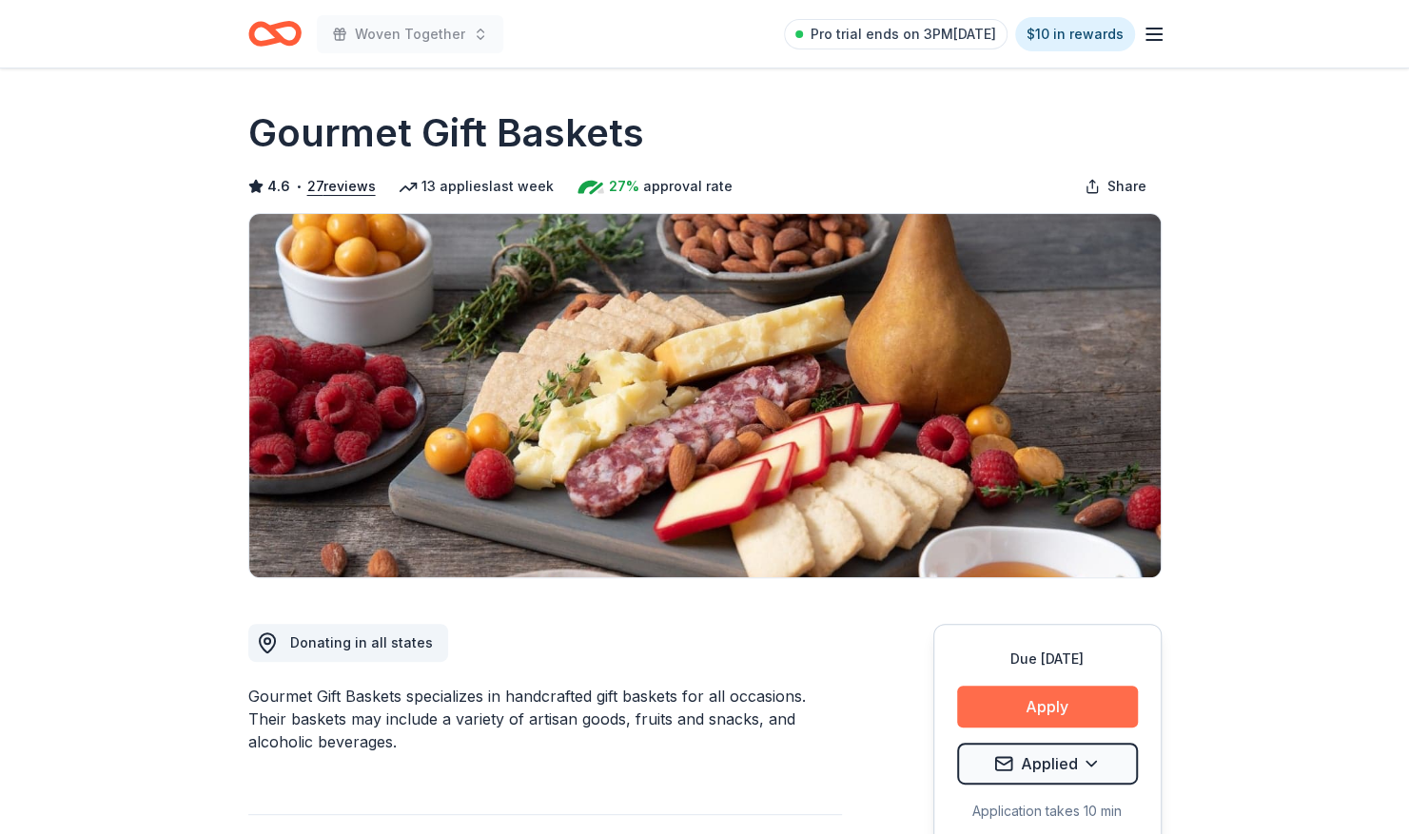
click at [1021, 708] on button "Apply" at bounding box center [1047, 707] width 181 height 42
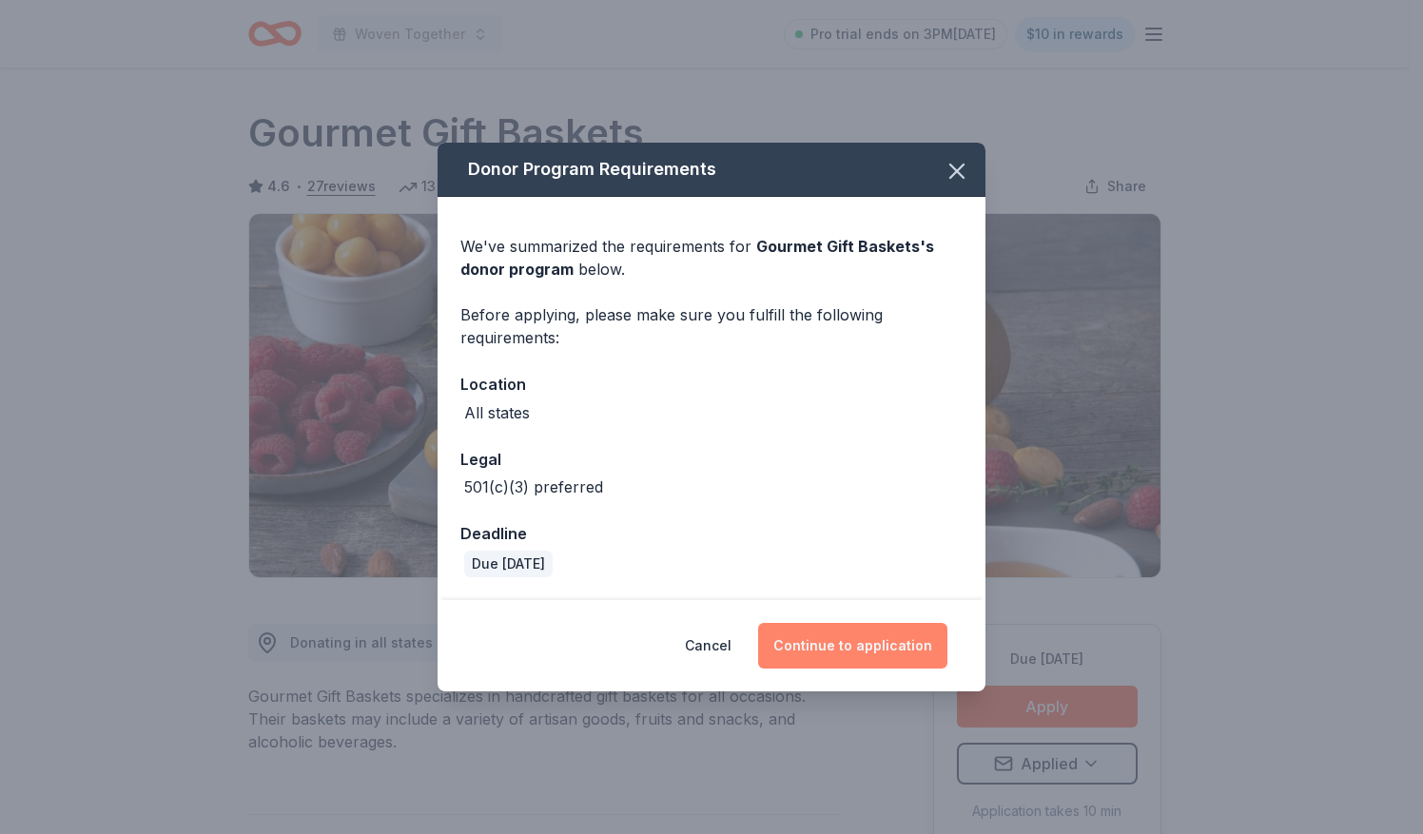
click at [854, 639] on button "Continue to application" at bounding box center [852, 646] width 189 height 46
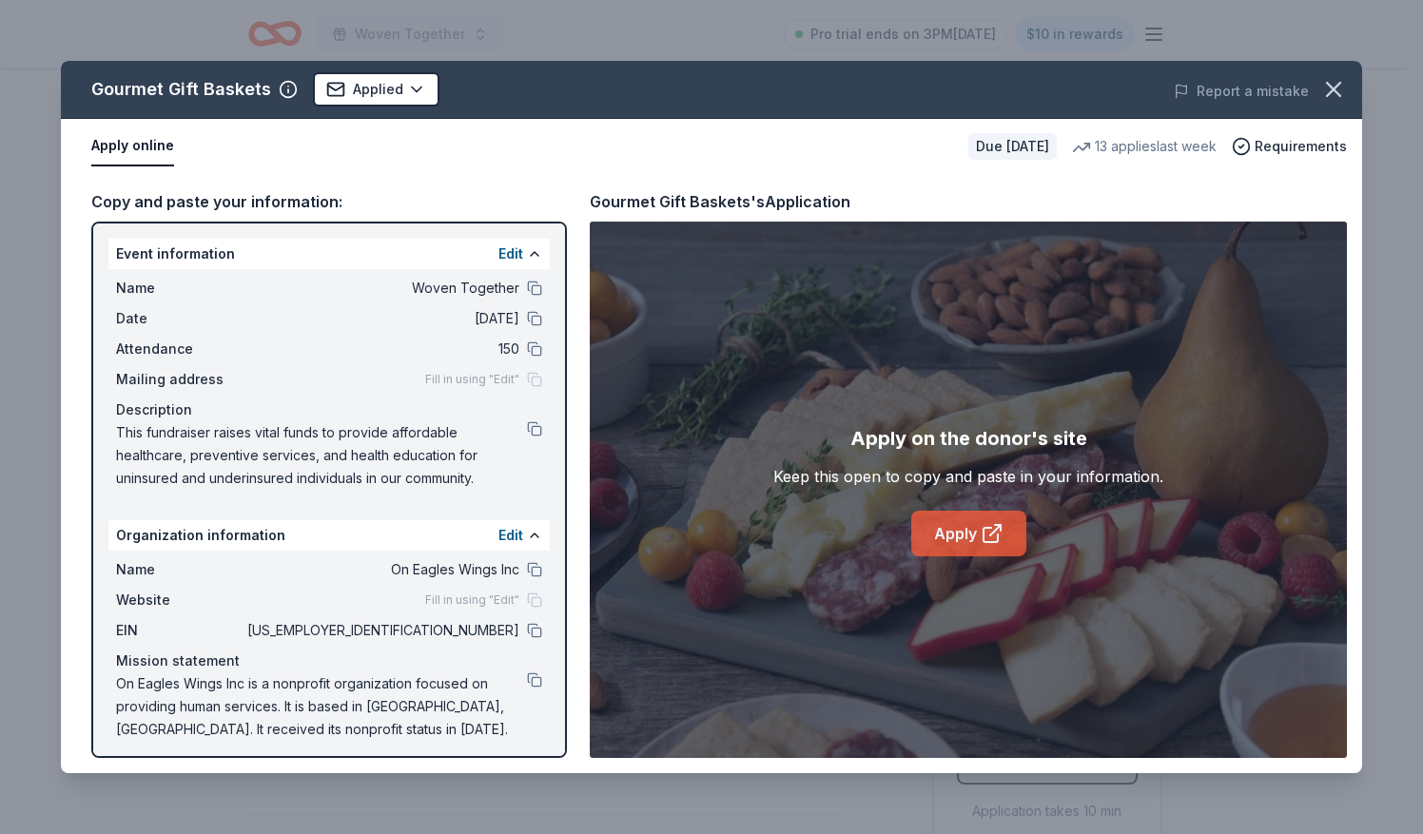
click at [964, 544] on link "Apply" at bounding box center [968, 534] width 115 height 46
click at [1336, 88] on icon "button" at bounding box center [1333, 89] width 13 height 13
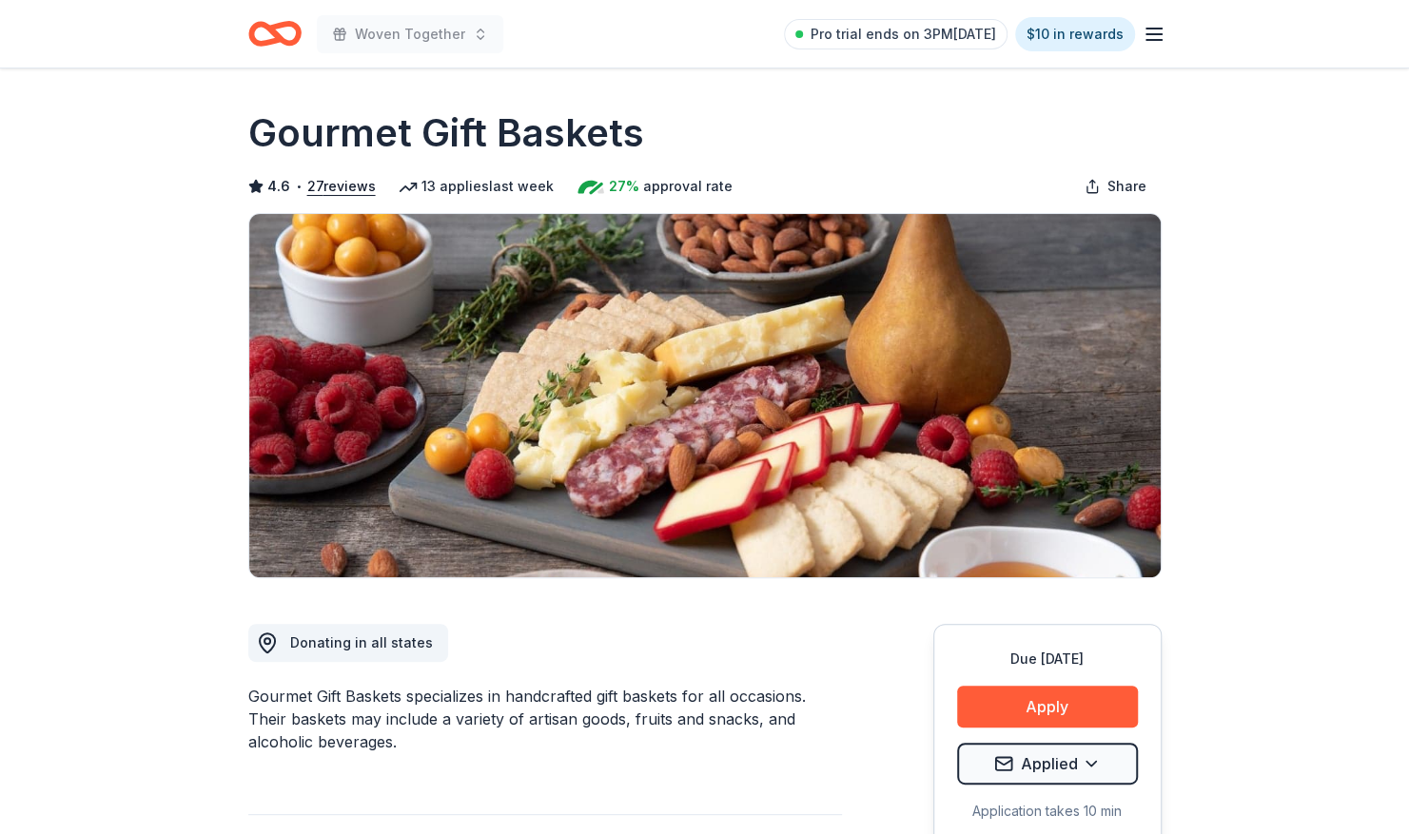
click at [259, 25] on icon "Home" at bounding box center [265, 33] width 29 height 19
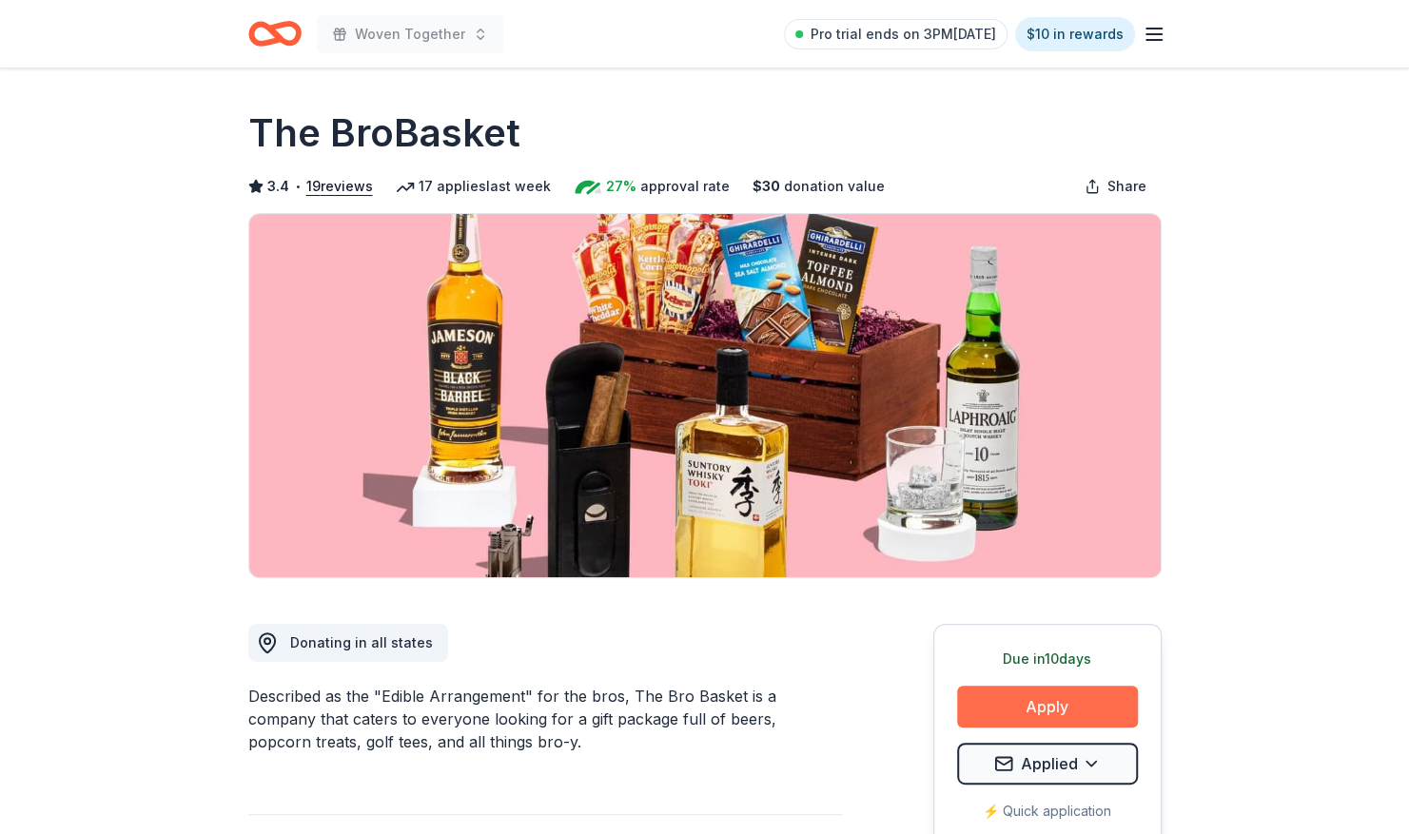
click at [1036, 704] on button "Apply" at bounding box center [1047, 707] width 181 height 42
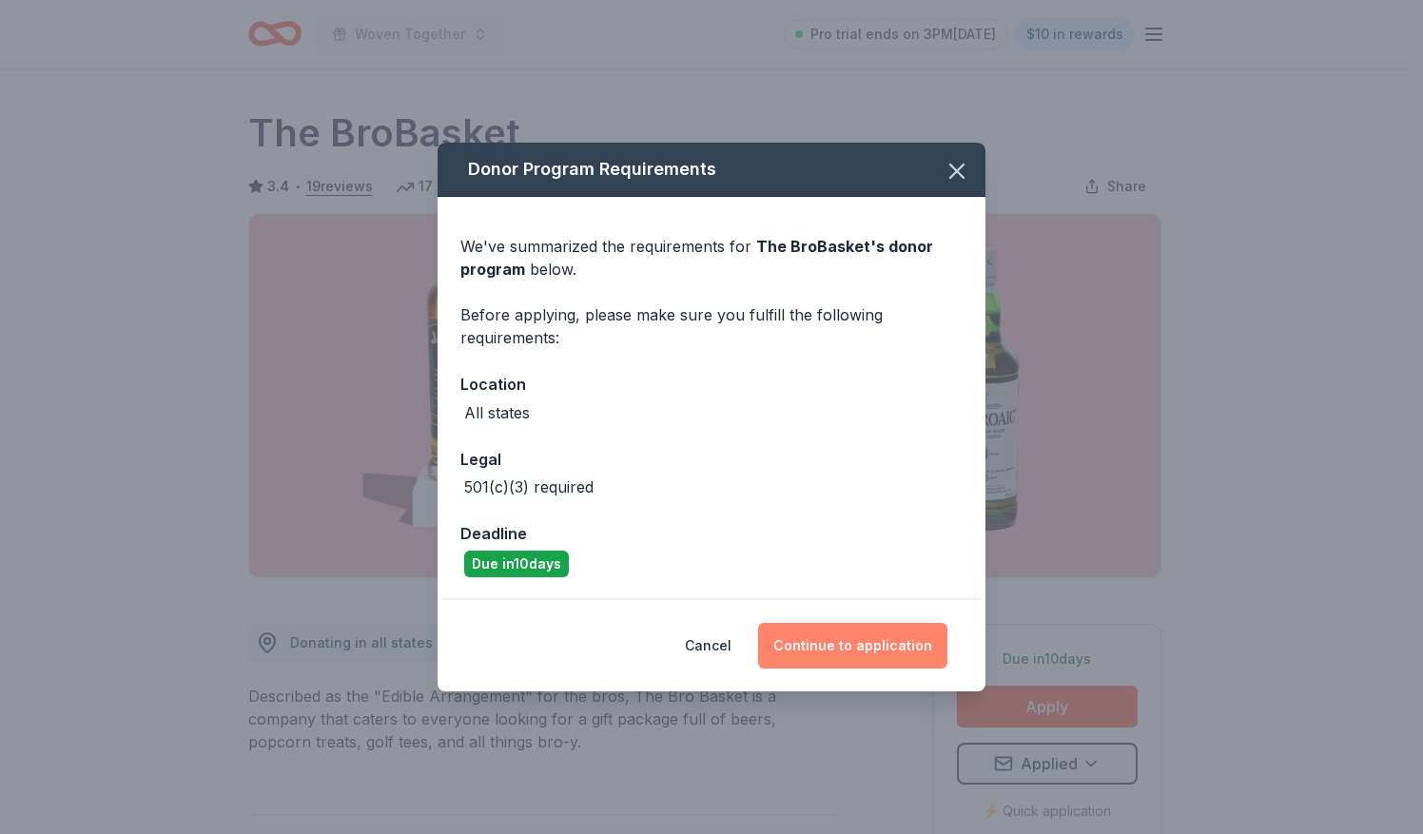
click at [848, 642] on button "Continue to application" at bounding box center [852, 646] width 189 height 46
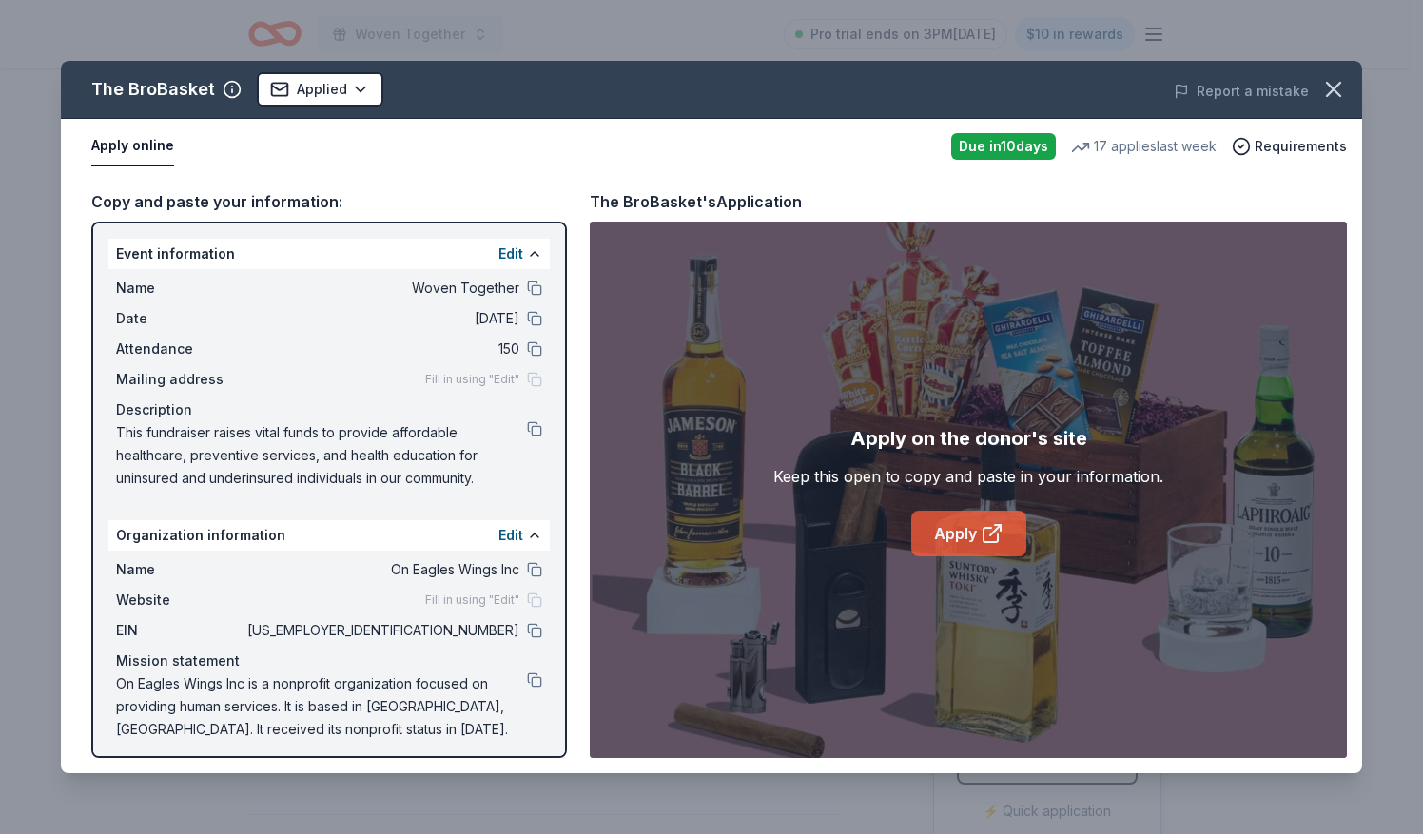
click at [961, 550] on link "Apply" at bounding box center [968, 534] width 115 height 46
